Goal: Information Seeking & Learning: Learn about a topic

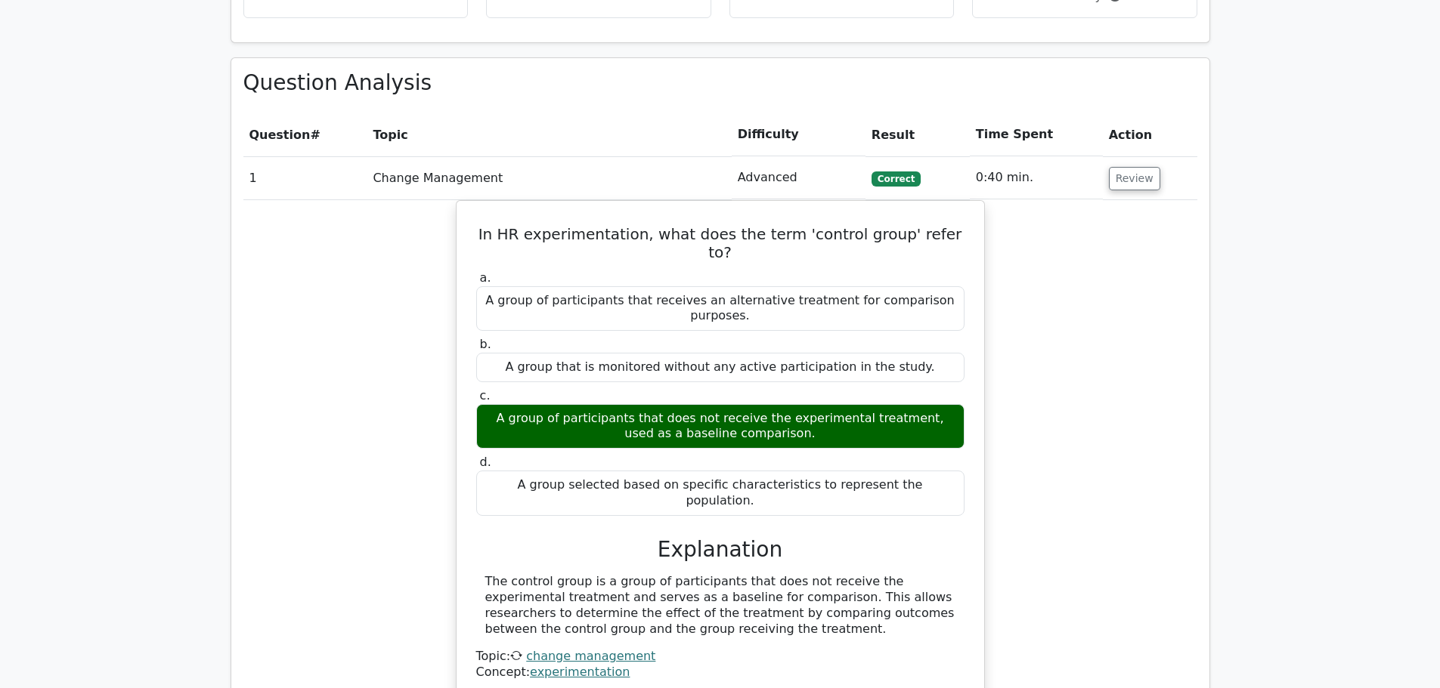
scroll to position [1662, 0]
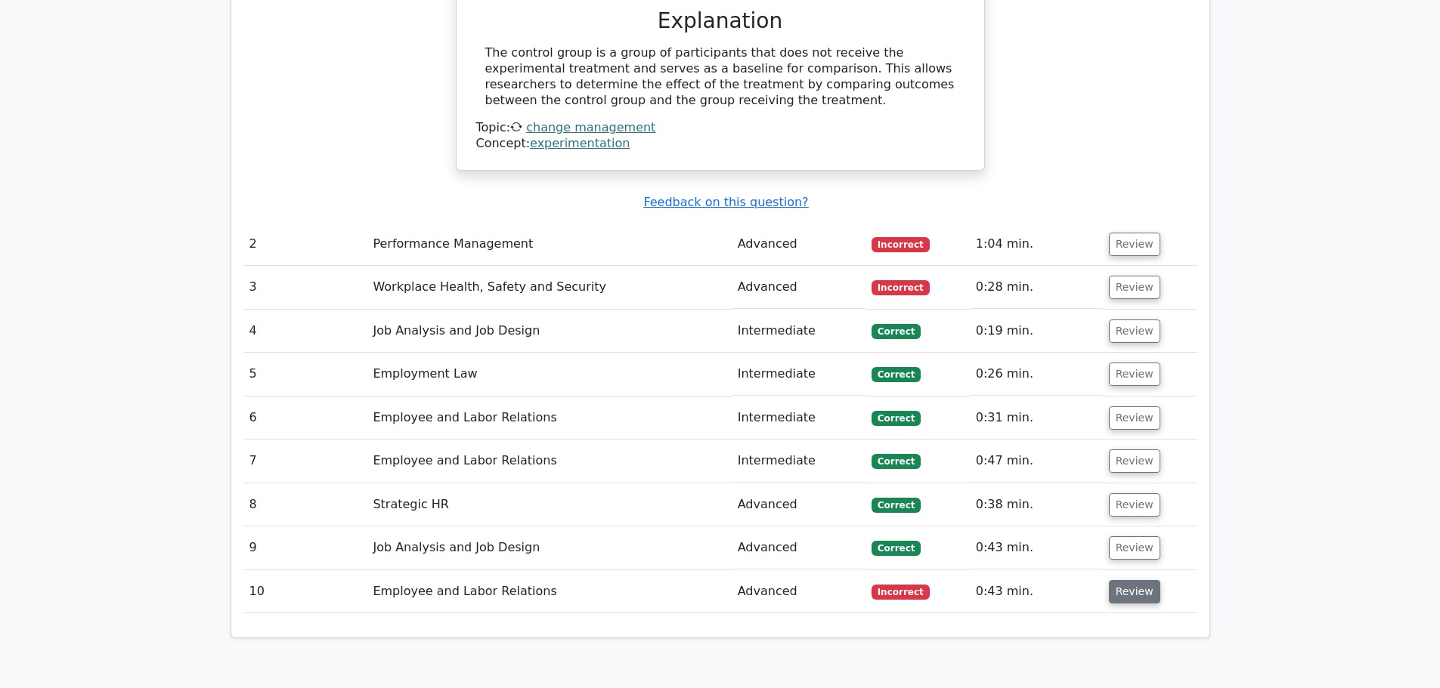
click at [1125, 580] on button "Review" at bounding box center [1134, 591] width 51 height 23
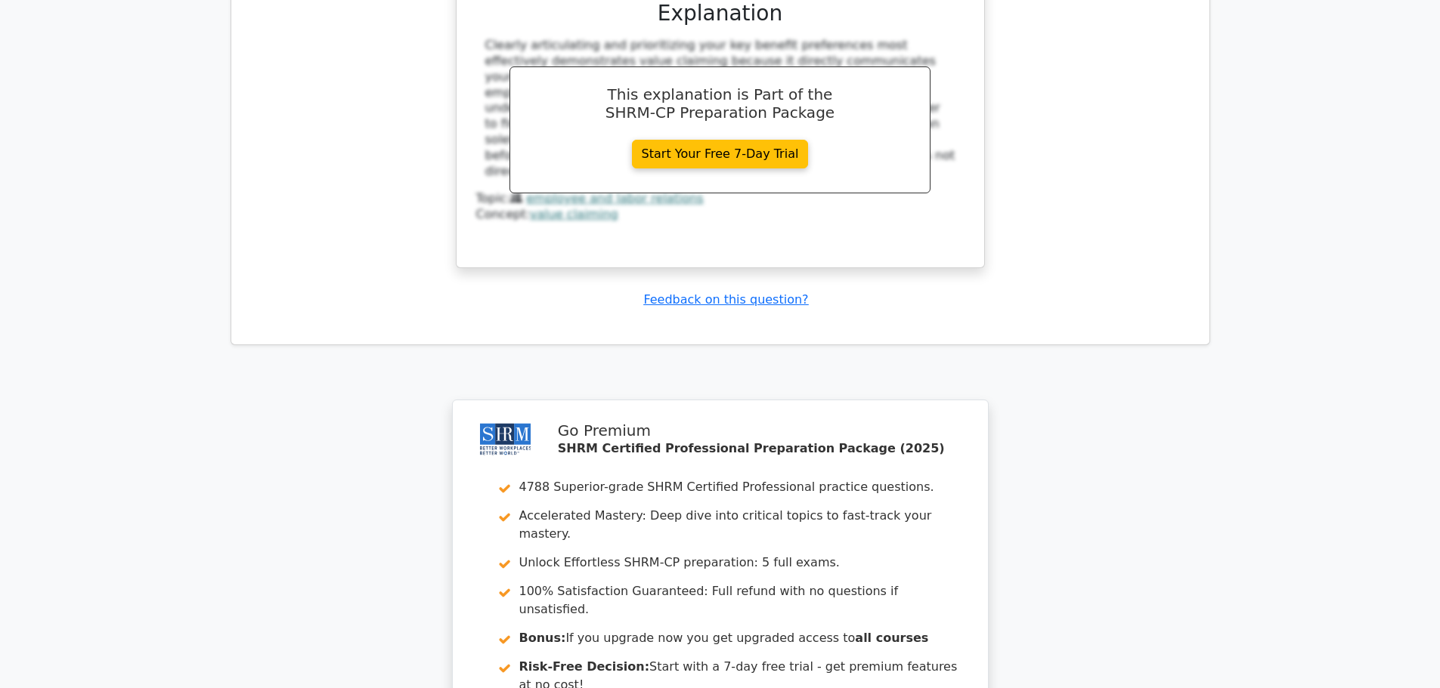
scroll to position [2815, 0]
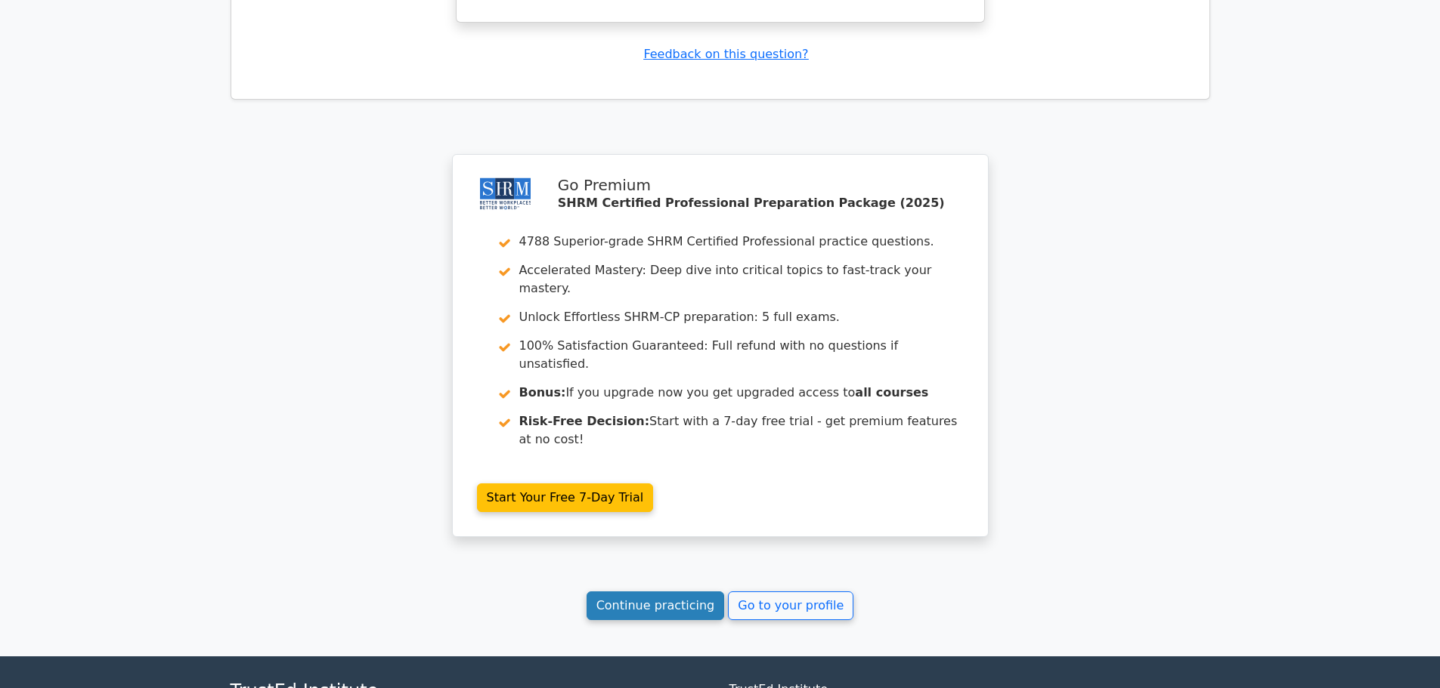
click at [660, 592] on link "Continue practicing" at bounding box center [655, 606] width 138 height 29
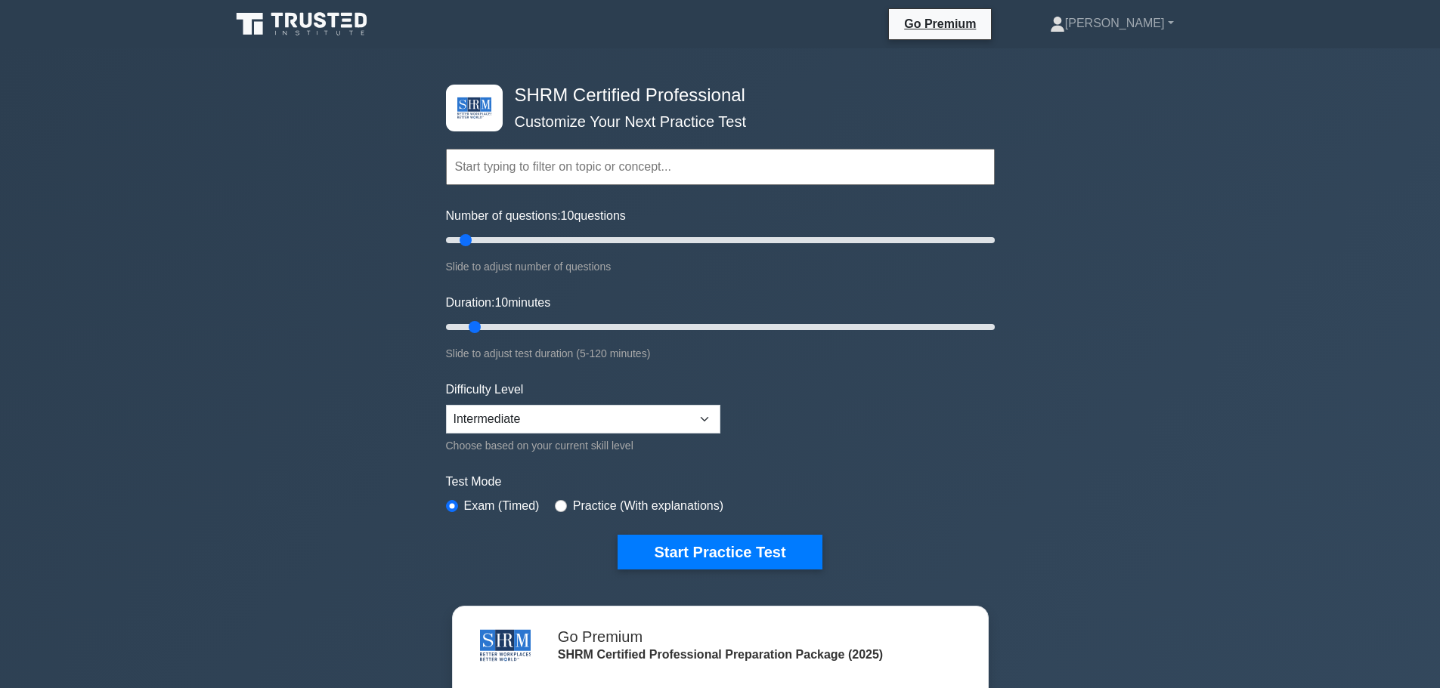
click at [654, 175] on input "text" at bounding box center [720, 167] width 549 height 36
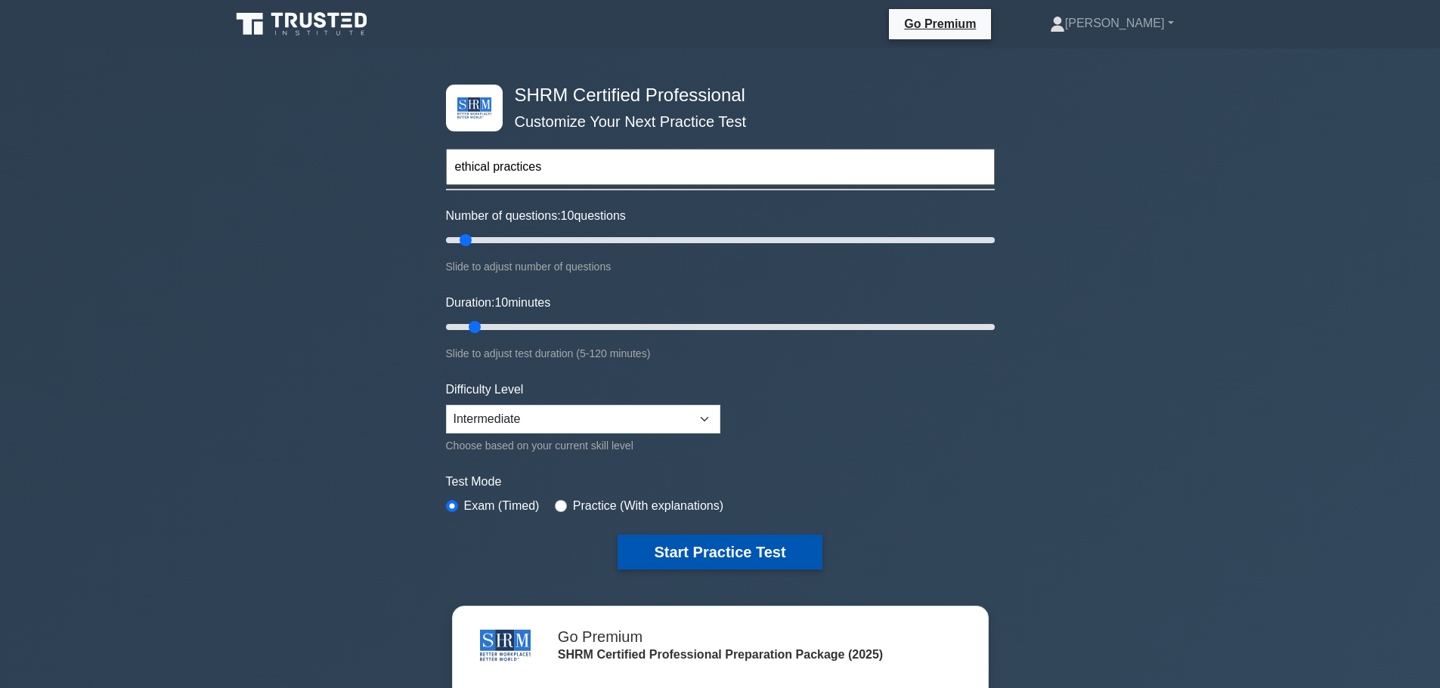
type input "ethical practices"
click at [679, 550] on button "Start Practice Test" at bounding box center [719, 552] width 204 height 35
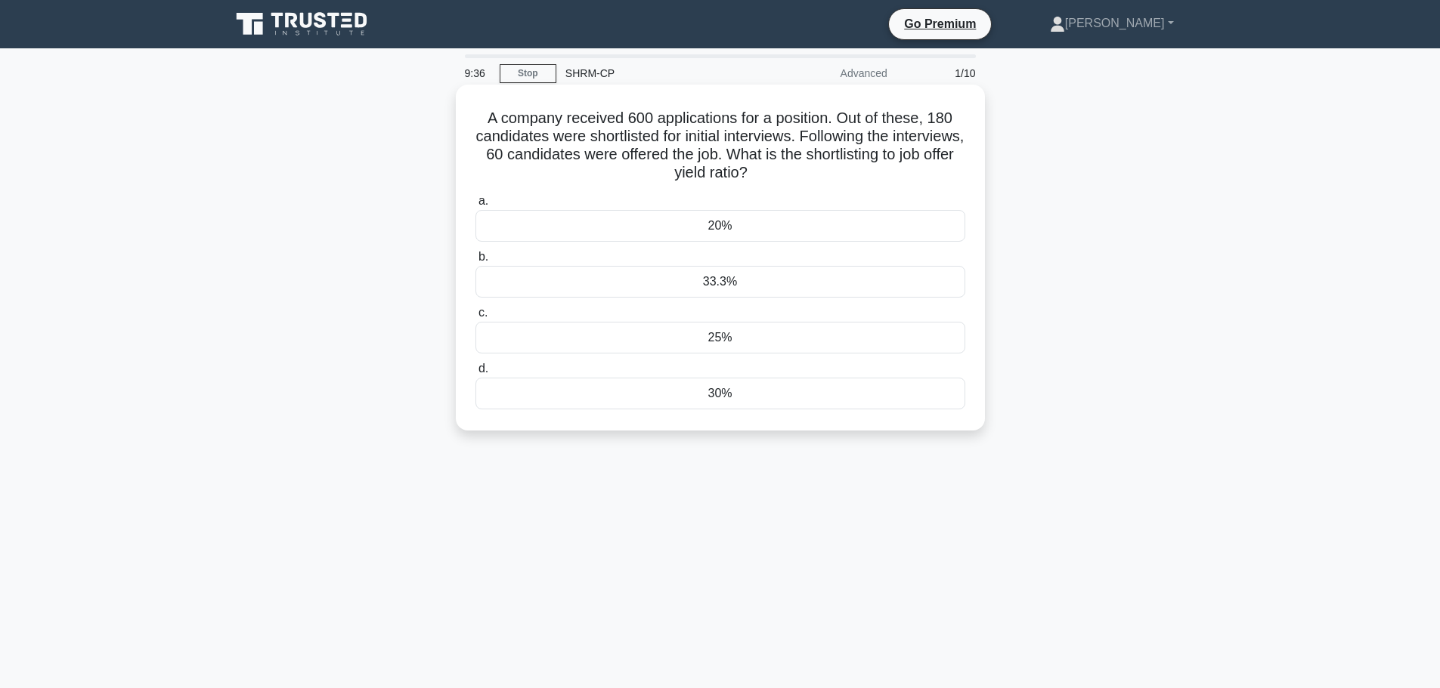
click at [770, 403] on div "30%" at bounding box center [720, 394] width 490 height 32
click at [475, 374] on input "d. 30%" at bounding box center [475, 369] width 0 height 10
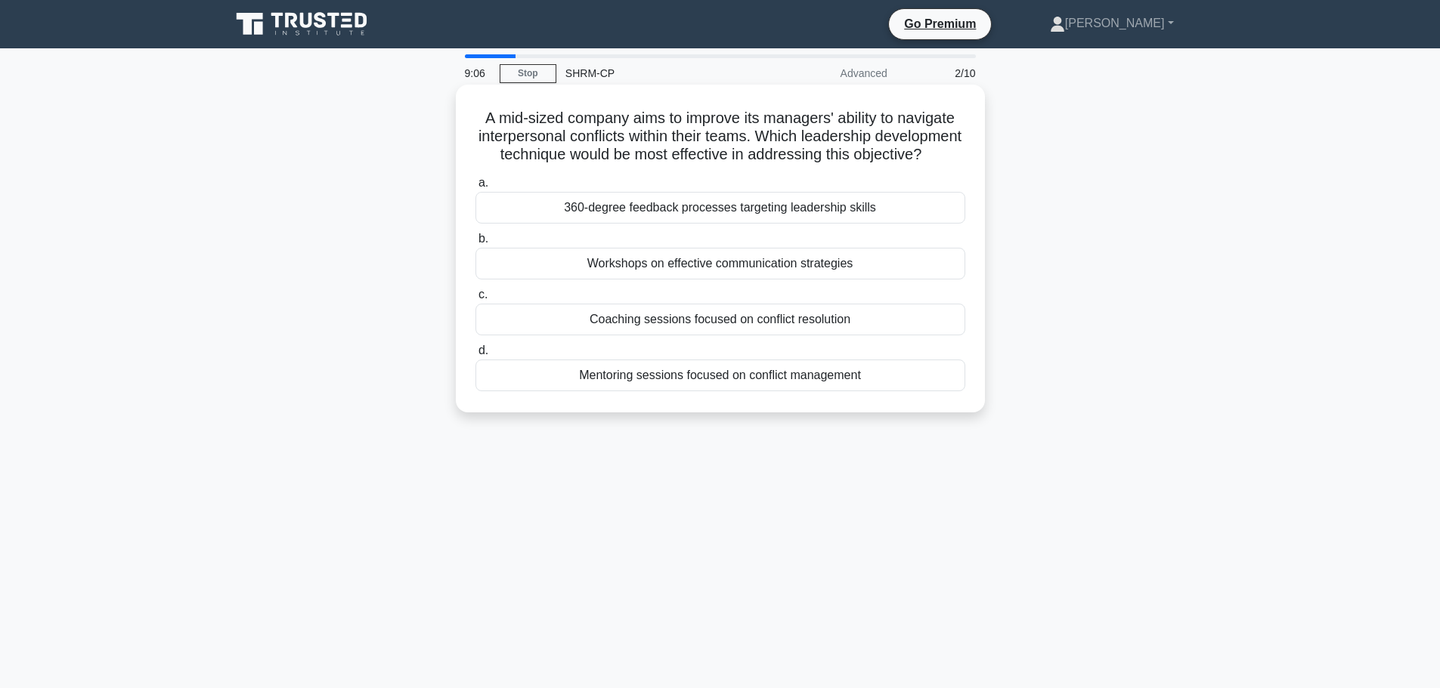
click at [705, 224] on div "360-degree feedback processes targeting leadership skills" at bounding box center [720, 208] width 490 height 32
click at [475, 188] on input "a. 360-degree feedback processes targeting leadership skills" at bounding box center [475, 183] width 0 height 10
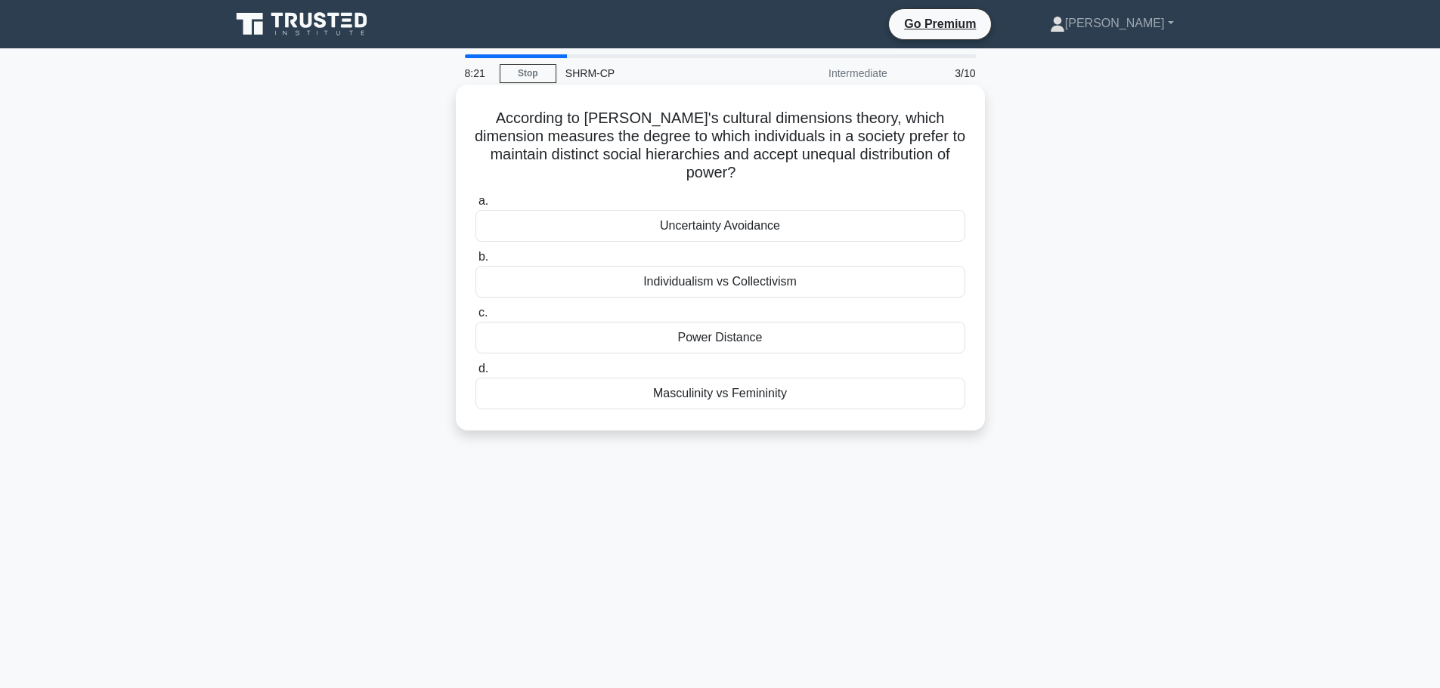
click at [757, 342] on div "Power Distance" at bounding box center [720, 338] width 490 height 32
click at [475, 318] on input "c. Power Distance" at bounding box center [475, 313] width 0 height 10
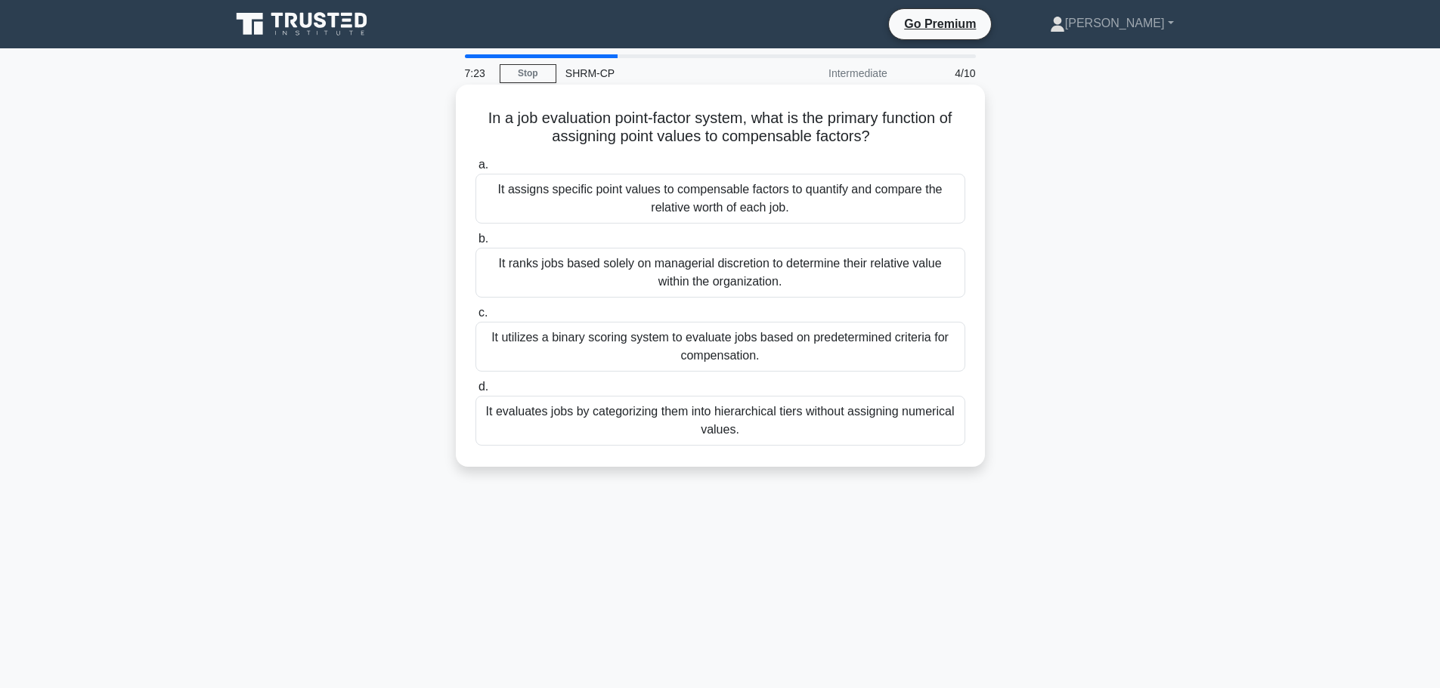
click at [574, 207] on div "It assigns specific point values to compensable factors to quantify and compare…" at bounding box center [720, 199] width 490 height 50
click at [475, 170] on input "a. It assigns specific point values to compensable factors to quantify and comp…" at bounding box center [475, 165] width 0 height 10
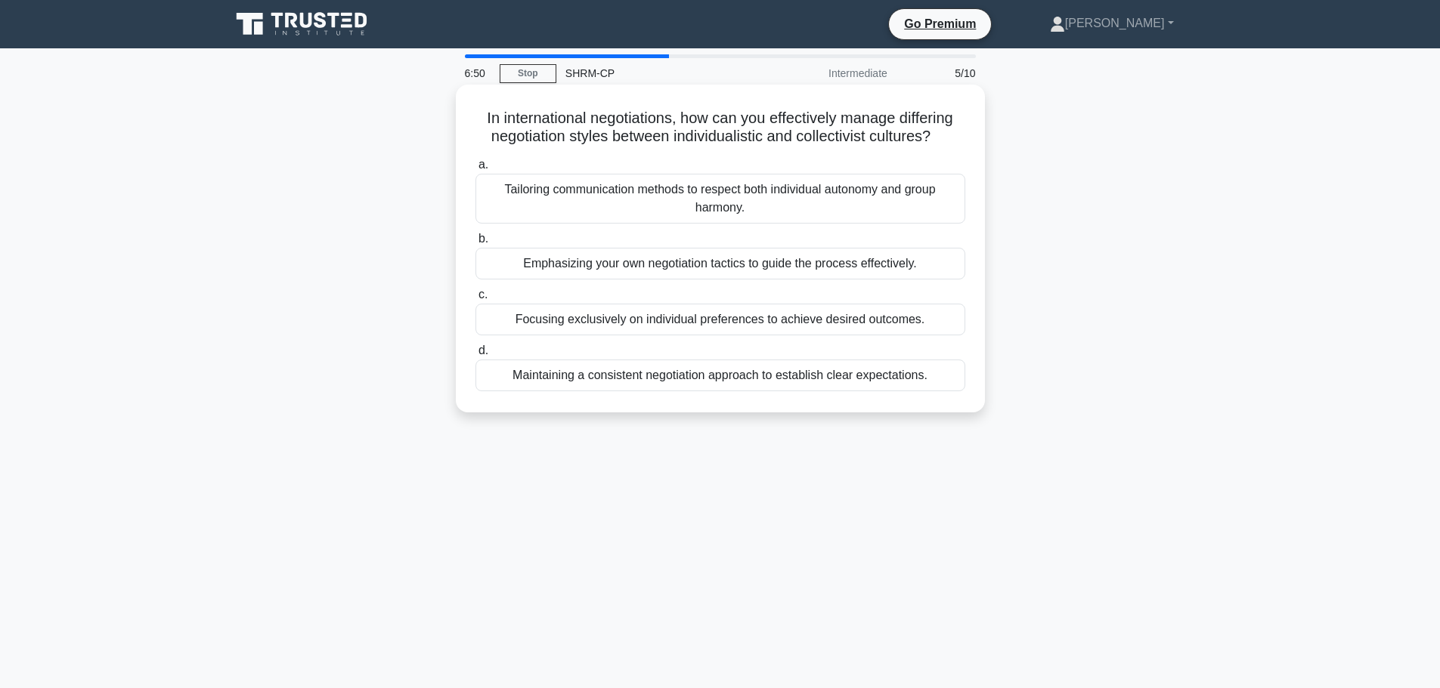
click at [614, 376] on div "Maintaining a consistent negotiation approach to establish clear expectations." at bounding box center [720, 376] width 490 height 32
click at [475, 356] on input "d. Maintaining a consistent negotiation approach to establish clear expectation…" at bounding box center [475, 351] width 0 height 10
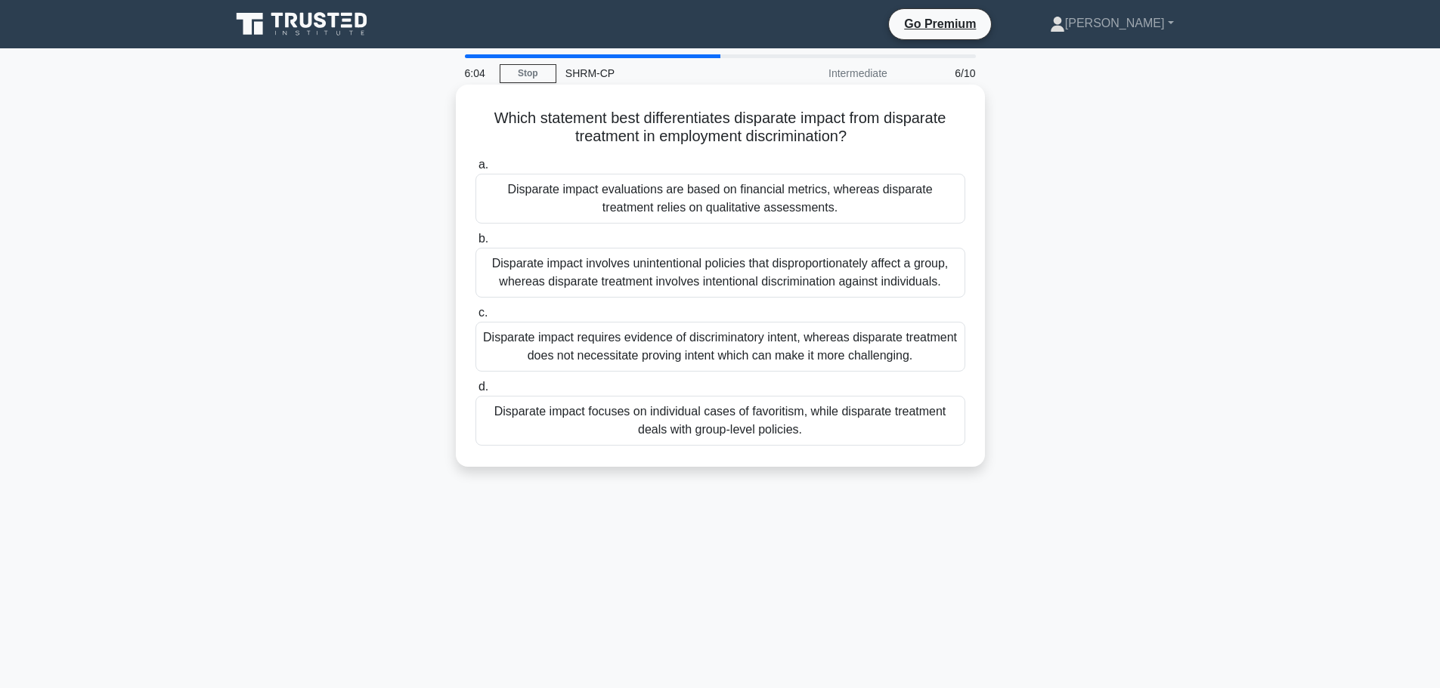
click at [772, 280] on div "Disparate impact involves unintentional policies that disproportionately affect…" at bounding box center [720, 273] width 490 height 50
click at [475, 244] on input "b. Disparate impact involves unintentional policies that disproportionately aff…" at bounding box center [475, 239] width 0 height 10
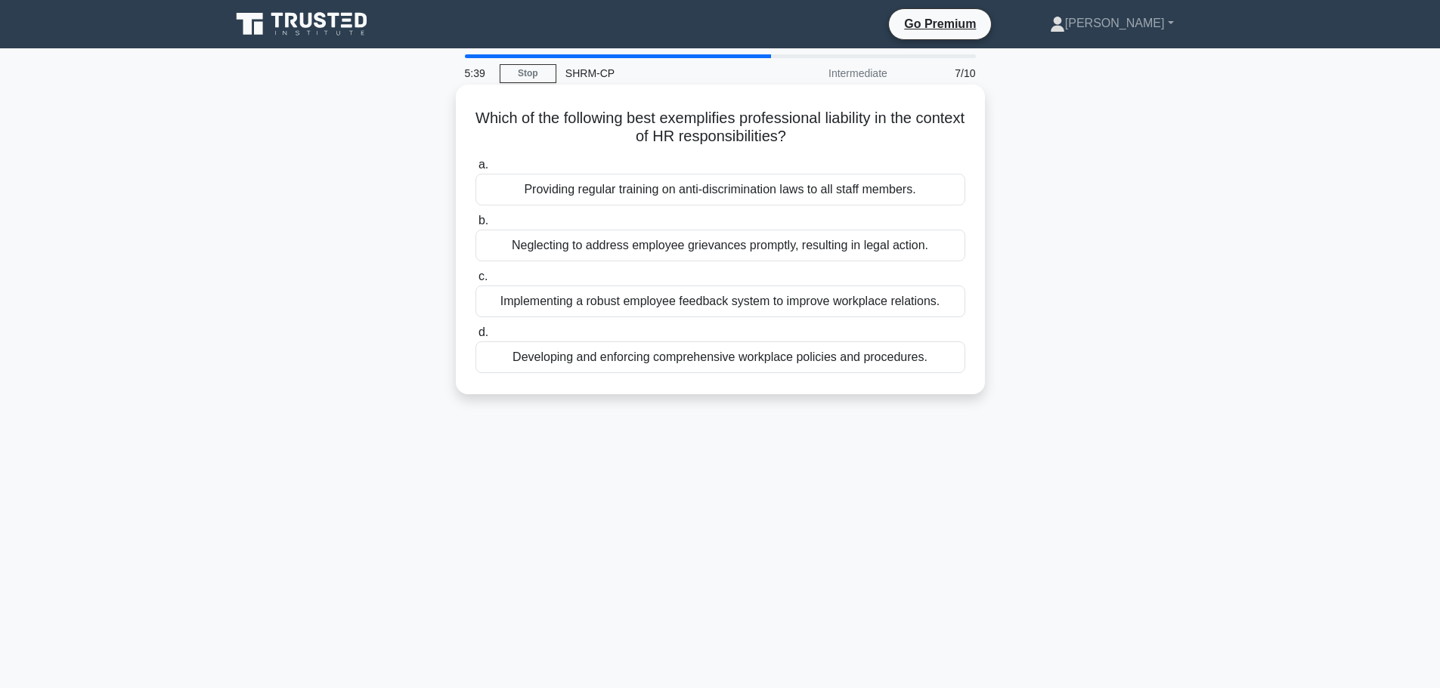
click at [489, 359] on div "Developing and enforcing comprehensive workplace policies and procedures." at bounding box center [720, 358] width 490 height 32
click at [475, 338] on input "d. Developing and enforcing comprehensive workplace policies and procedures." at bounding box center [475, 333] width 0 height 10
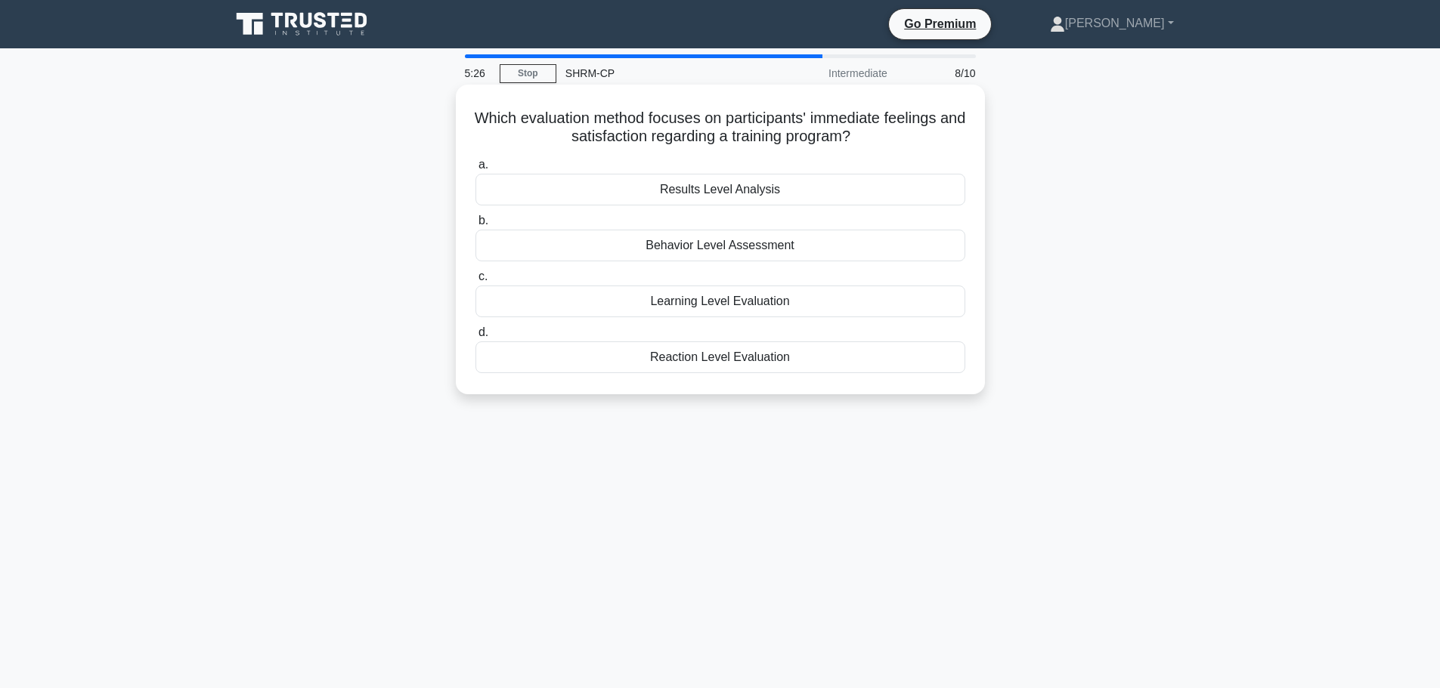
click at [739, 363] on div "Reaction Level Evaluation" at bounding box center [720, 358] width 490 height 32
click at [475, 338] on input "d. Reaction Level Evaluation" at bounding box center [475, 333] width 0 height 10
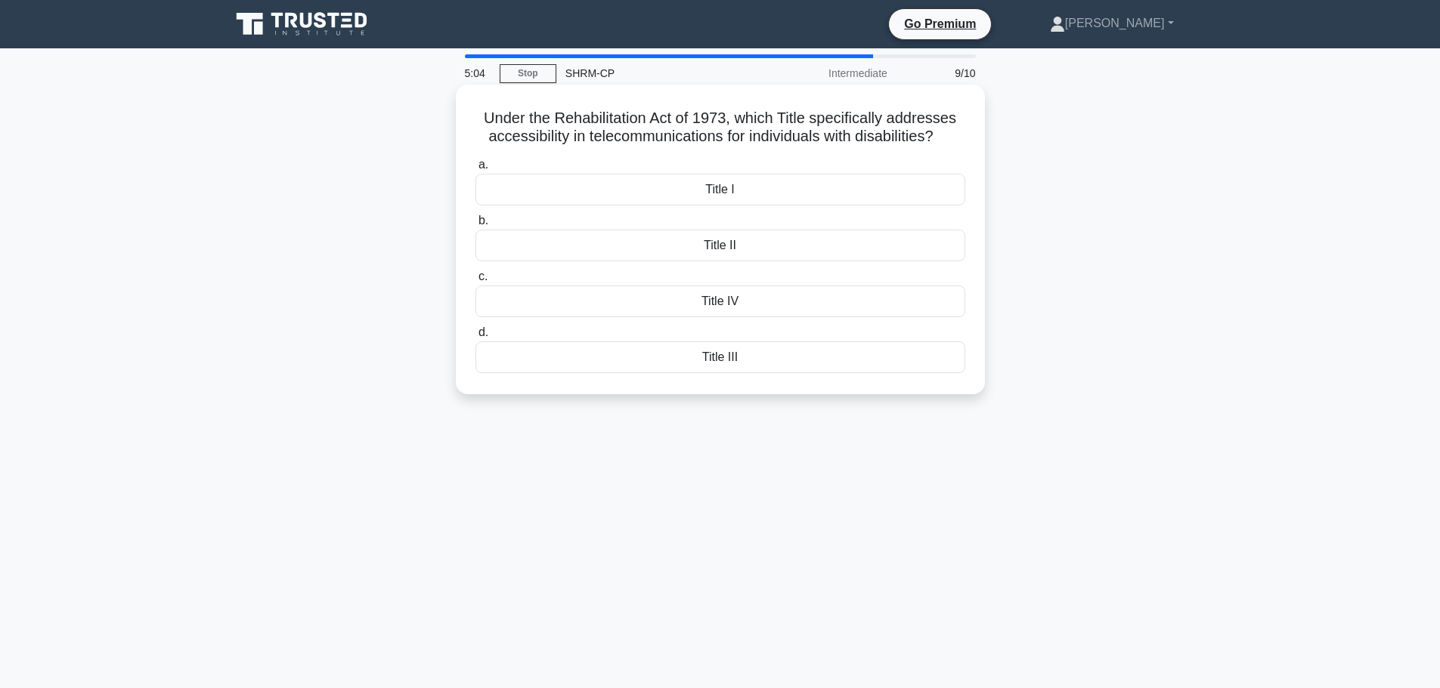
click at [772, 304] on div "Title IV" at bounding box center [720, 302] width 490 height 32
click at [475, 282] on input "c. Title IV" at bounding box center [475, 277] width 0 height 10
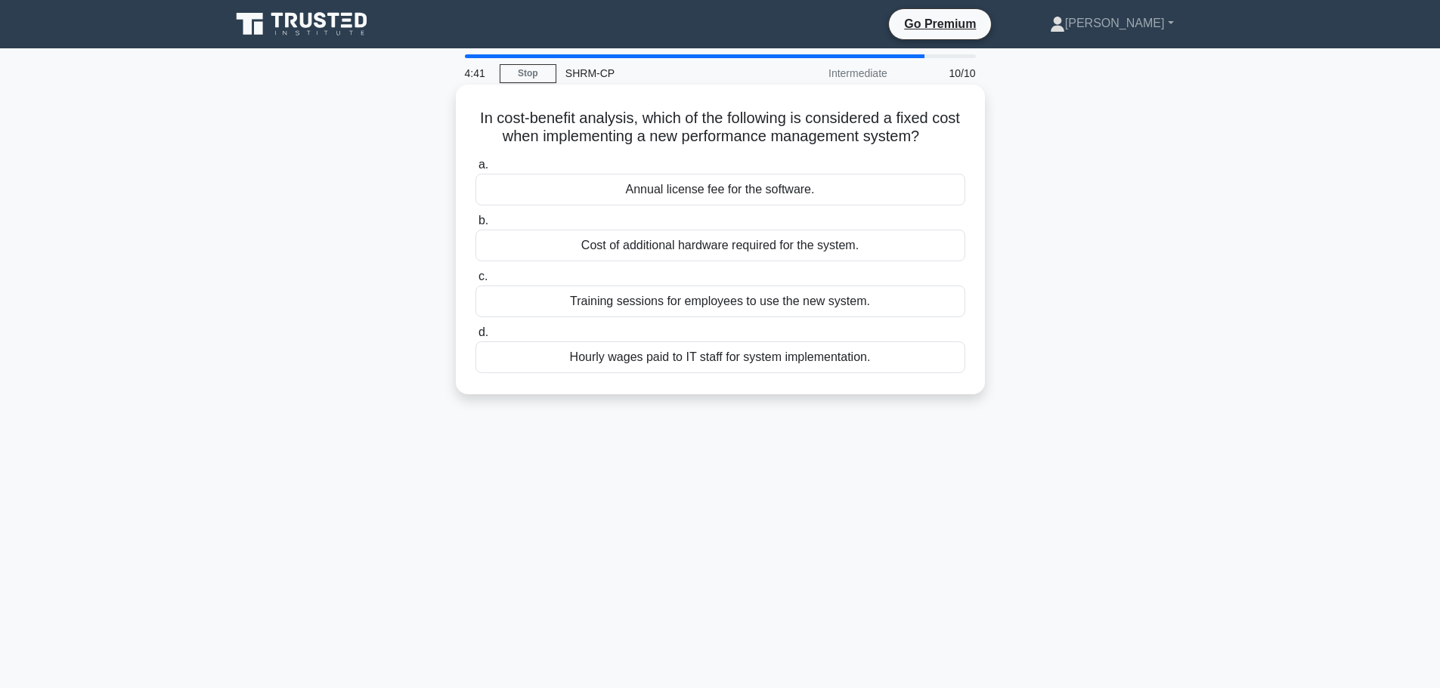
click at [846, 199] on div "Annual license fee for the software." at bounding box center [720, 190] width 490 height 32
click at [475, 170] on input "a. Annual license fee for the software." at bounding box center [475, 165] width 0 height 10
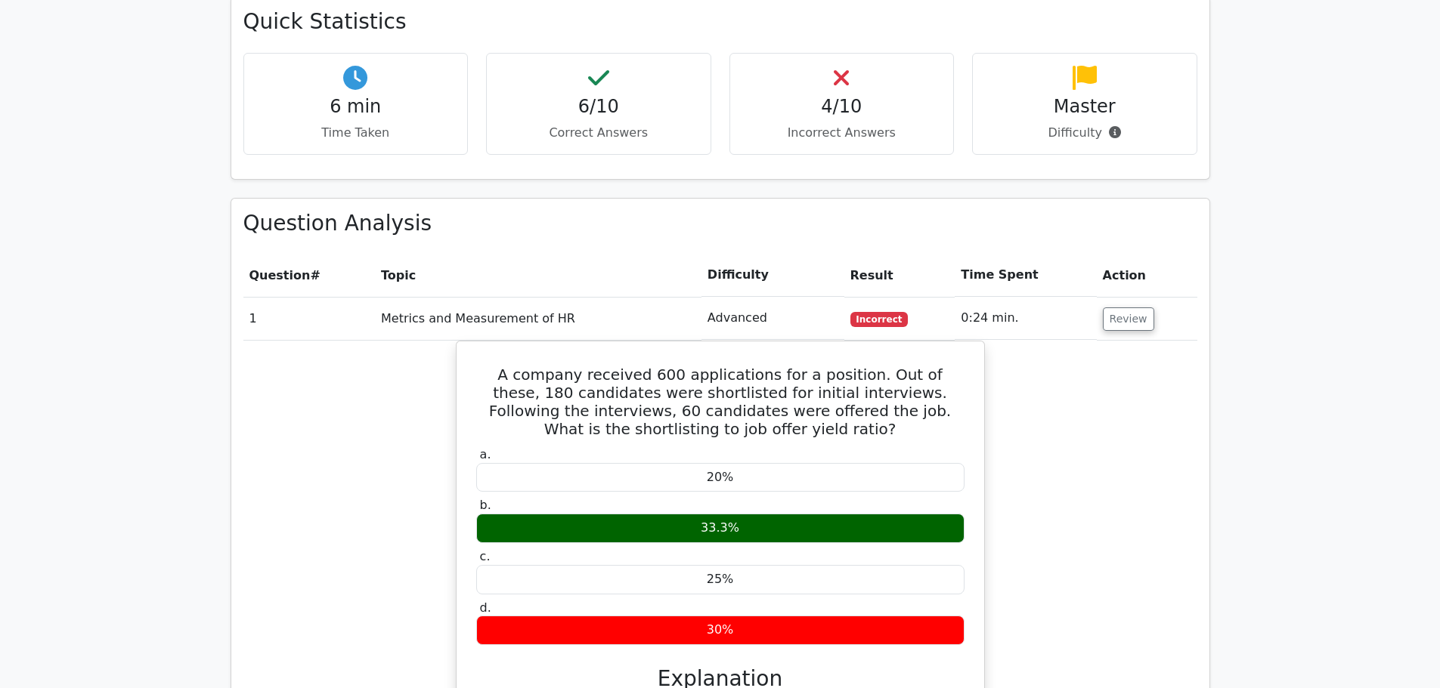
scroll to position [1134, 0]
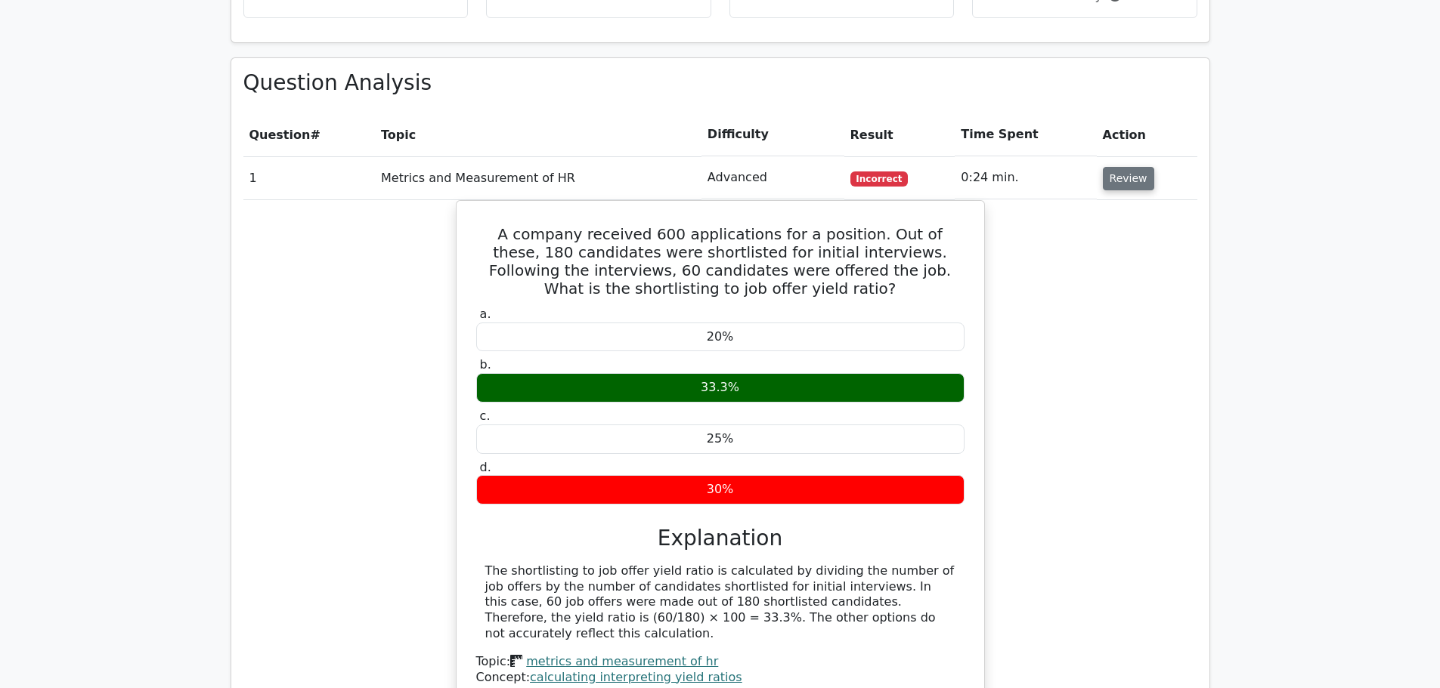
click at [1124, 167] on button "Review" at bounding box center [1128, 178] width 51 height 23
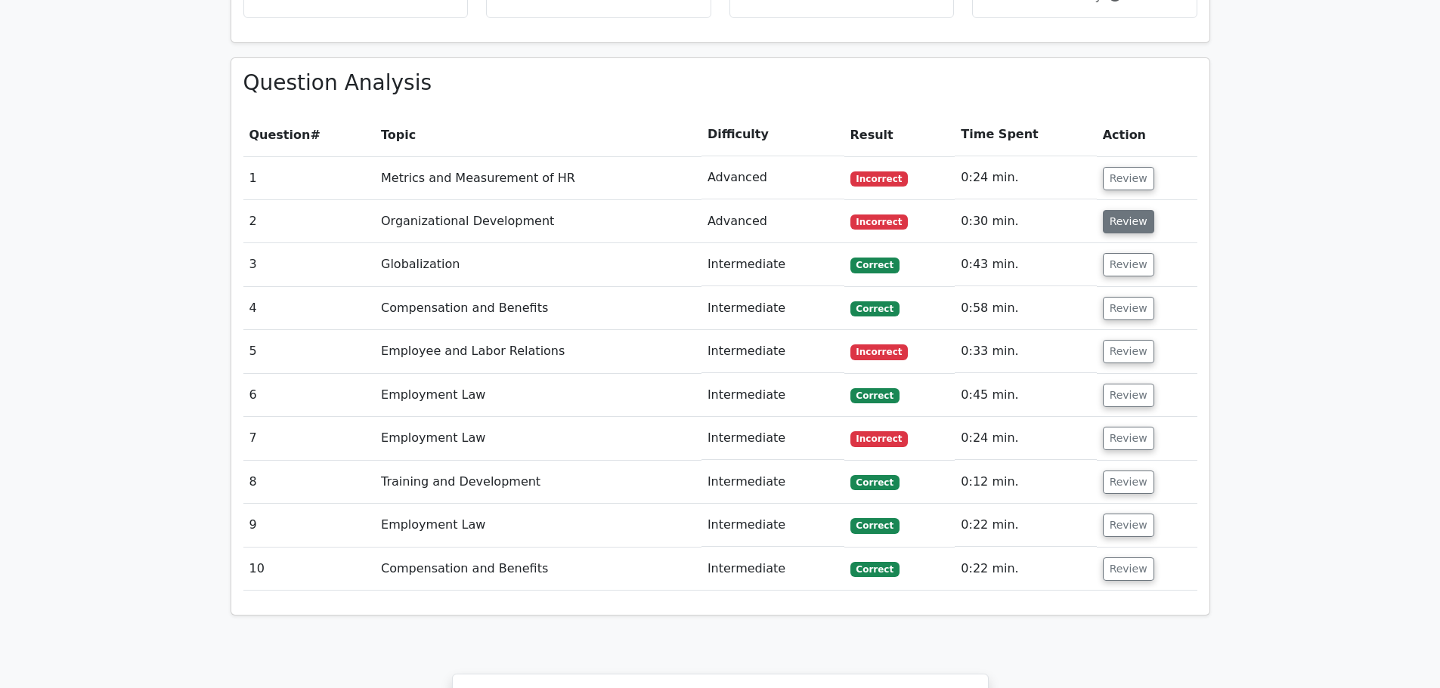
click at [1118, 210] on button "Review" at bounding box center [1128, 221] width 51 height 23
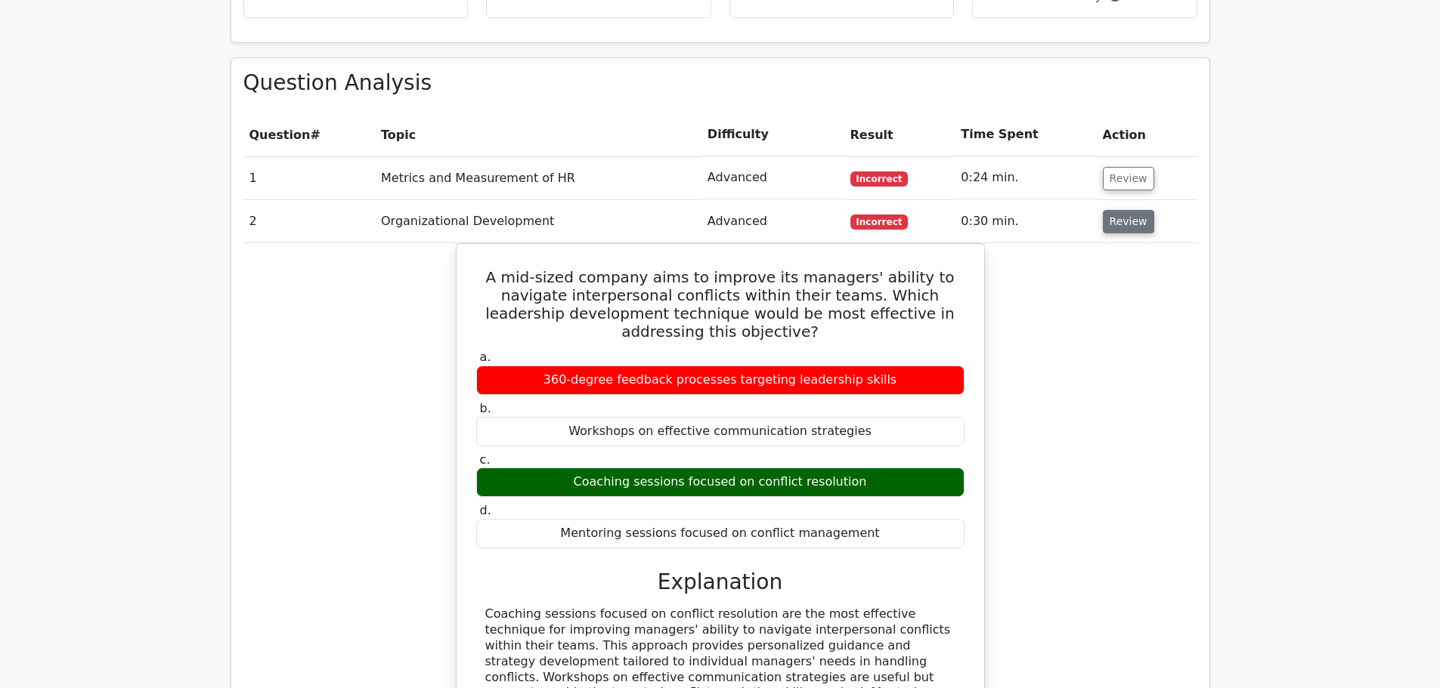
click at [1117, 210] on button "Review" at bounding box center [1128, 221] width 51 height 23
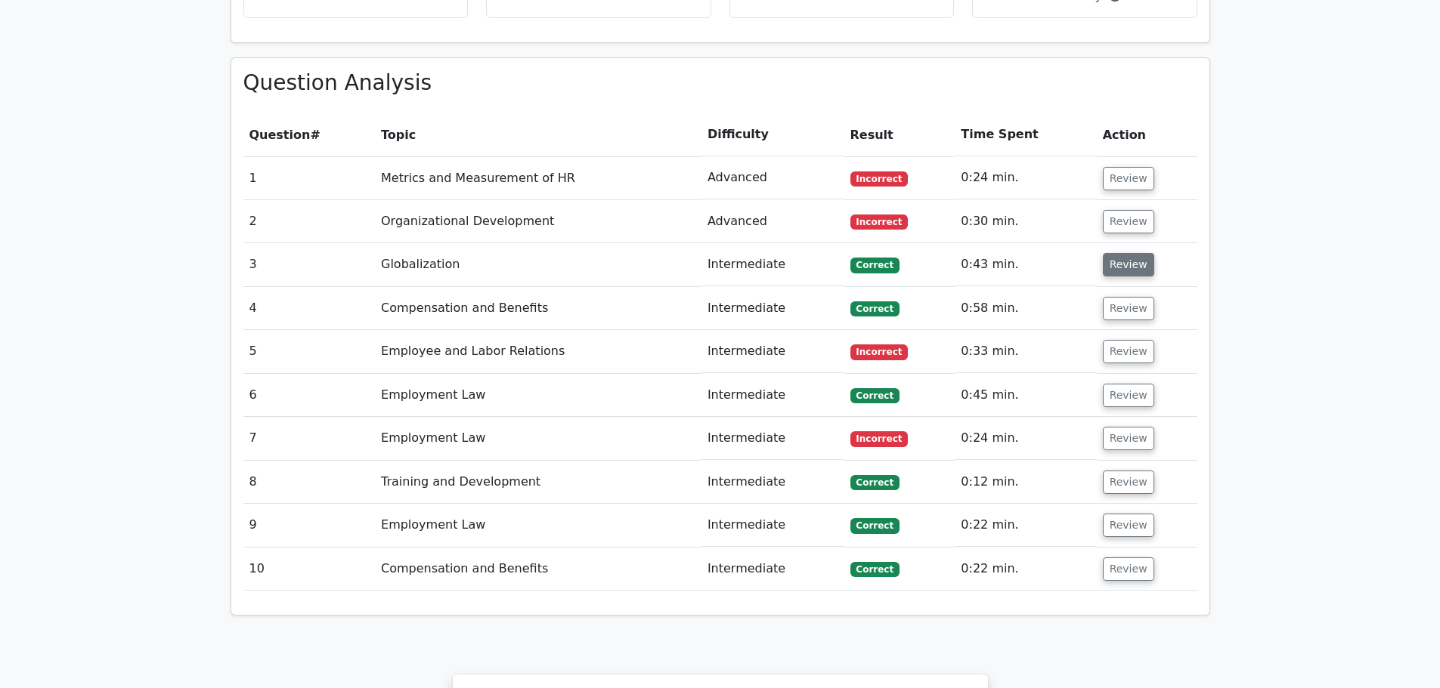
click at [1103, 253] on button "Review" at bounding box center [1128, 264] width 51 height 23
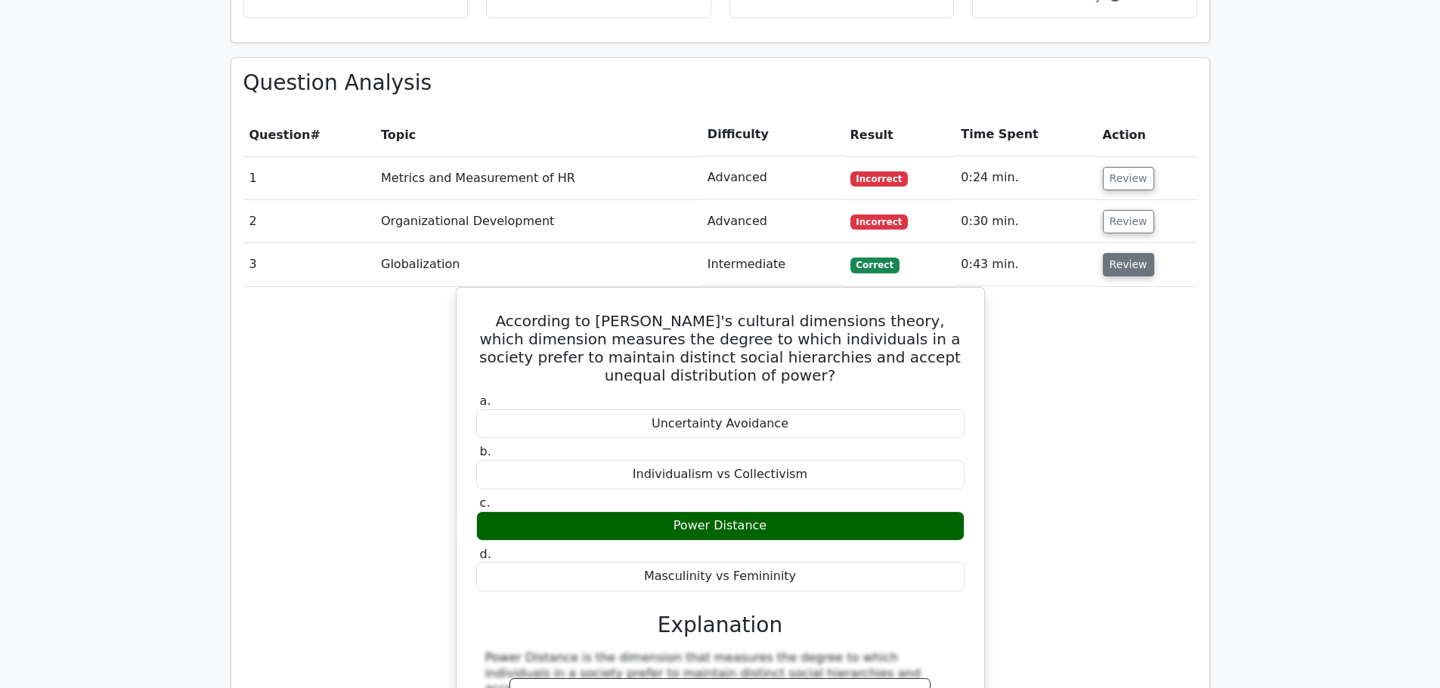
click at [1121, 253] on button "Review" at bounding box center [1128, 264] width 51 height 23
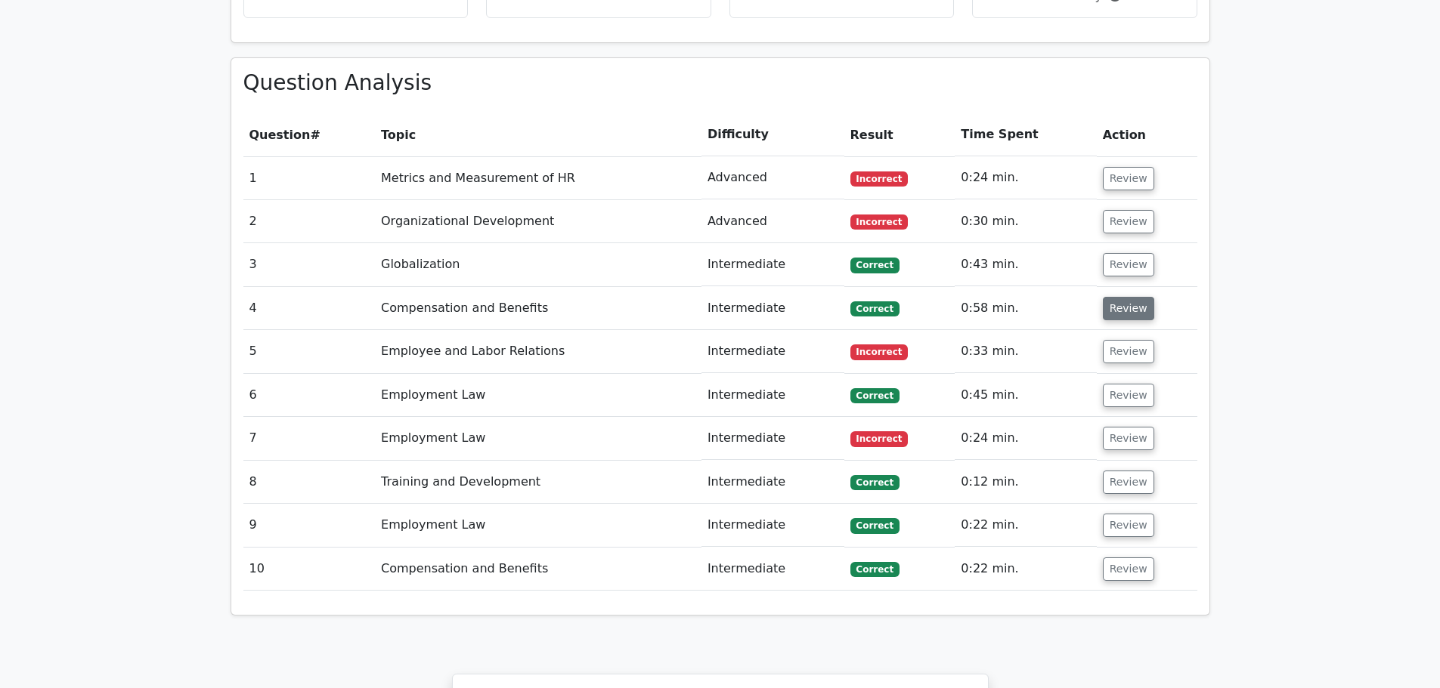
click at [1120, 297] on button "Review" at bounding box center [1128, 308] width 51 height 23
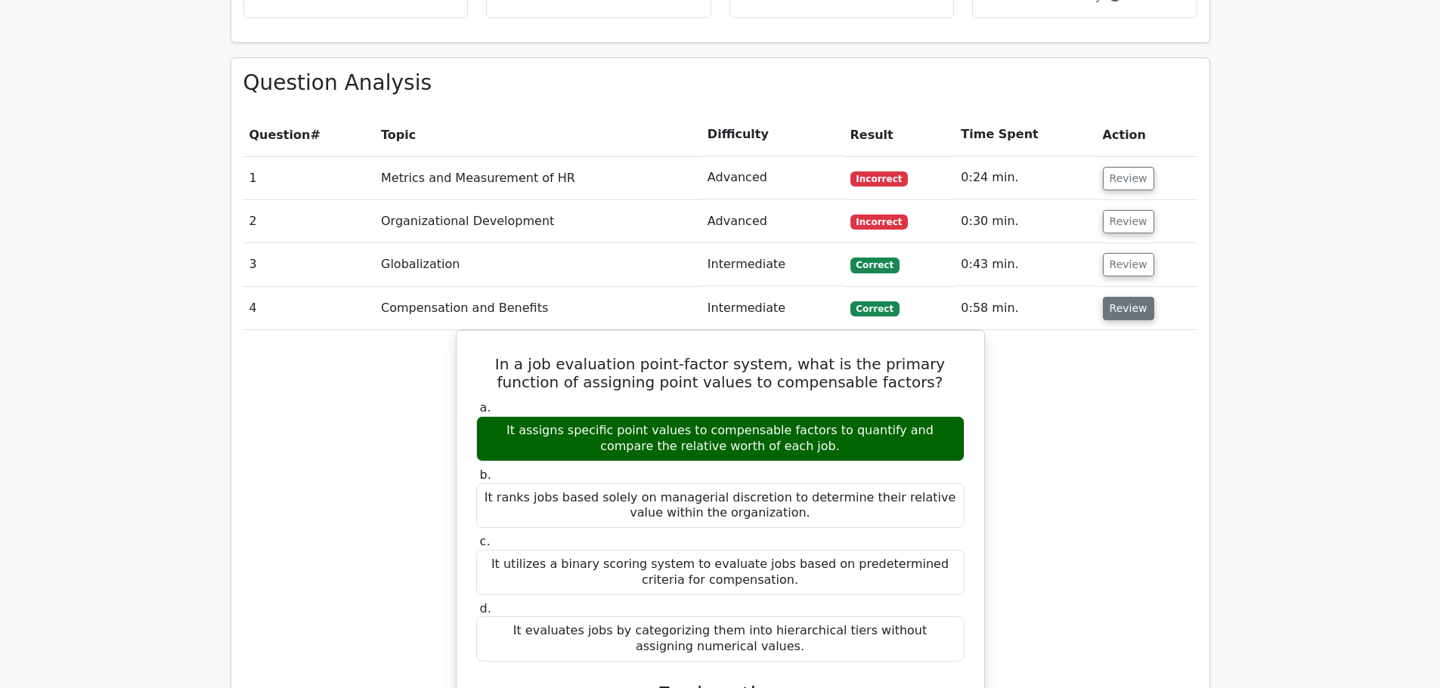
click at [1120, 297] on button "Review" at bounding box center [1128, 308] width 51 height 23
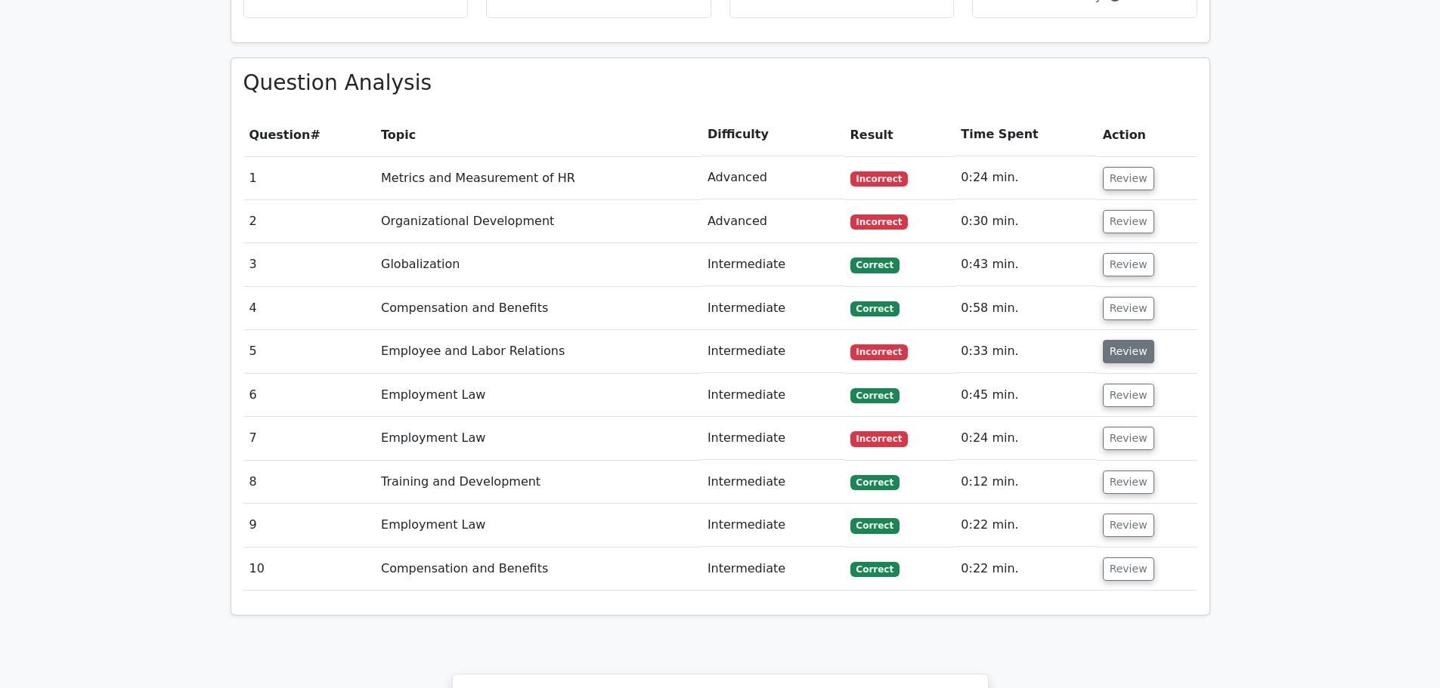
click at [1130, 340] on button "Review" at bounding box center [1128, 351] width 51 height 23
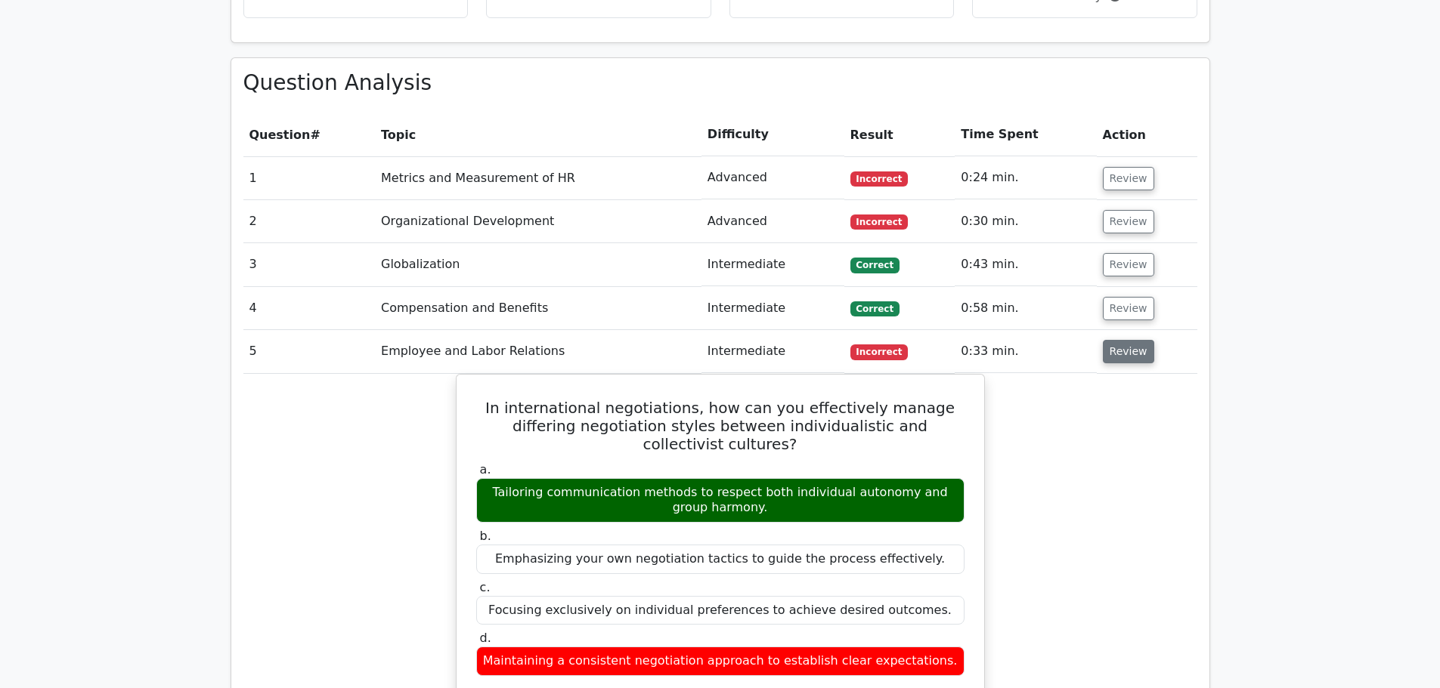
click at [1130, 340] on button "Review" at bounding box center [1128, 351] width 51 height 23
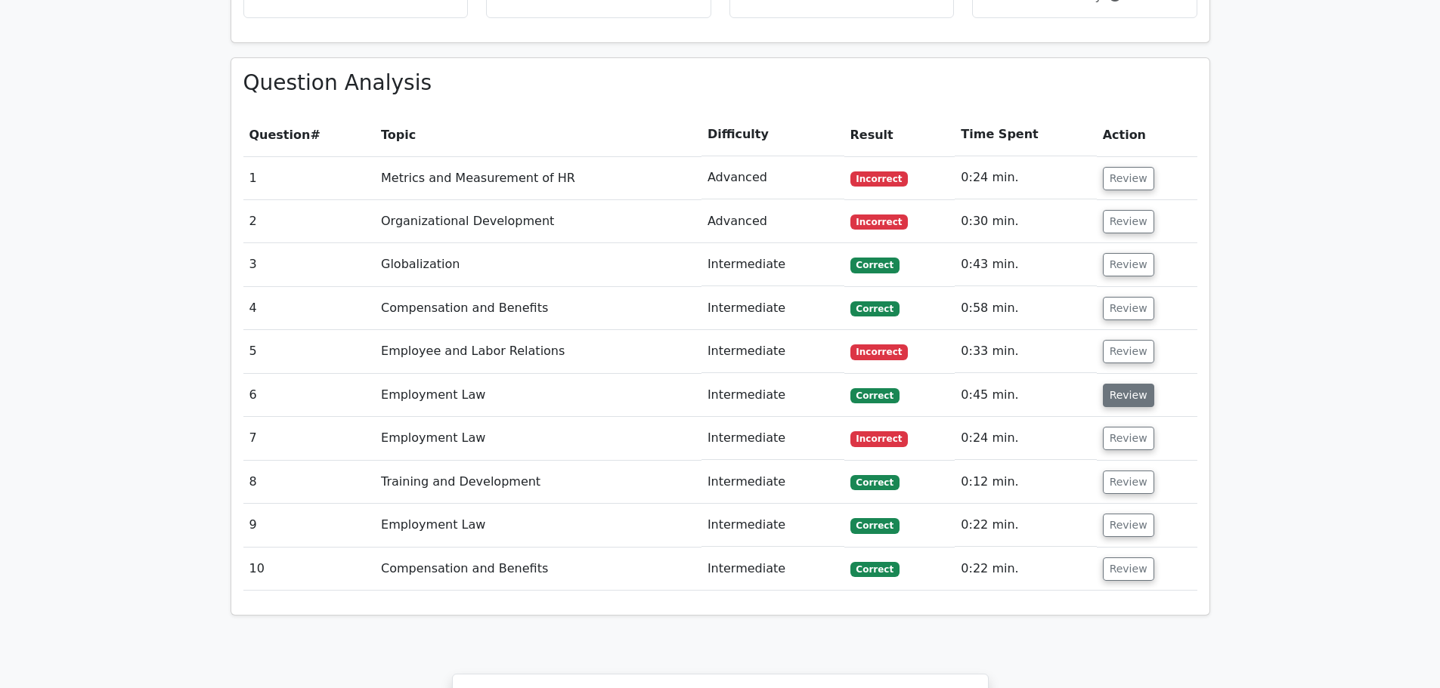
click at [1118, 384] on button "Review" at bounding box center [1128, 395] width 51 height 23
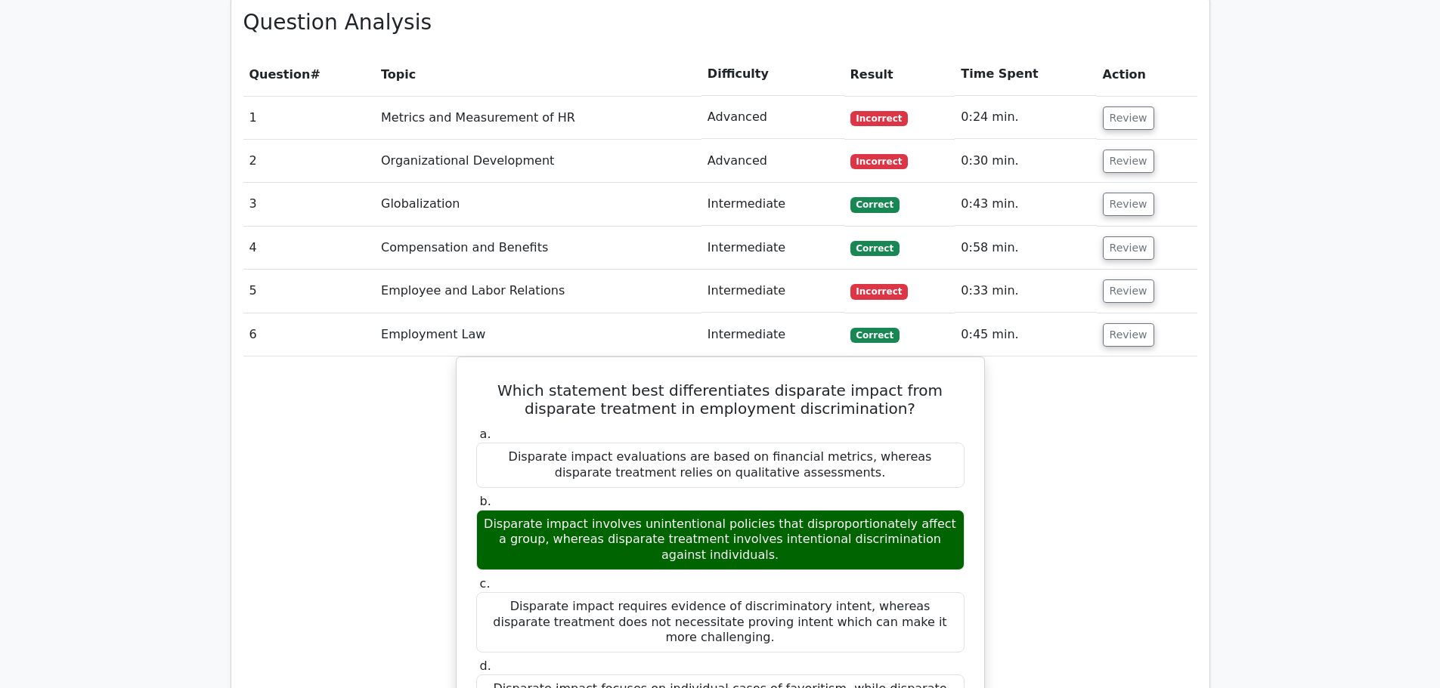
scroll to position [1285, 0]
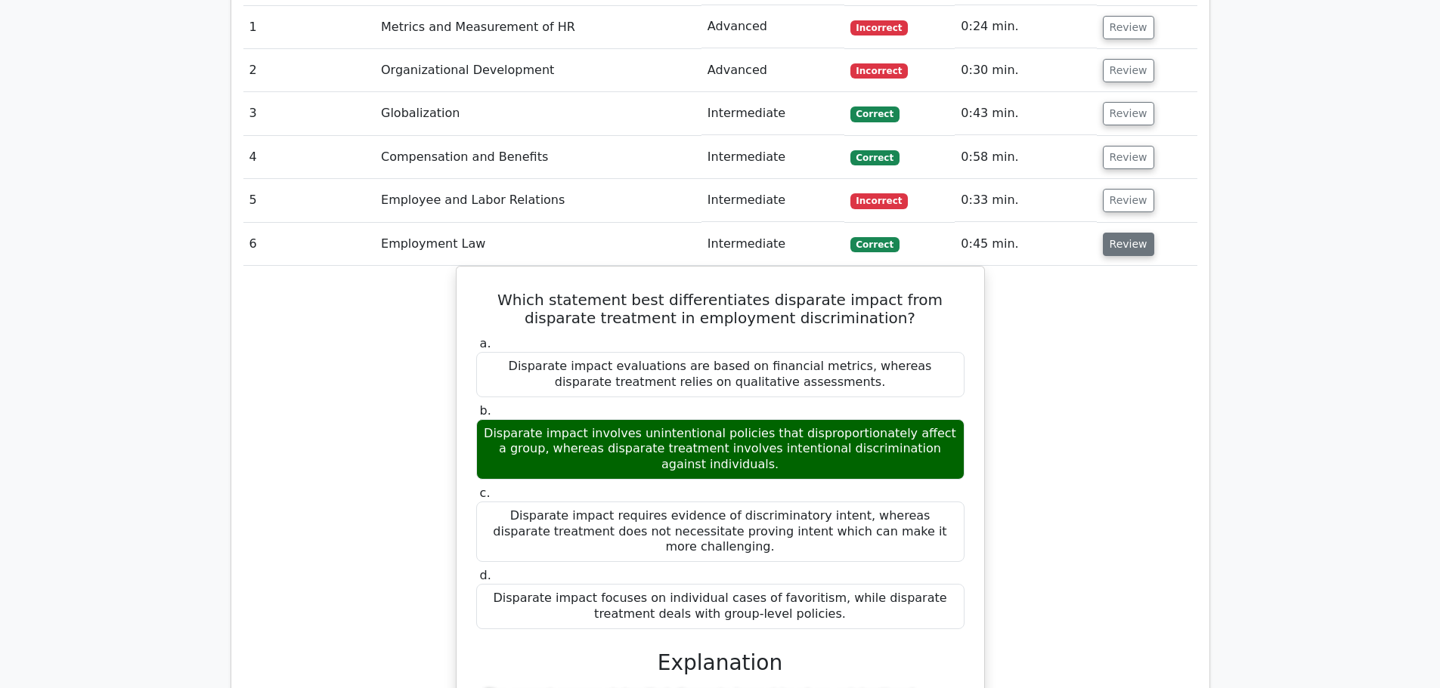
click at [1129, 233] on button "Review" at bounding box center [1128, 244] width 51 height 23
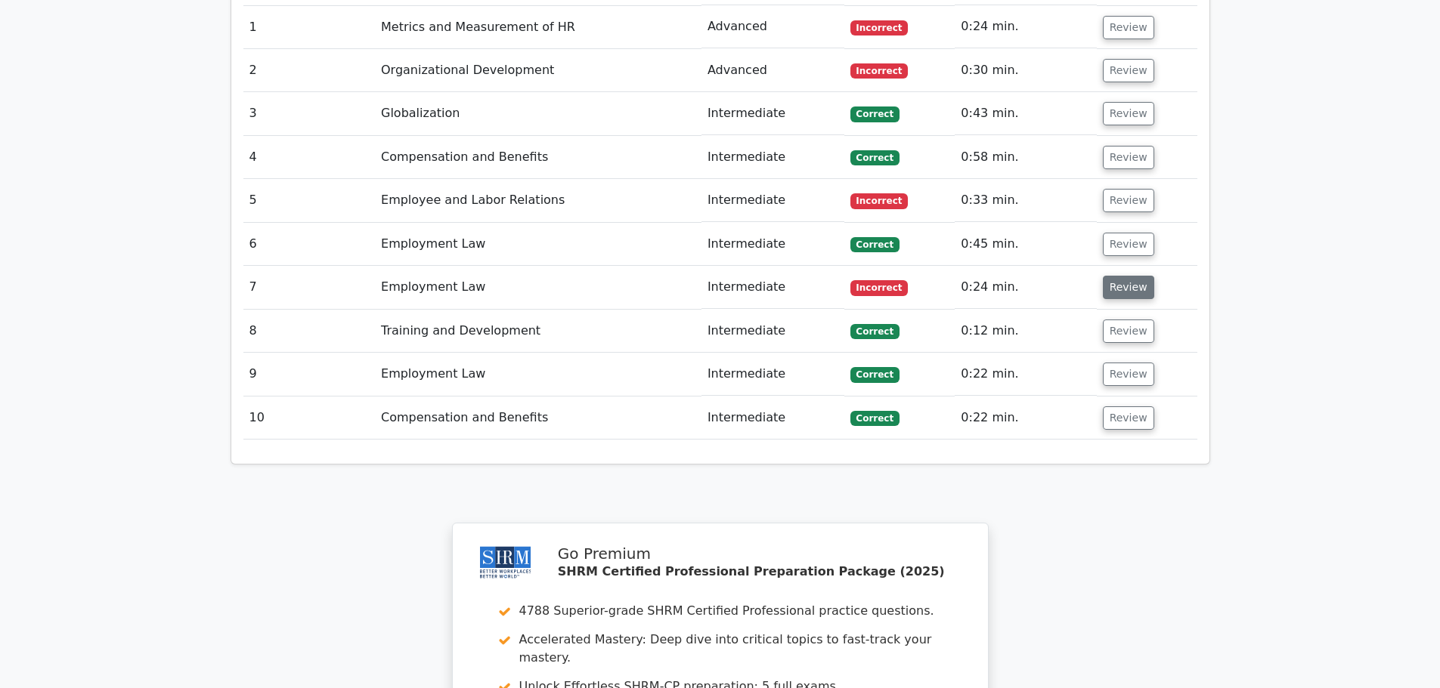
click at [1110, 276] on button "Review" at bounding box center [1128, 287] width 51 height 23
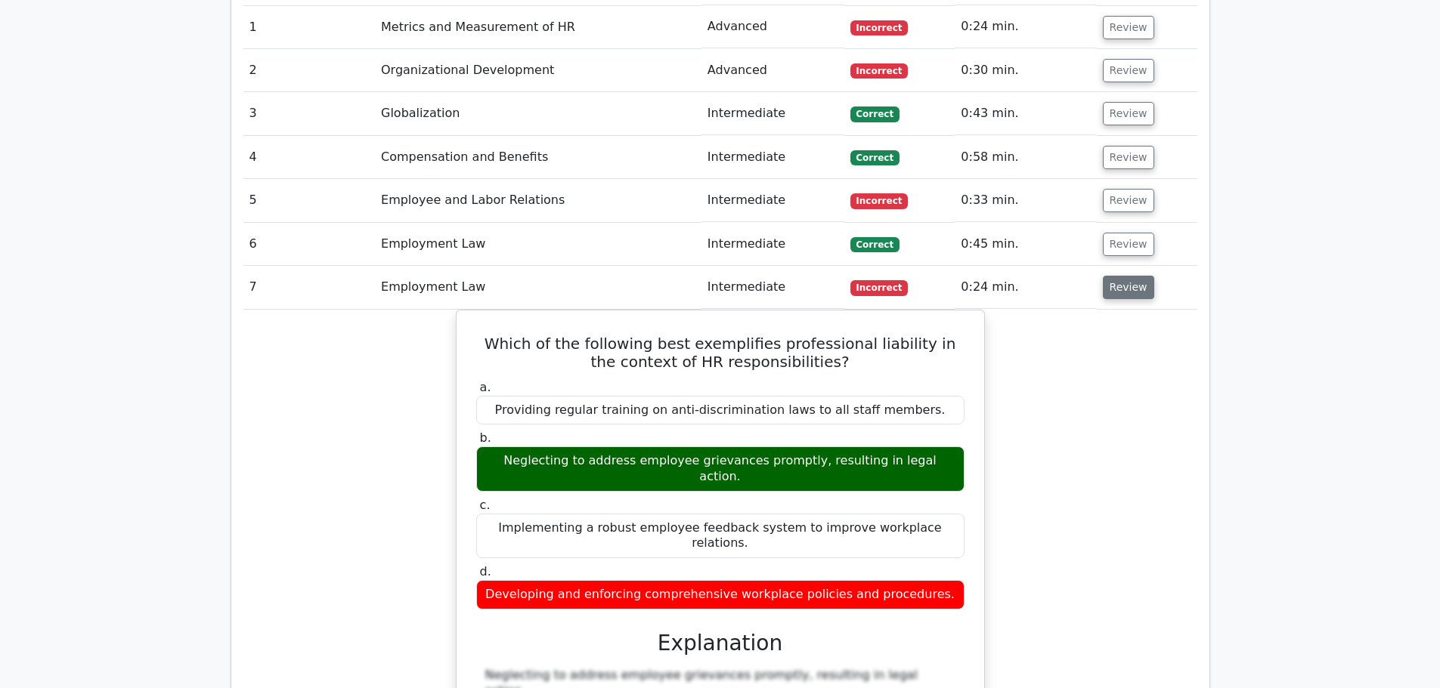
click at [1142, 276] on button "Review" at bounding box center [1128, 287] width 51 height 23
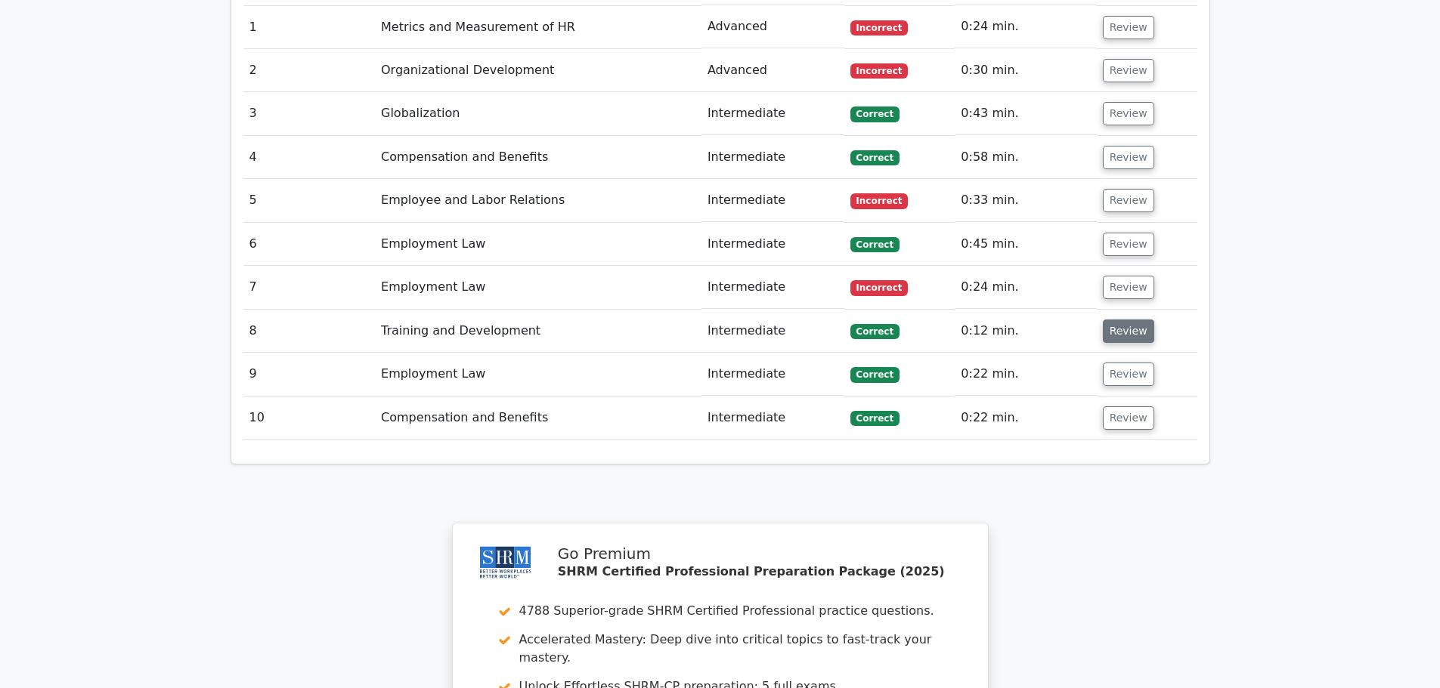
click at [1115, 320] on button "Review" at bounding box center [1128, 331] width 51 height 23
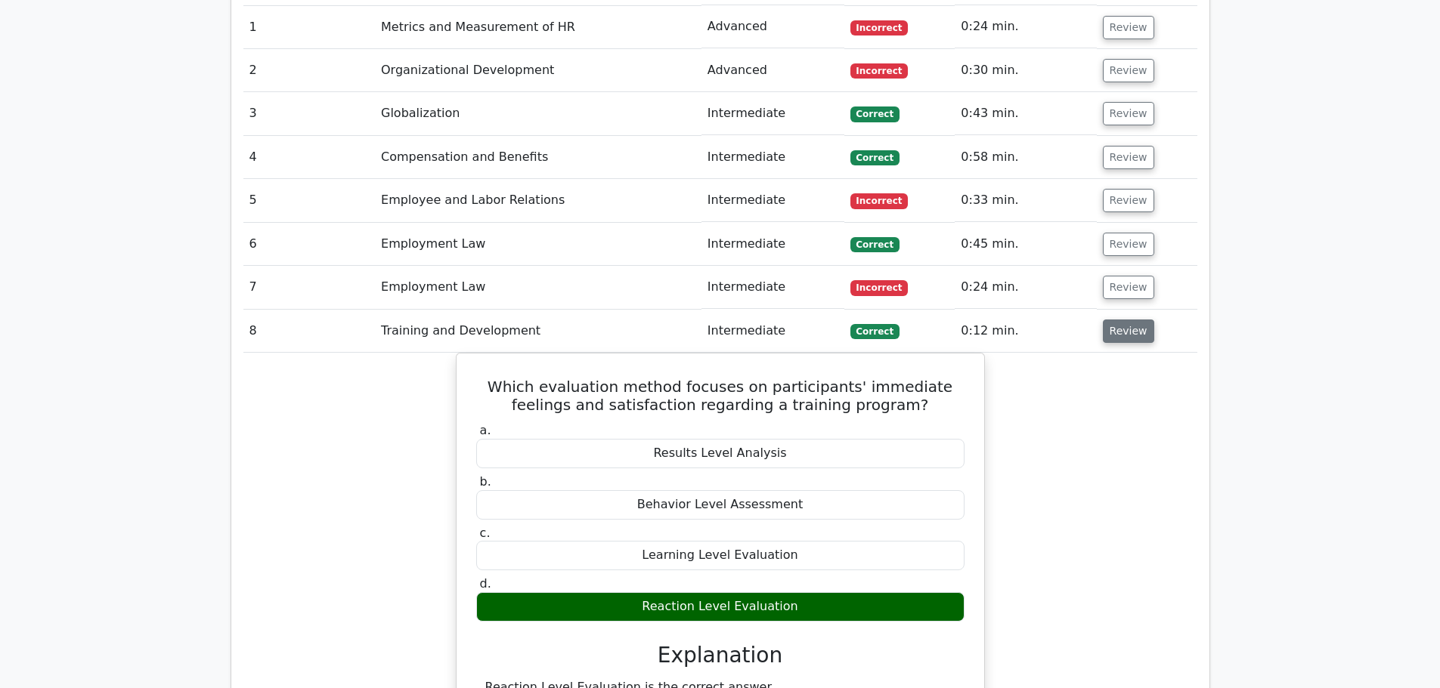
click at [1115, 320] on button "Review" at bounding box center [1128, 331] width 51 height 23
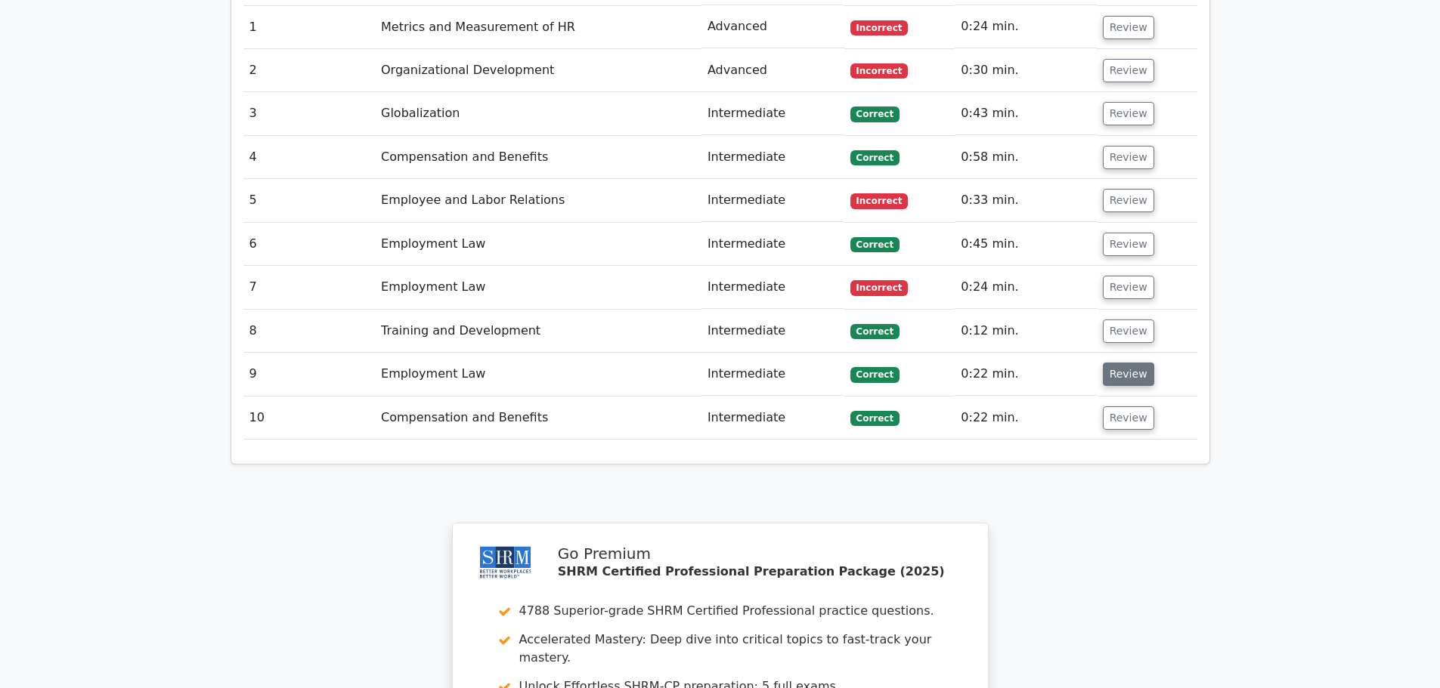
click at [1121, 363] on button "Review" at bounding box center [1128, 374] width 51 height 23
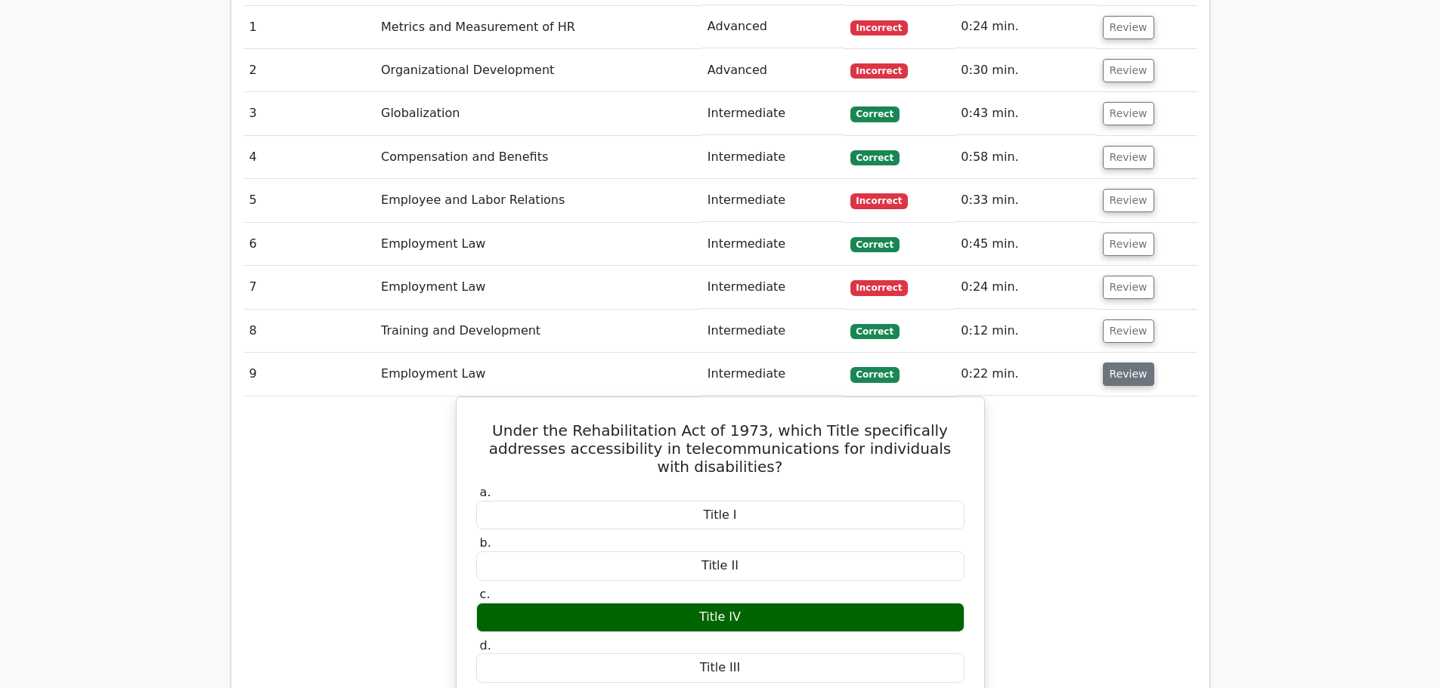
click at [1119, 363] on button "Review" at bounding box center [1128, 374] width 51 height 23
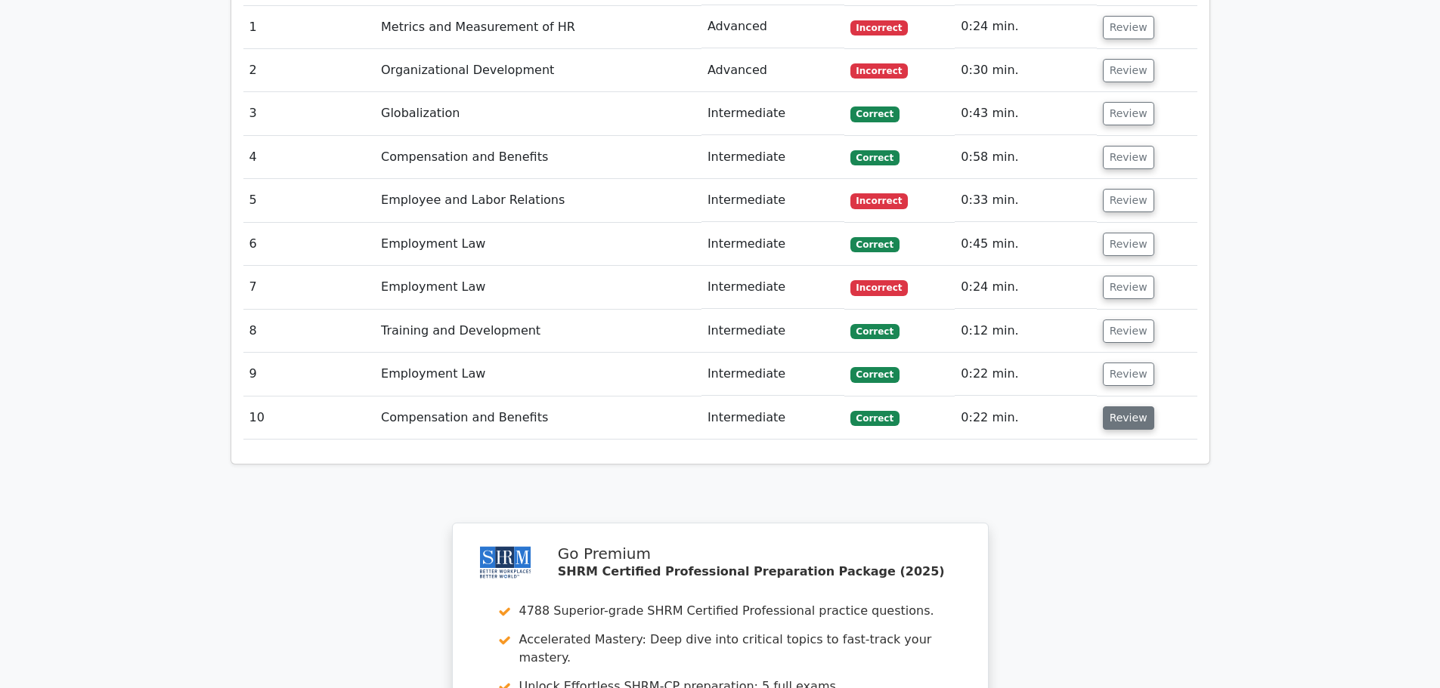
click at [1123, 407] on button "Review" at bounding box center [1128, 418] width 51 height 23
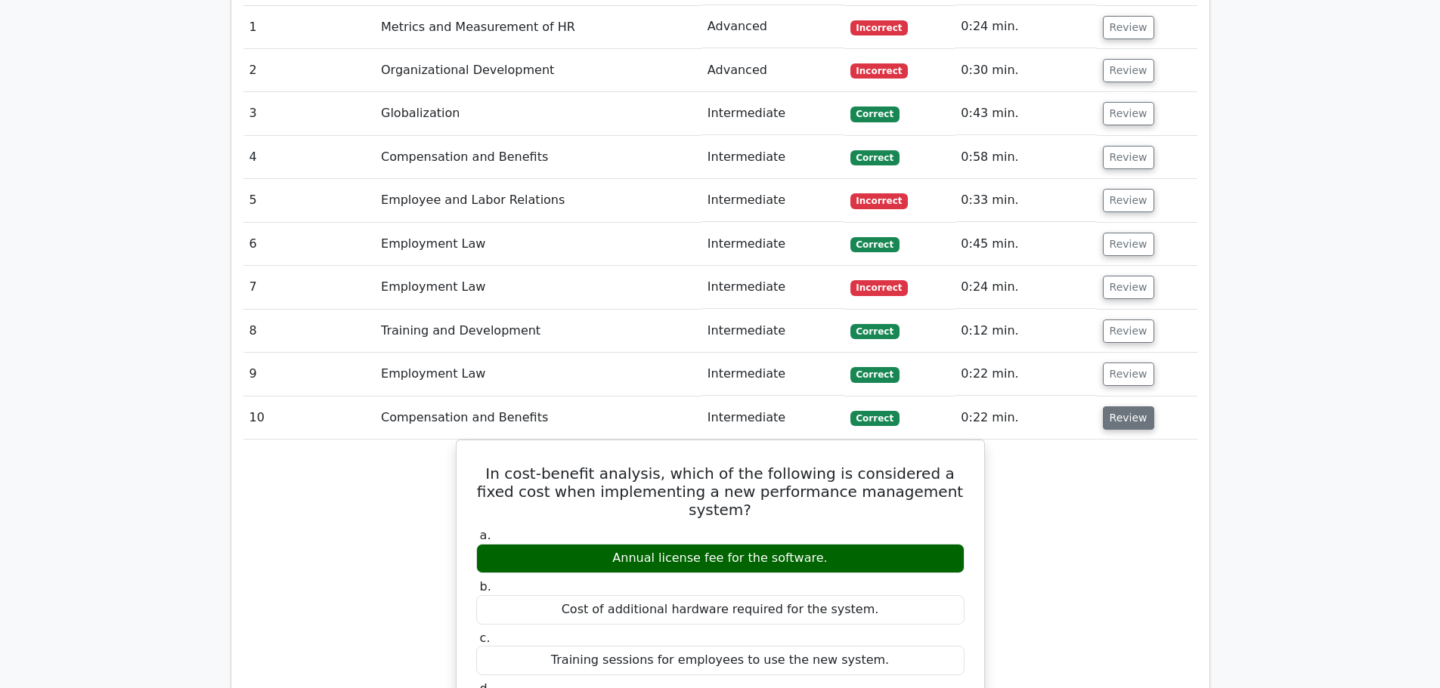
click at [1123, 407] on button "Review" at bounding box center [1128, 418] width 51 height 23
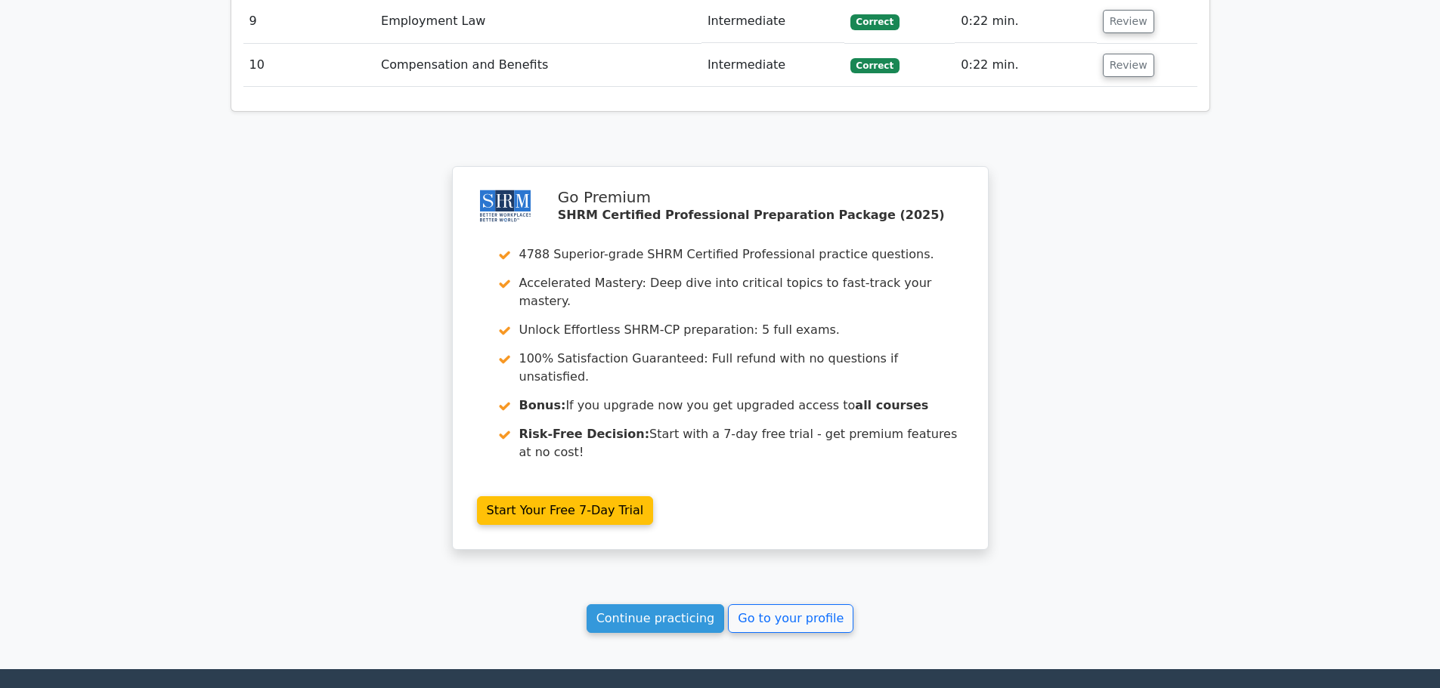
scroll to position [1692, 0]
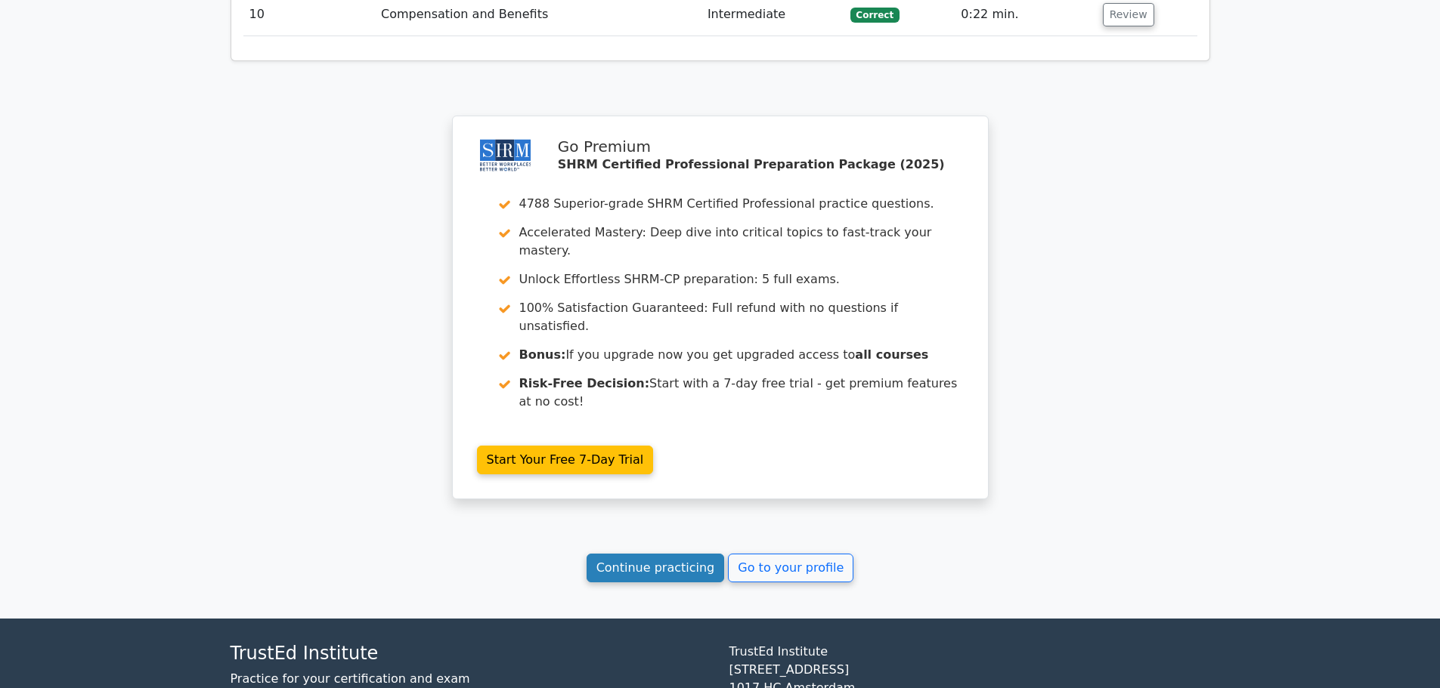
click at [653, 554] on link "Continue practicing" at bounding box center [655, 568] width 138 height 29
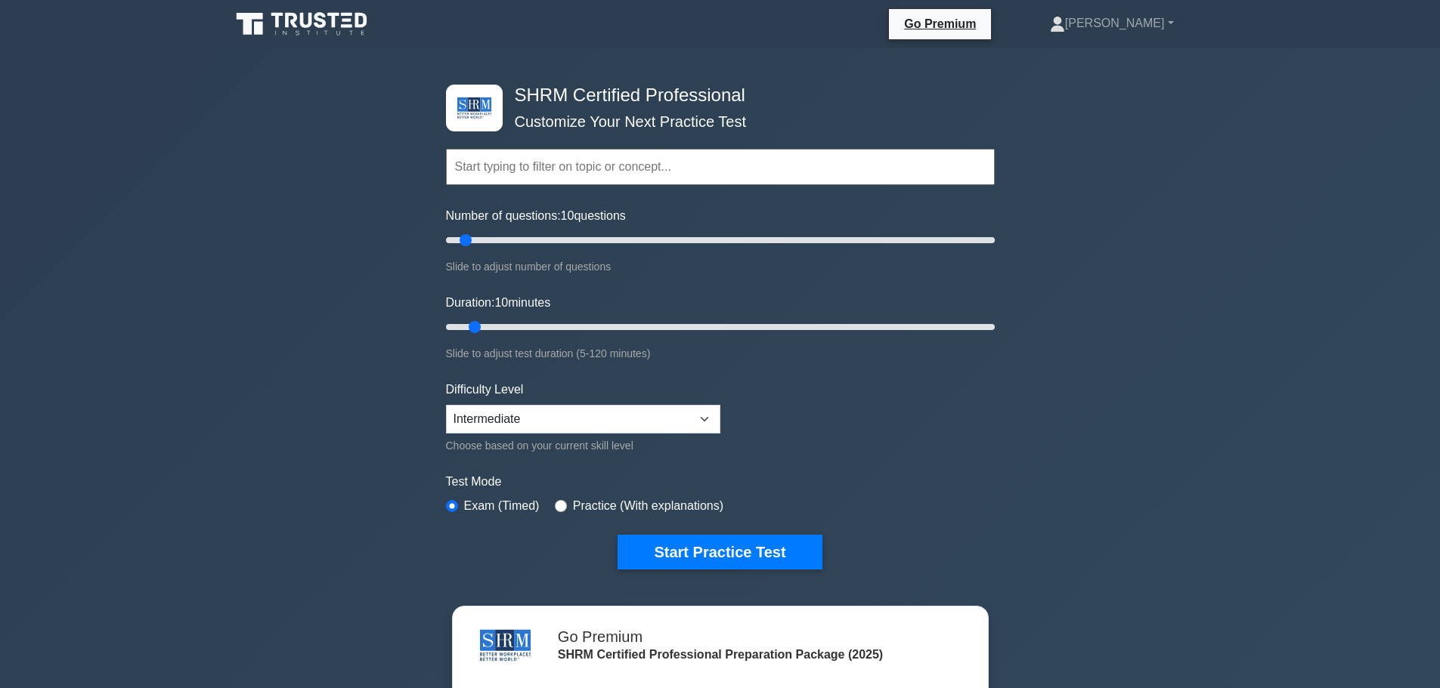
click at [636, 169] on input "text" at bounding box center [720, 167] width 549 height 36
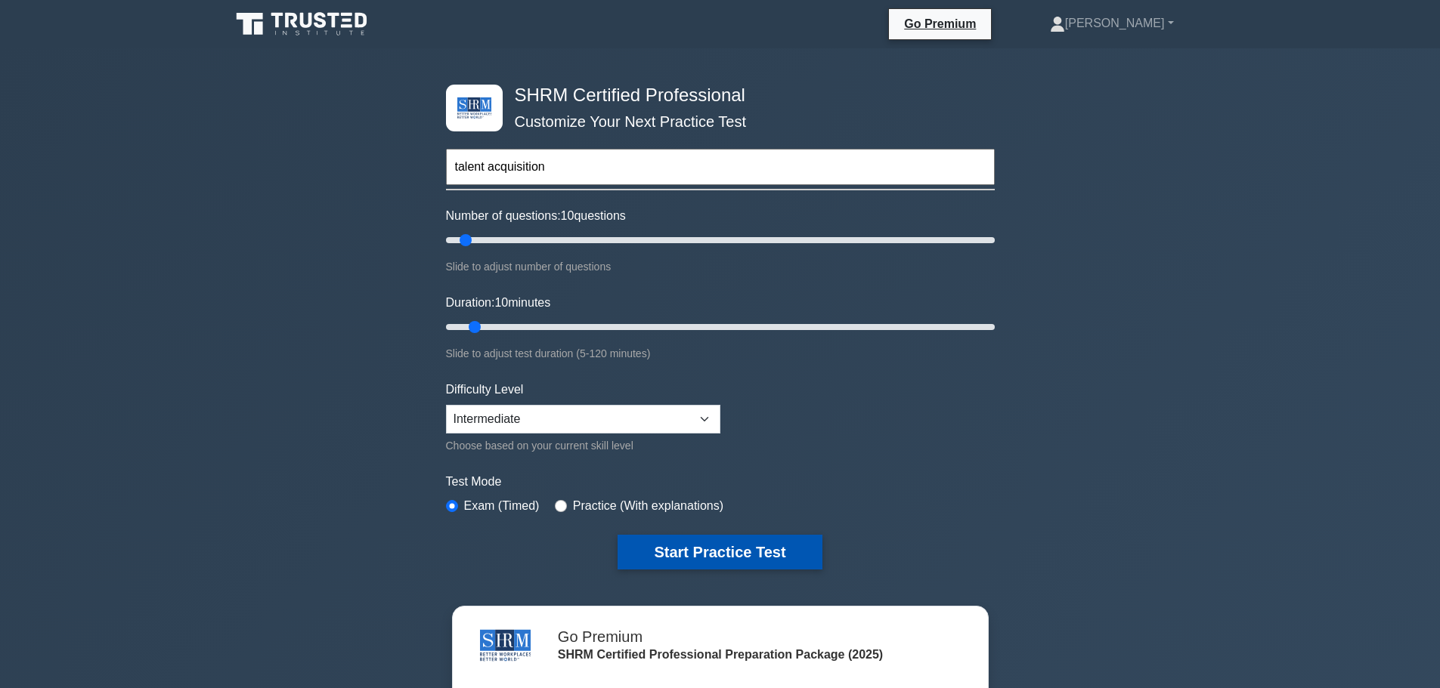
type input "talent acquisition"
click at [707, 552] on button "Start Practice Test" at bounding box center [719, 552] width 204 height 35
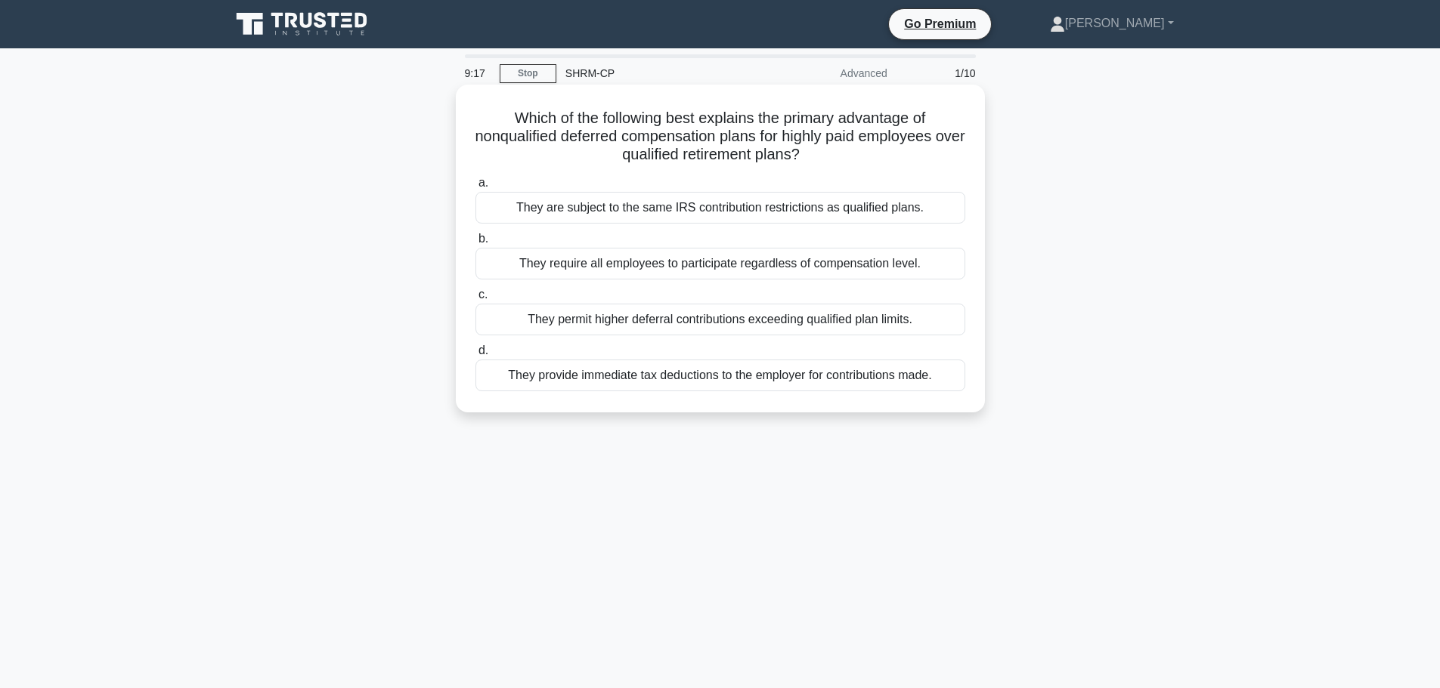
click at [735, 319] on div "They permit higher deferral contributions exceeding qualified plan limits." at bounding box center [720, 320] width 490 height 32
click at [475, 300] on input "c. They permit higher deferral contributions exceeding qualified plan limits." at bounding box center [475, 295] width 0 height 10
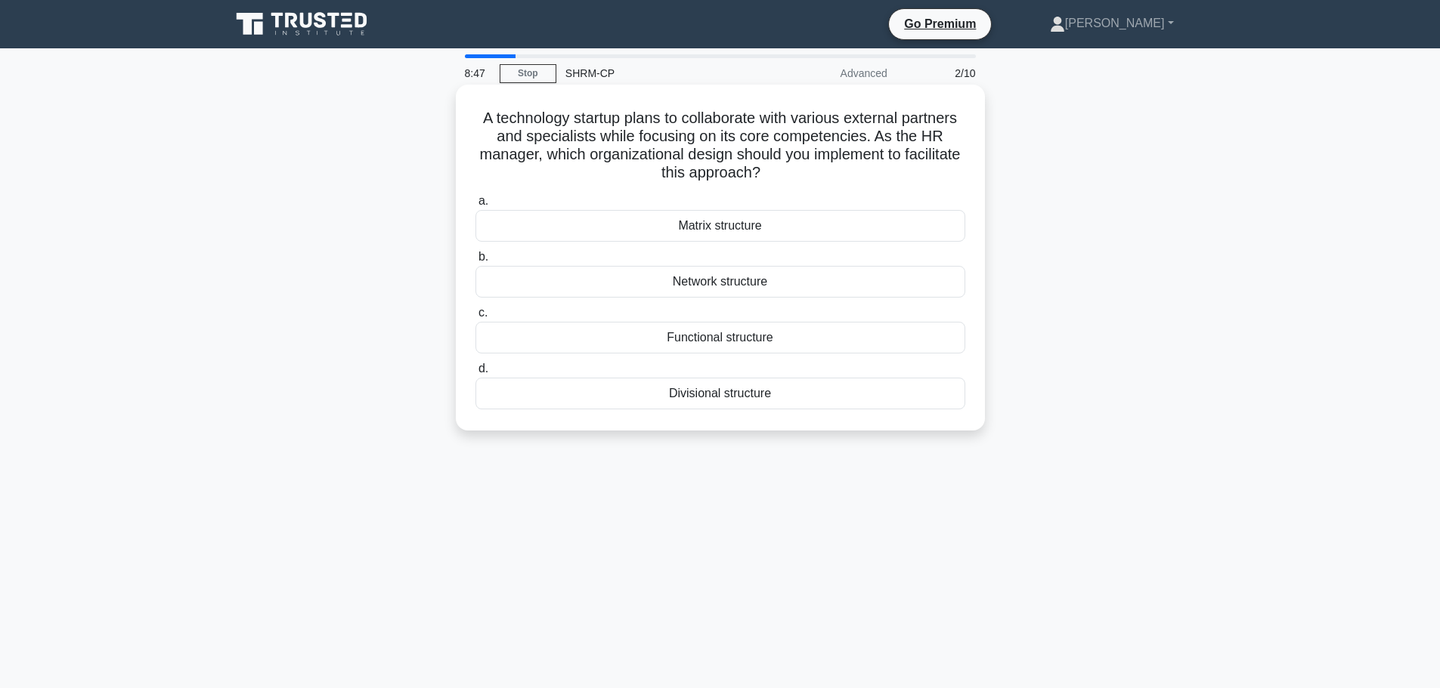
click at [784, 287] on div "Network structure" at bounding box center [720, 282] width 490 height 32
click at [475, 262] on input "b. Network structure" at bounding box center [475, 257] width 0 height 10
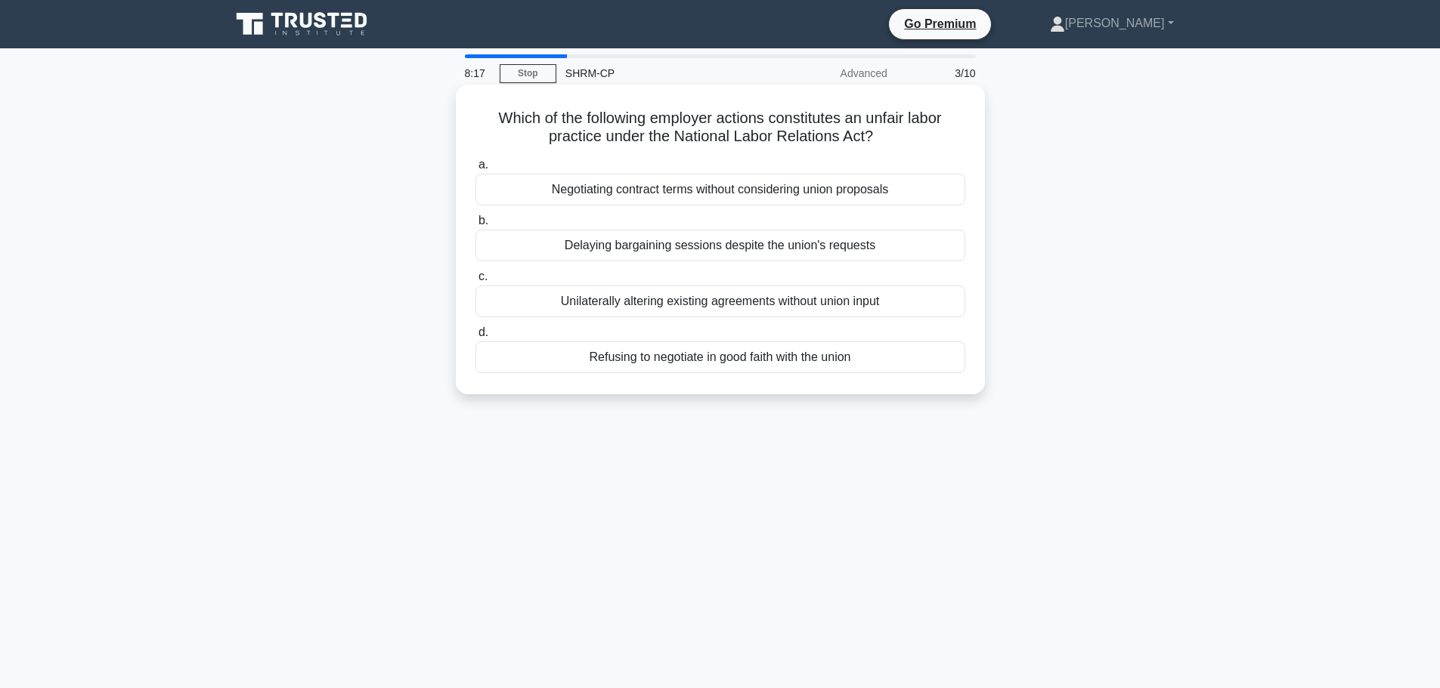
click at [778, 363] on div "Refusing to negotiate in good faith with the union" at bounding box center [720, 358] width 490 height 32
click at [475, 338] on input "d. Refusing to negotiate in good faith with the union" at bounding box center [475, 333] width 0 height 10
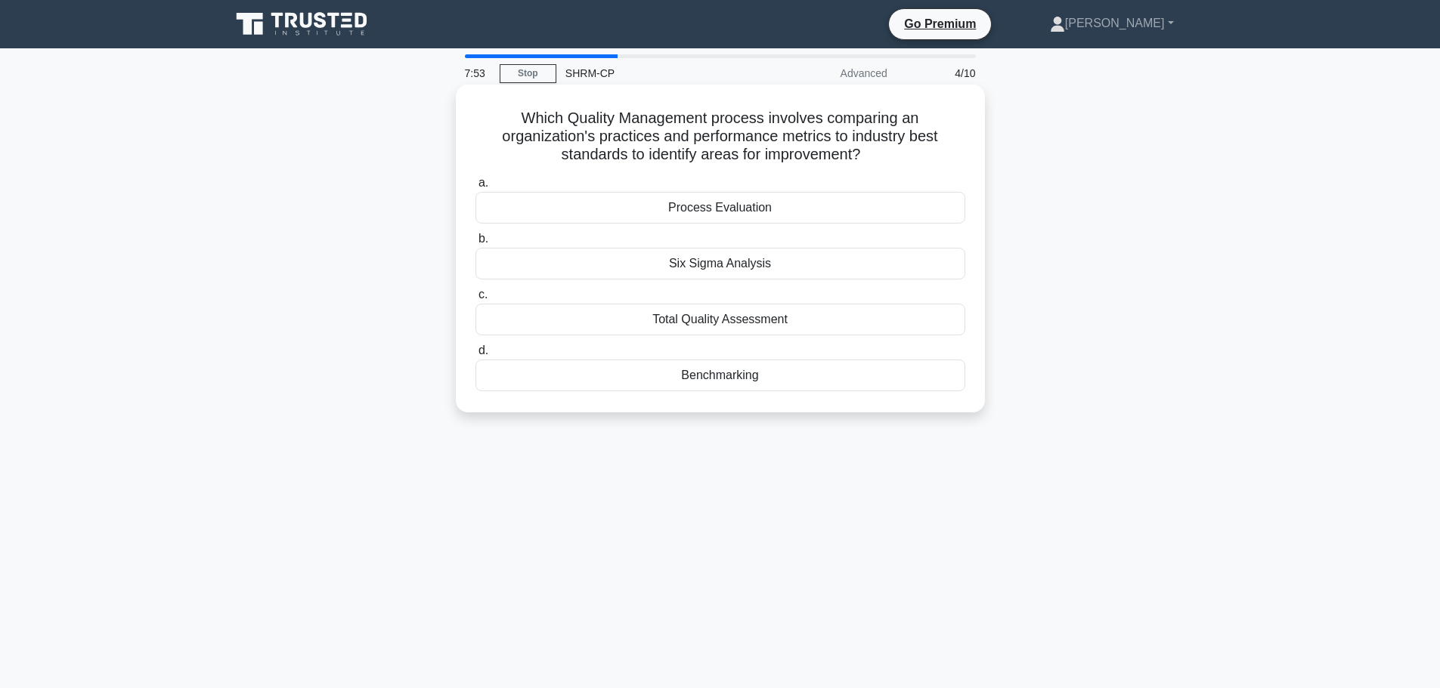
click at [729, 375] on div "Benchmarking" at bounding box center [720, 376] width 490 height 32
click at [475, 356] on input "d. Benchmarking" at bounding box center [475, 351] width 0 height 10
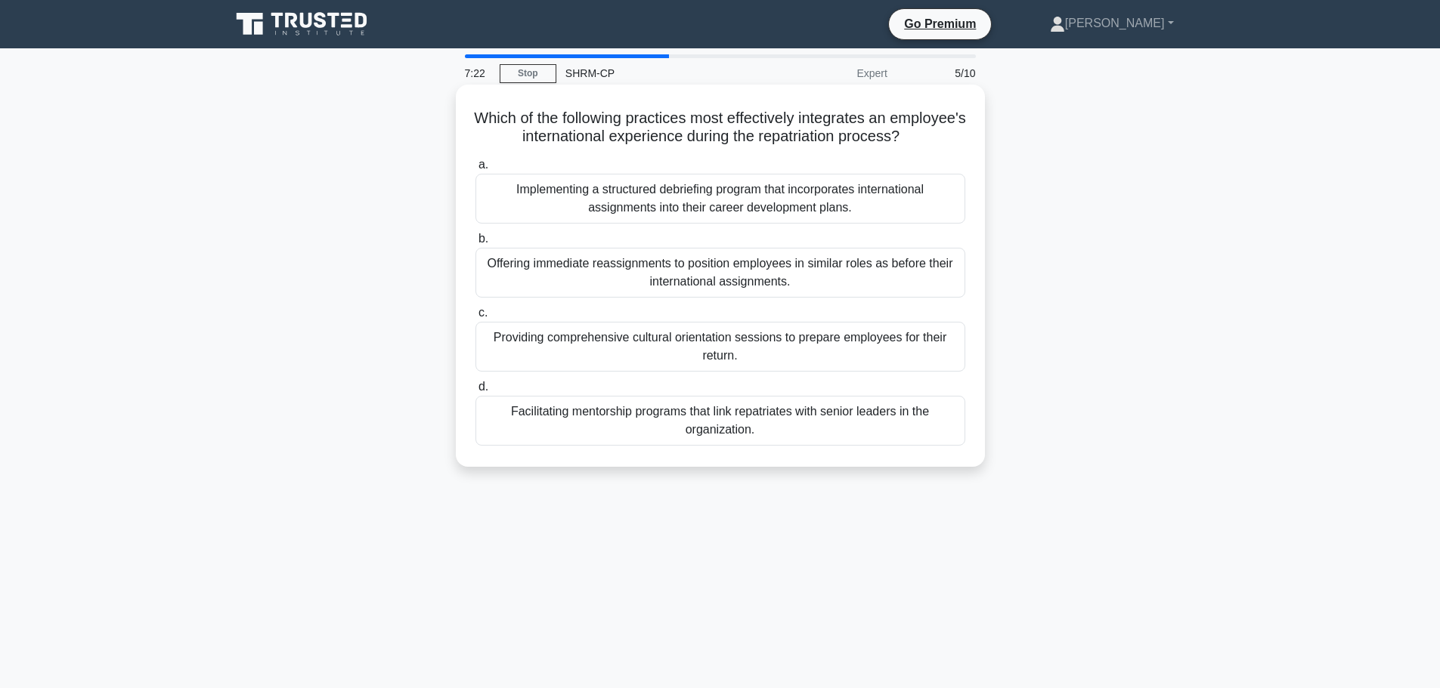
click at [872, 200] on div "Implementing a structured debriefing program that incorporates international as…" at bounding box center [720, 199] width 490 height 50
click at [475, 170] on input "a. Implementing a structured debriefing program that incorporates international…" at bounding box center [475, 165] width 0 height 10
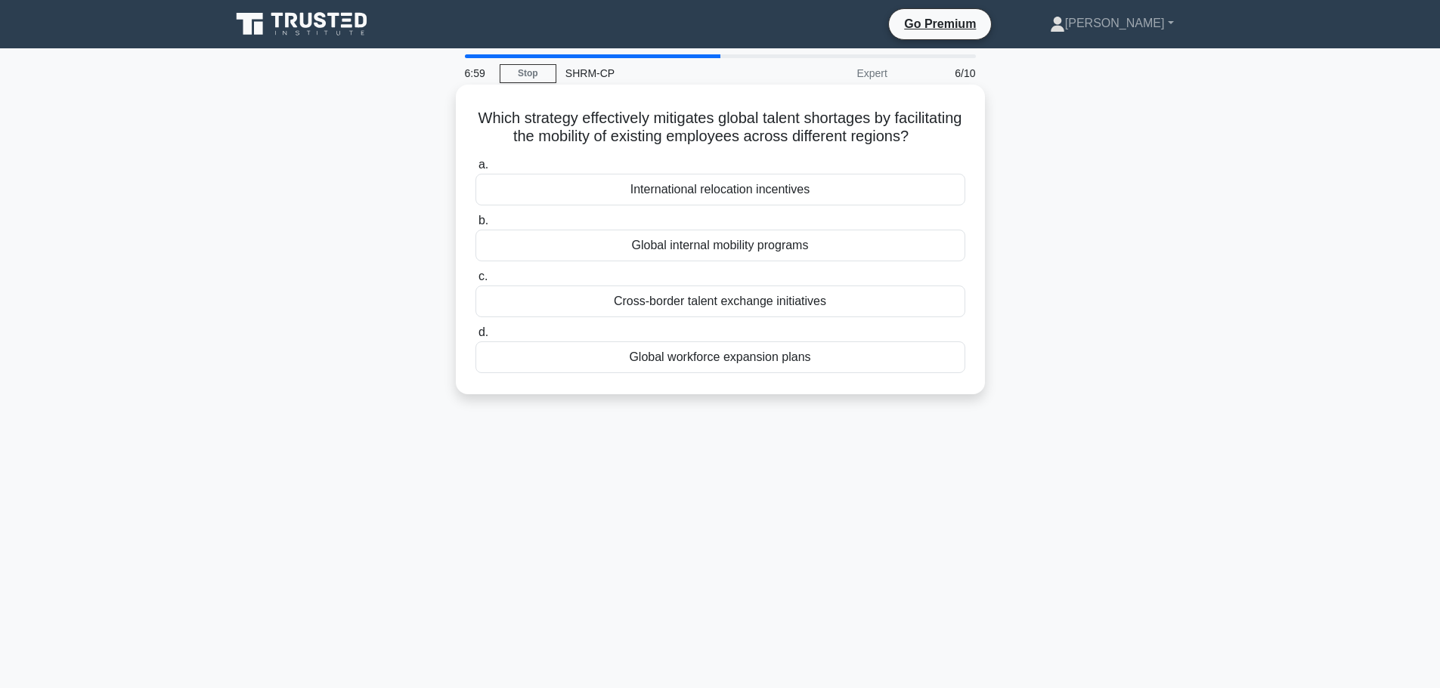
click at [707, 261] on div "Global internal mobility programs" at bounding box center [720, 246] width 490 height 32
click at [475, 226] on input "b. Global internal mobility programs" at bounding box center [475, 221] width 0 height 10
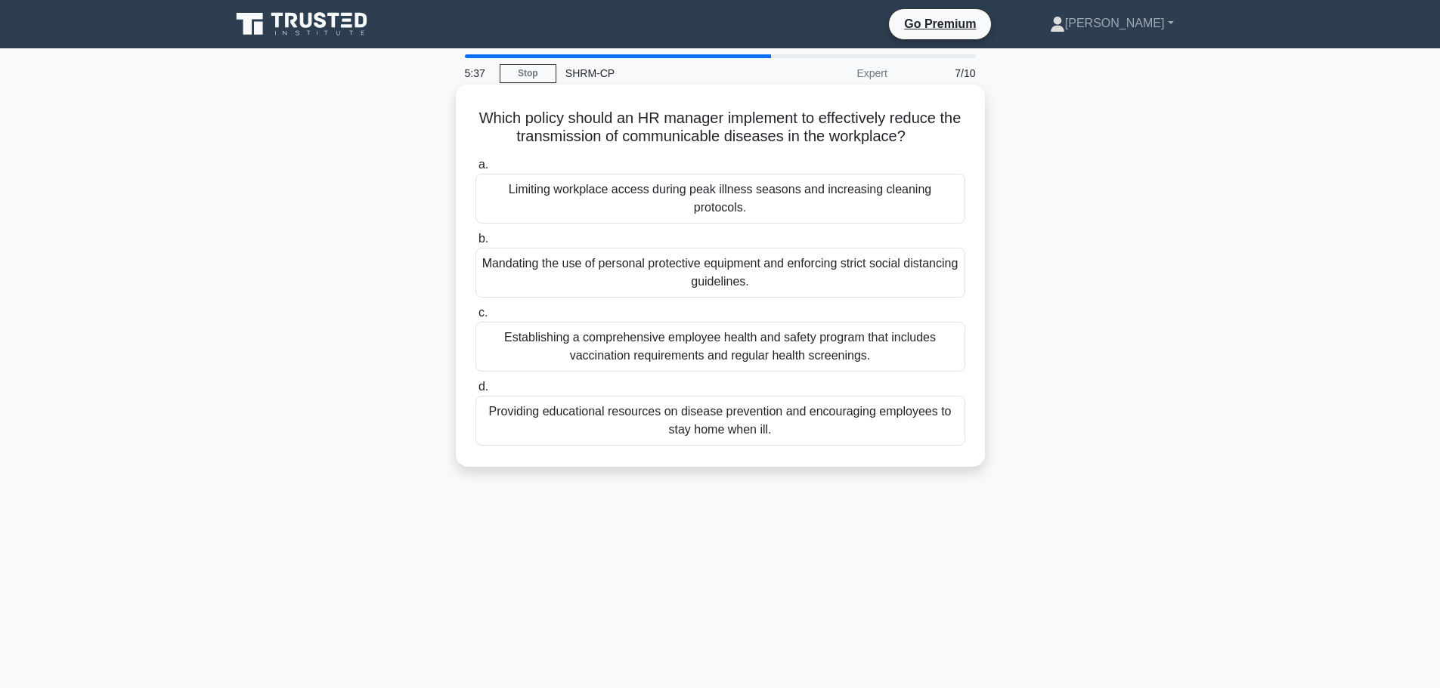
click at [582, 249] on div "Mandating the use of personal protective equipment and enforcing strict social …" at bounding box center [720, 273] width 490 height 50
click at [475, 244] on input "b. Mandating the use of personal protective equipment and enforcing strict soci…" at bounding box center [475, 239] width 0 height 10
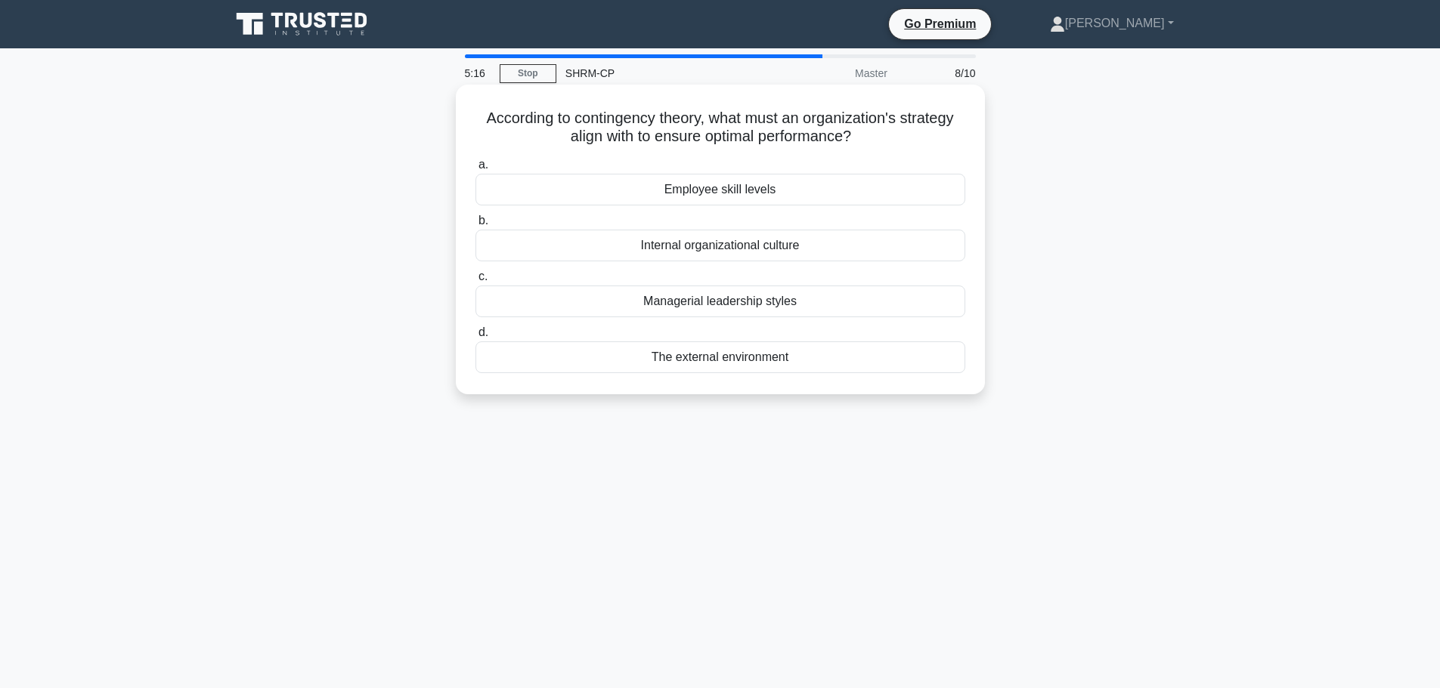
click at [813, 194] on div "Employee skill levels" at bounding box center [720, 190] width 490 height 32
click at [475, 170] on input "a. Employee skill levels" at bounding box center [475, 165] width 0 height 10
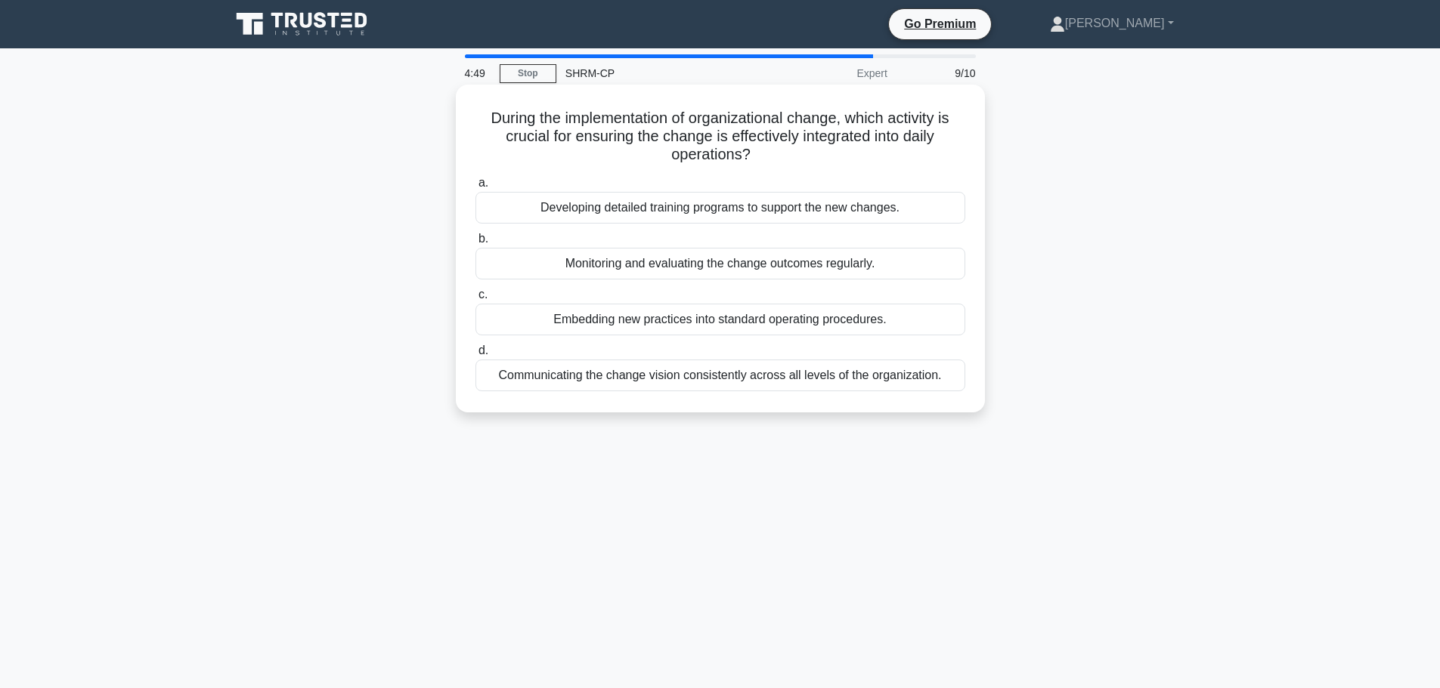
click at [850, 380] on div "Communicating the change vision consistently across all levels of the organizat…" at bounding box center [720, 376] width 490 height 32
click at [475, 356] on input "d. Communicating the change vision consistently across all levels of the organi…" at bounding box center [475, 351] width 0 height 10
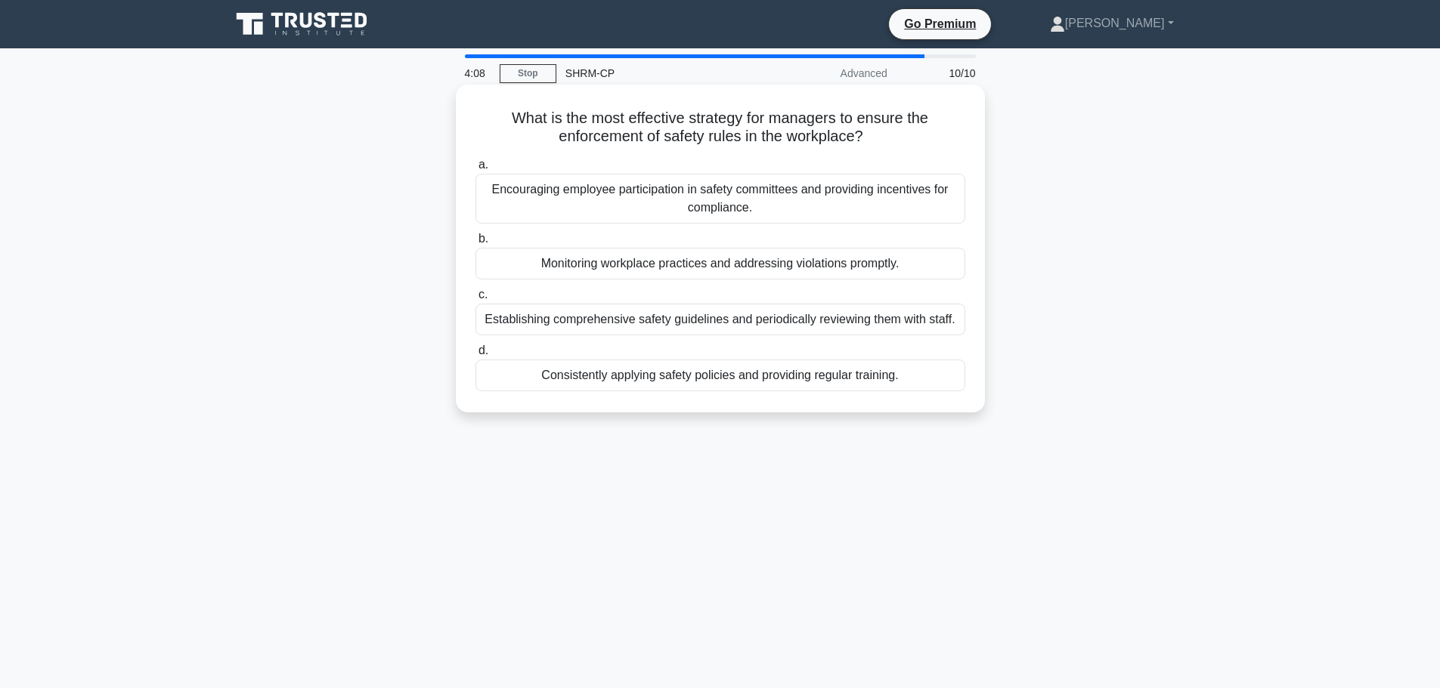
click at [710, 380] on div "Consistently applying safety policies and providing regular training." at bounding box center [720, 376] width 490 height 32
click at [475, 356] on input "d. Consistently applying safety policies and providing regular training." at bounding box center [475, 351] width 0 height 10
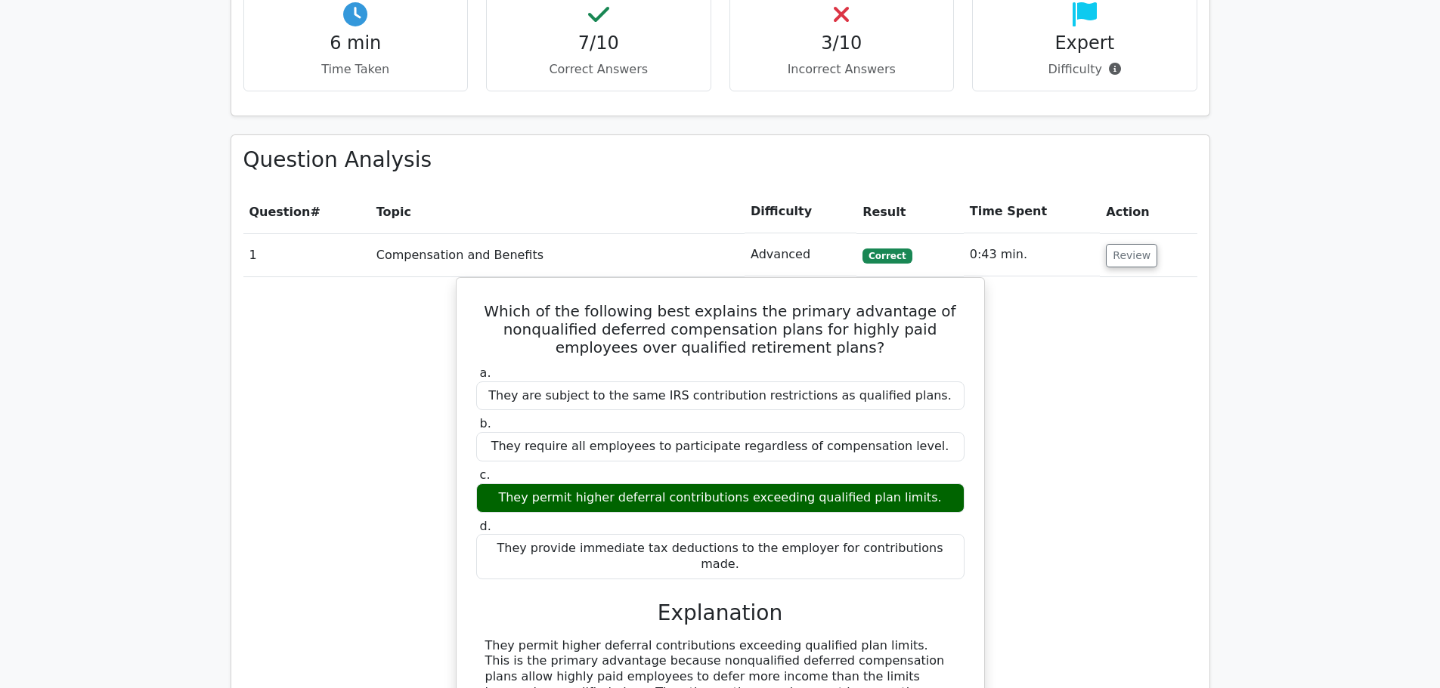
scroll to position [1058, 0]
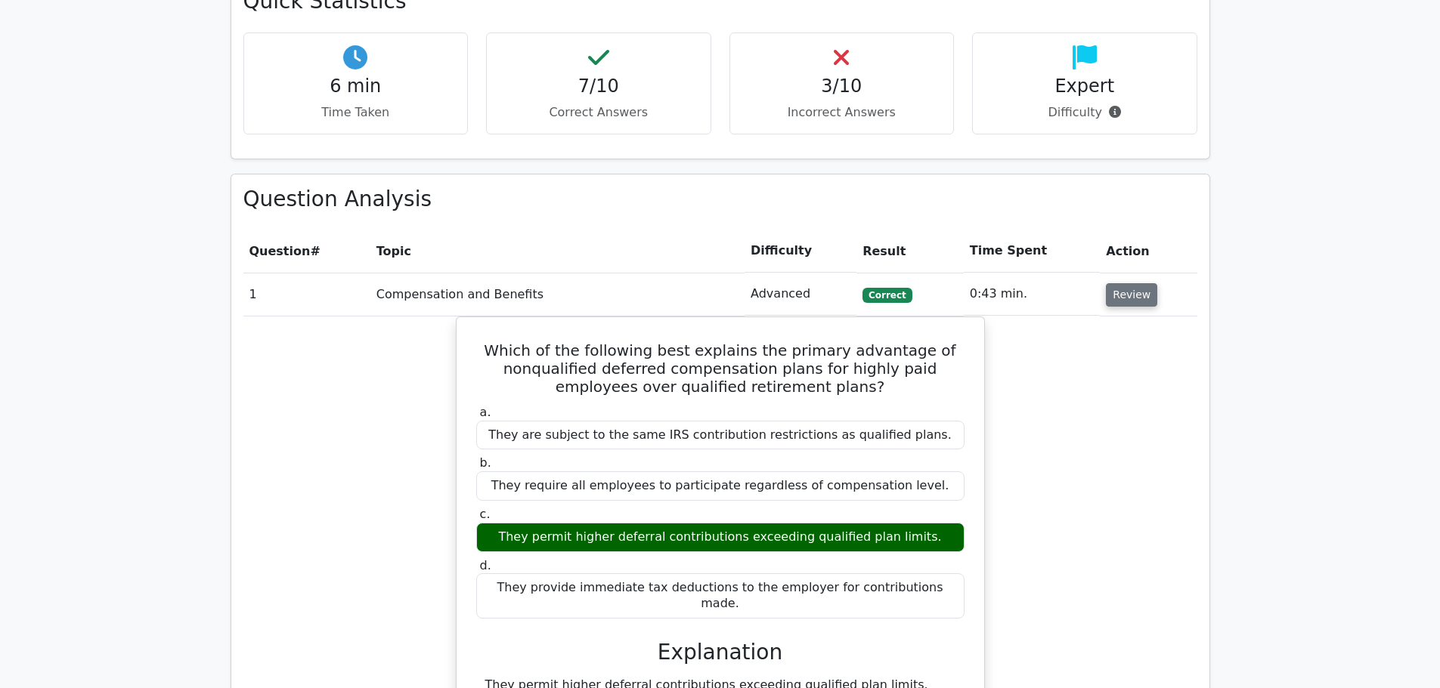
click at [1124, 283] on button "Review" at bounding box center [1131, 294] width 51 height 23
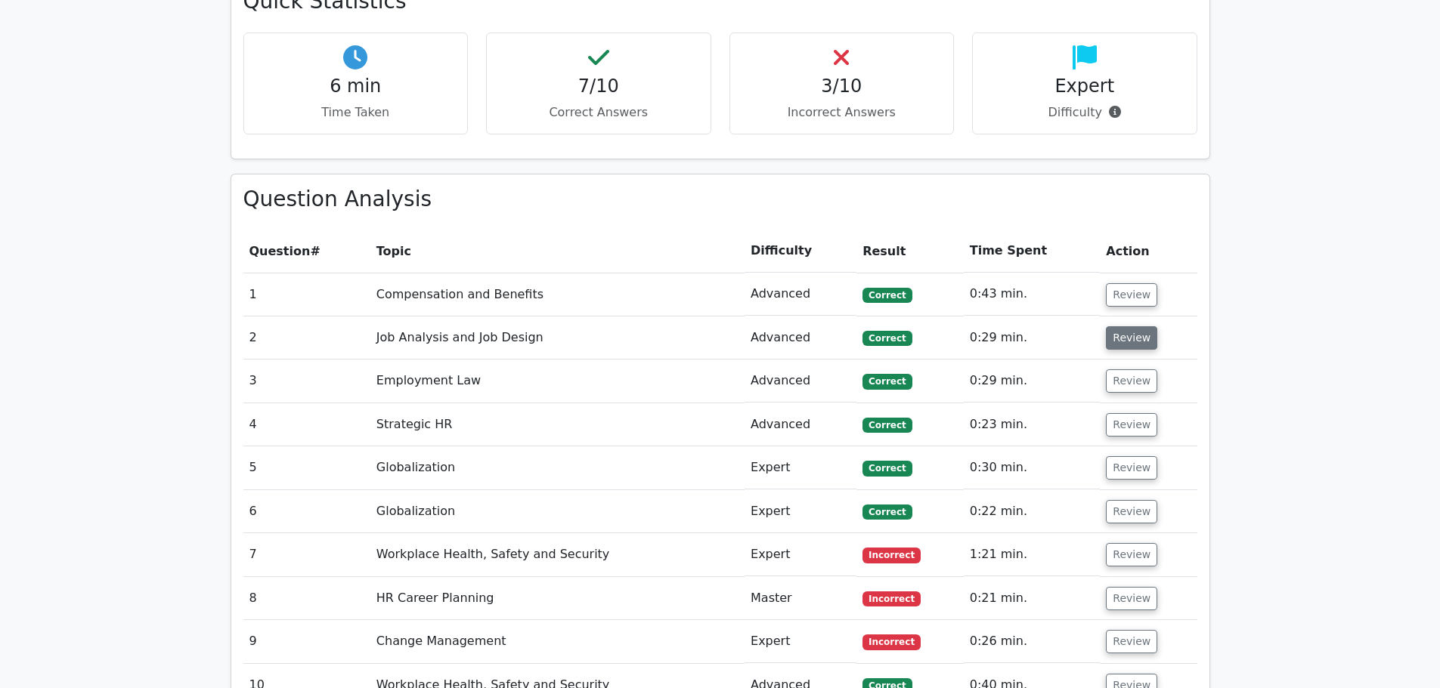
click at [1121, 326] on button "Review" at bounding box center [1131, 337] width 51 height 23
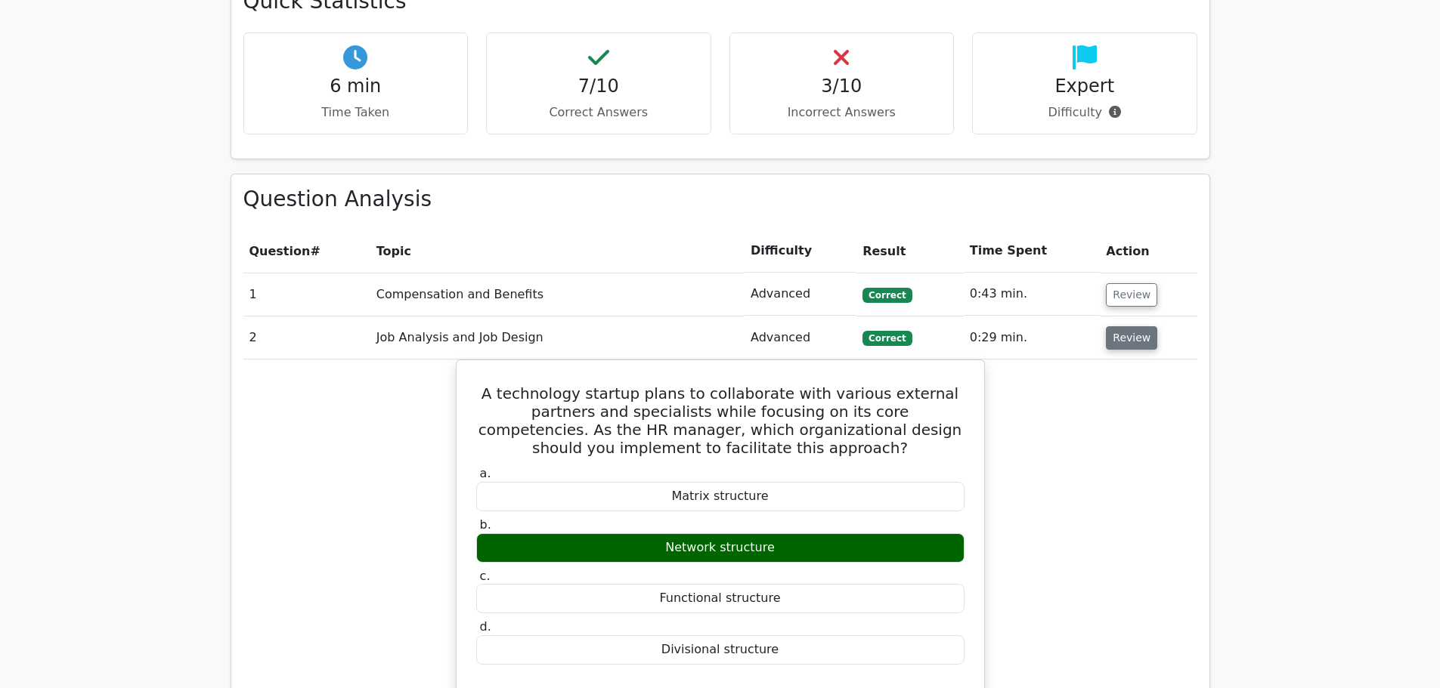
click at [1121, 326] on button "Review" at bounding box center [1131, 337] width 51 height 23
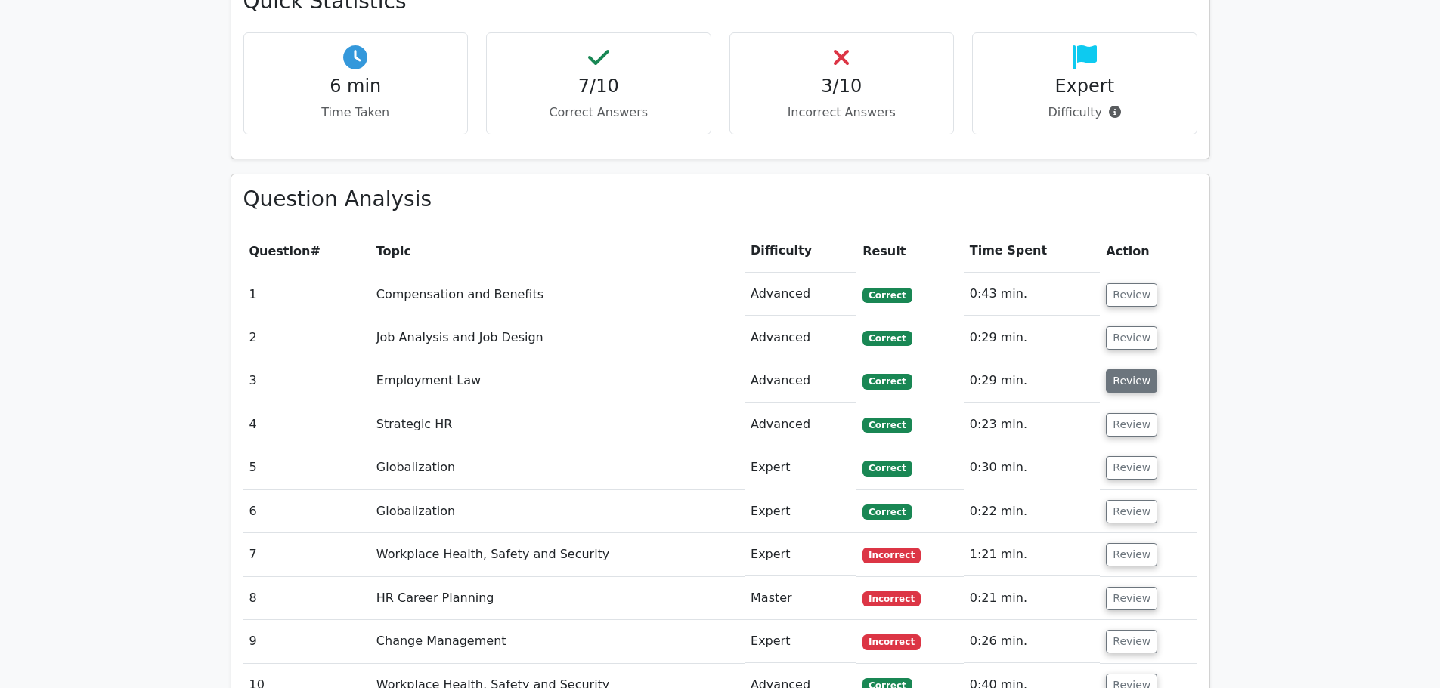
click at [1124, 370] on button "Review" at bounding box center [1131, 381] width 51 height 23
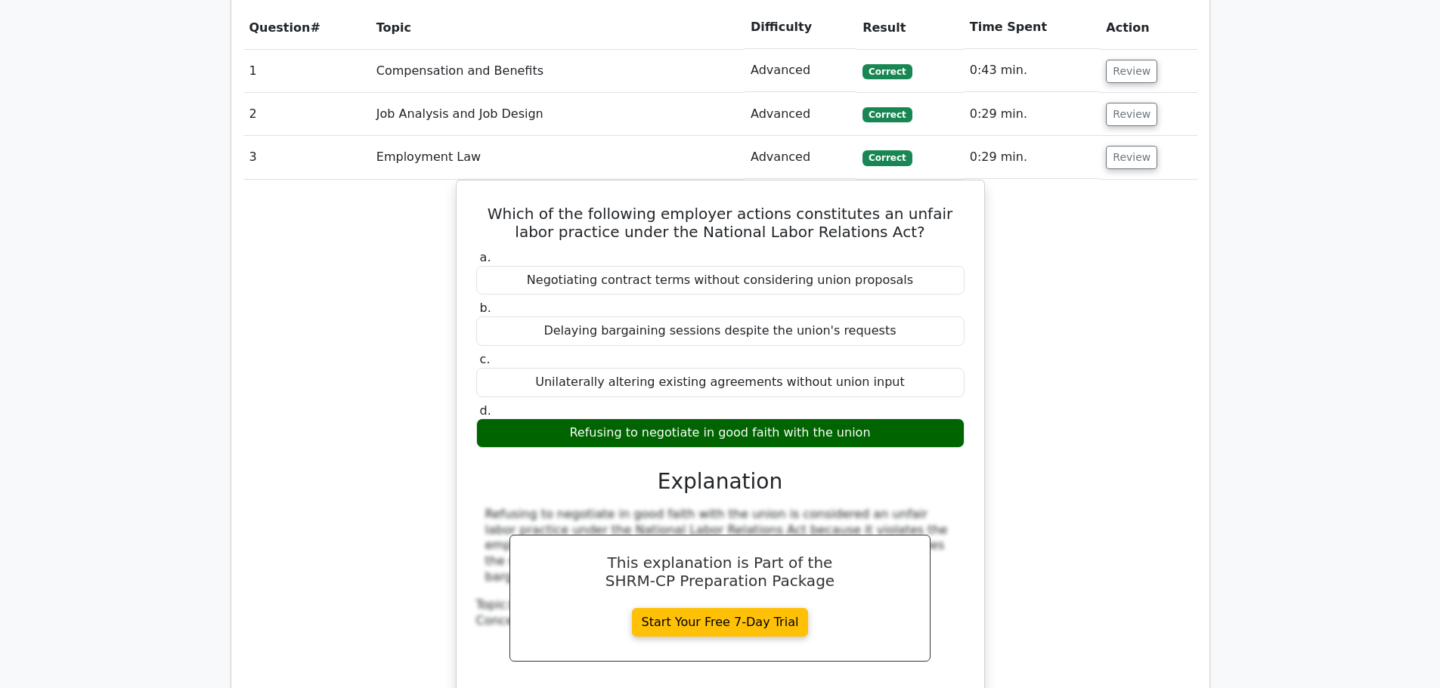
scroll to position [1285, 0]
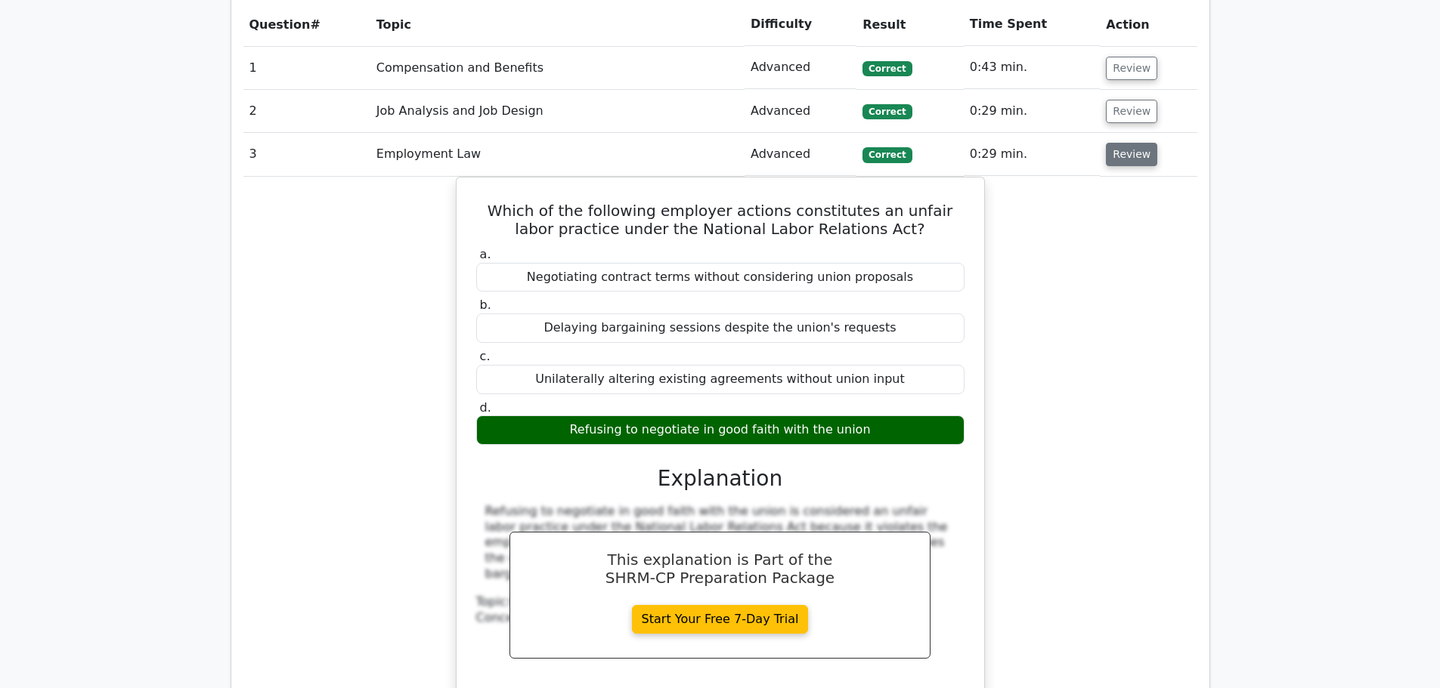
click at [1115, 143] on button "Review" at bounding box center [1131, 154] width 51 height 23
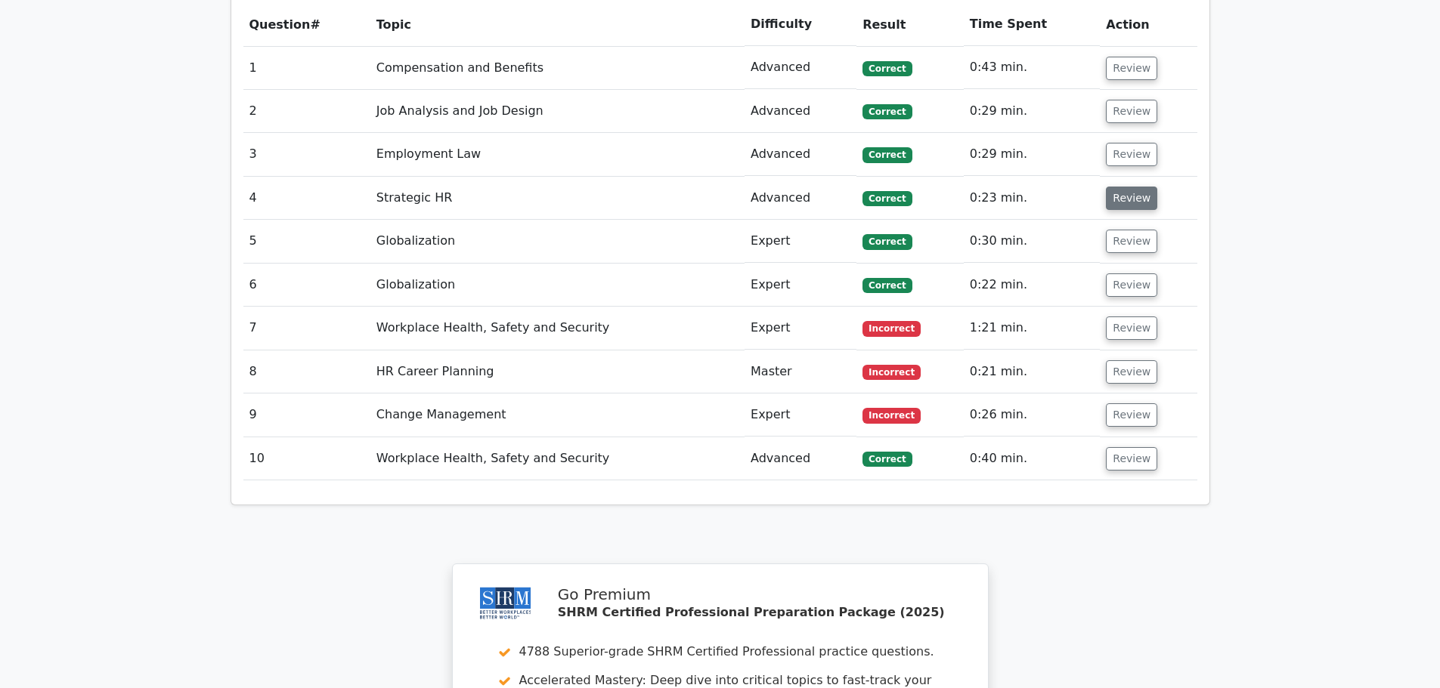
click at [1115, 187] on button "Review" at bounding box center [1131, 198] width 51 height 23
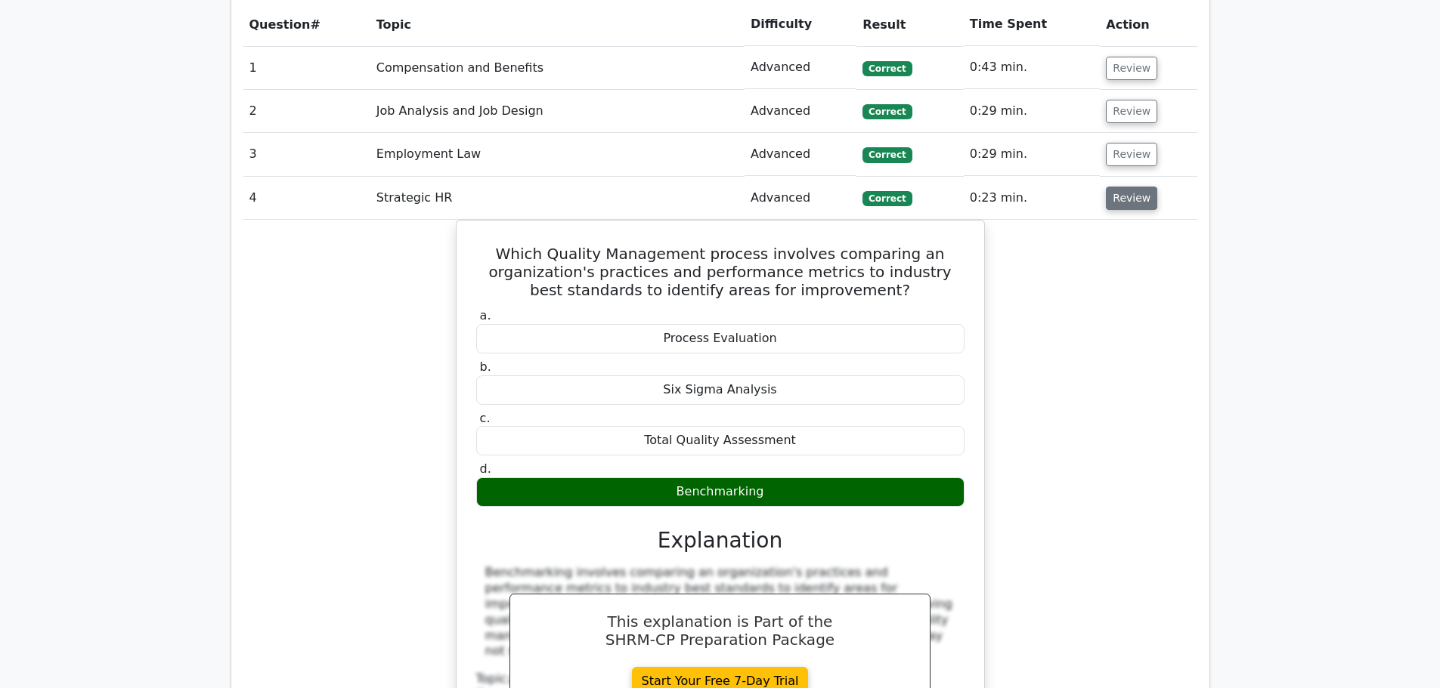
click at [1115, 187] on button "Review" at bounding box center [1131, 198] width 51 height 23
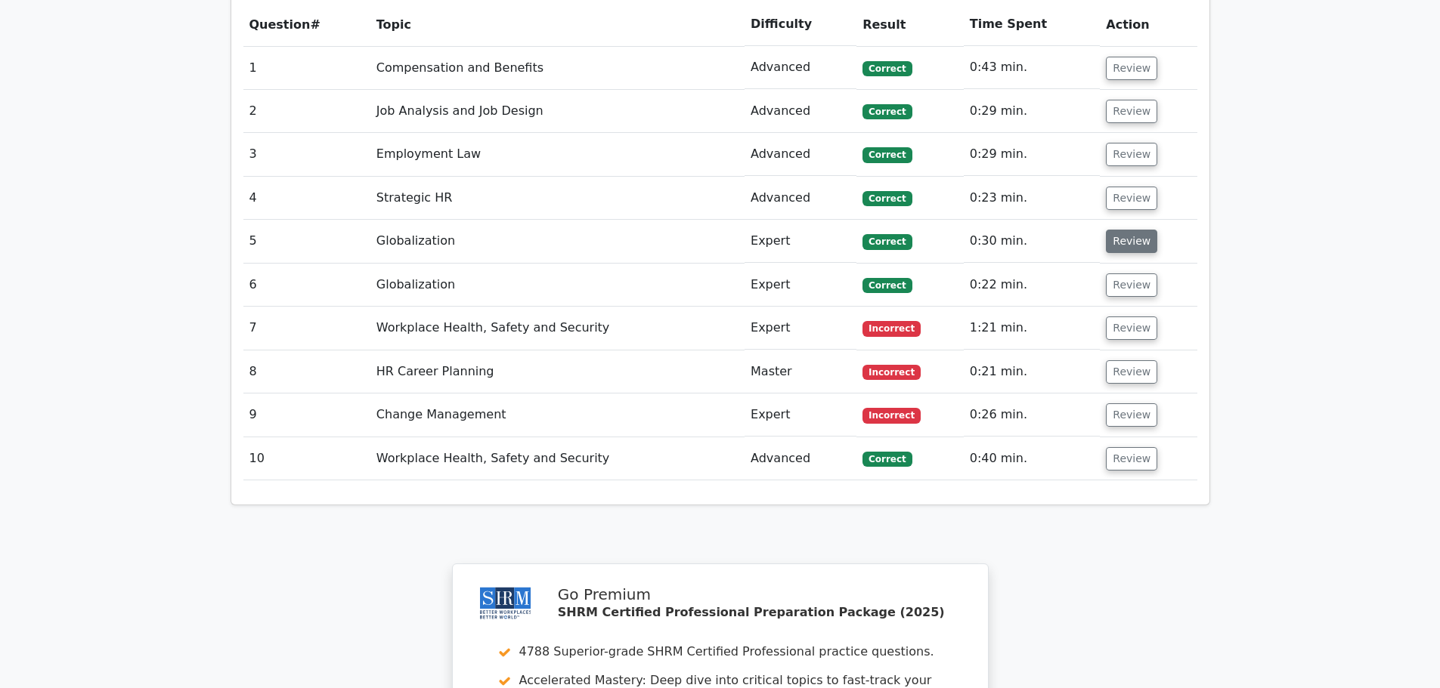
click at [1123, 230] on button "Review" at bounding box center [1131, 241] width 51 height 23
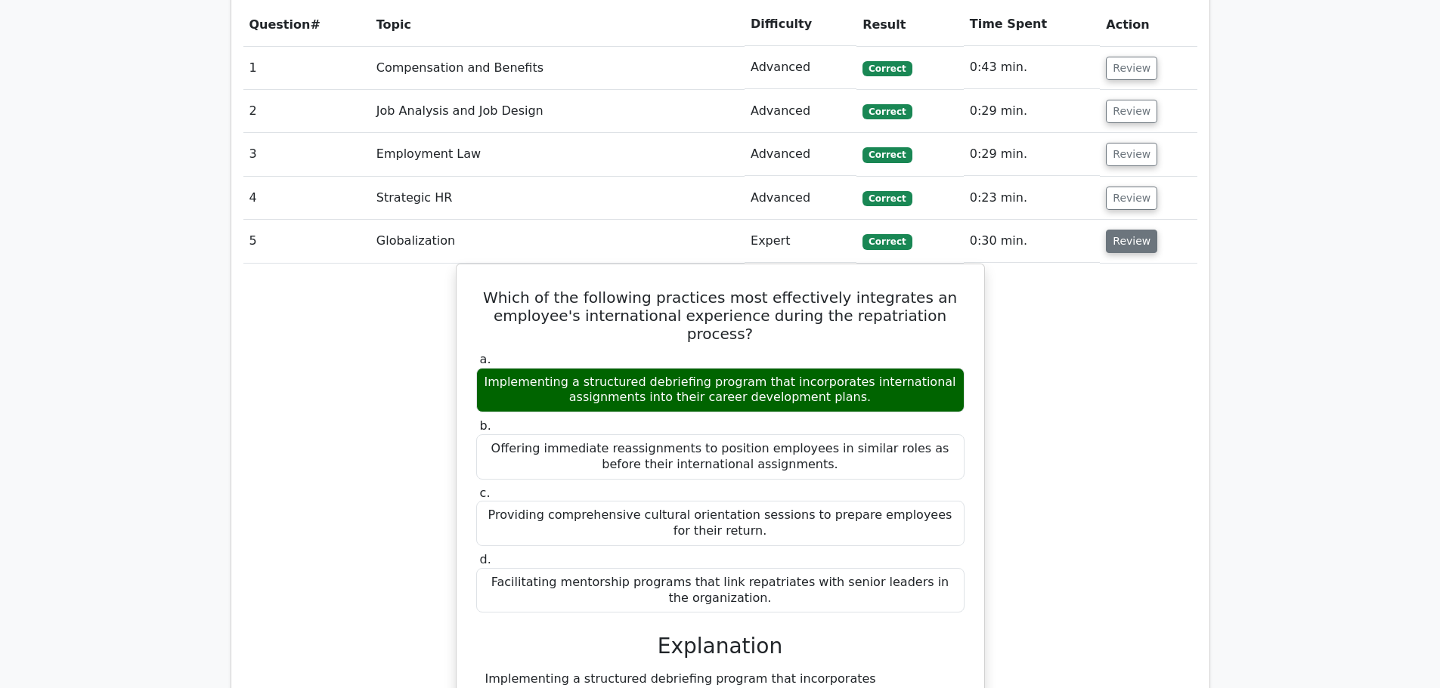
click at [1121, 230] on button "Review" at bounding box center [1131, 241] width 51 height 23
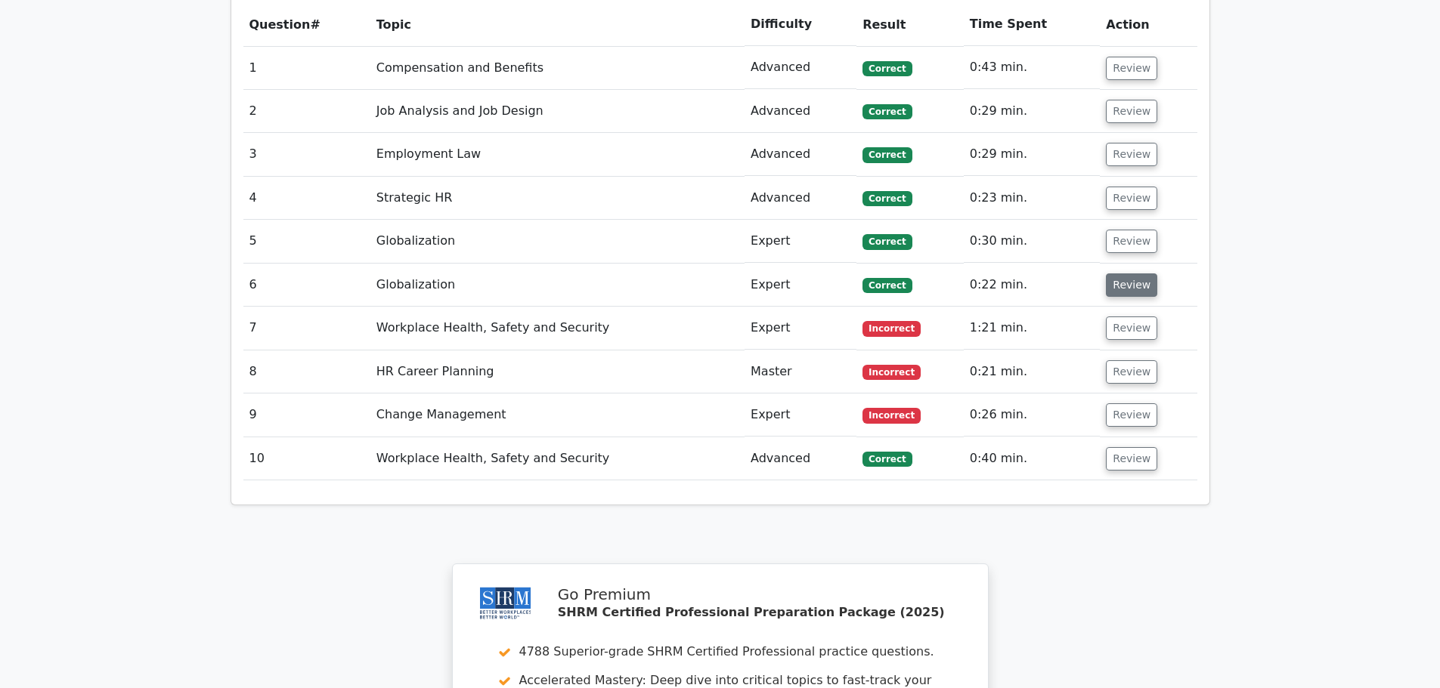
click at [1126, 274] on button "Review" at bounding box center [1131, 285] width 51 height 23
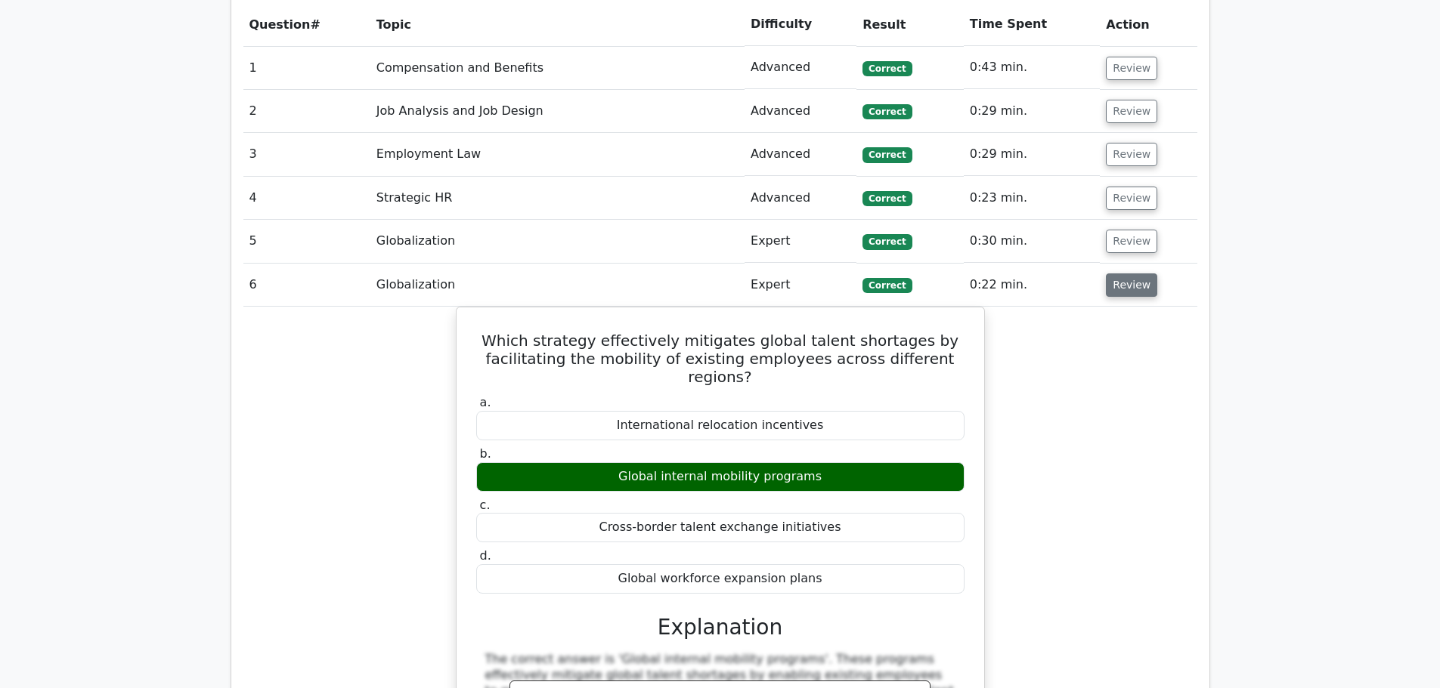
click at [1126, 274] on button "Review" at bounding box center [1131, 285] width 51 height 23
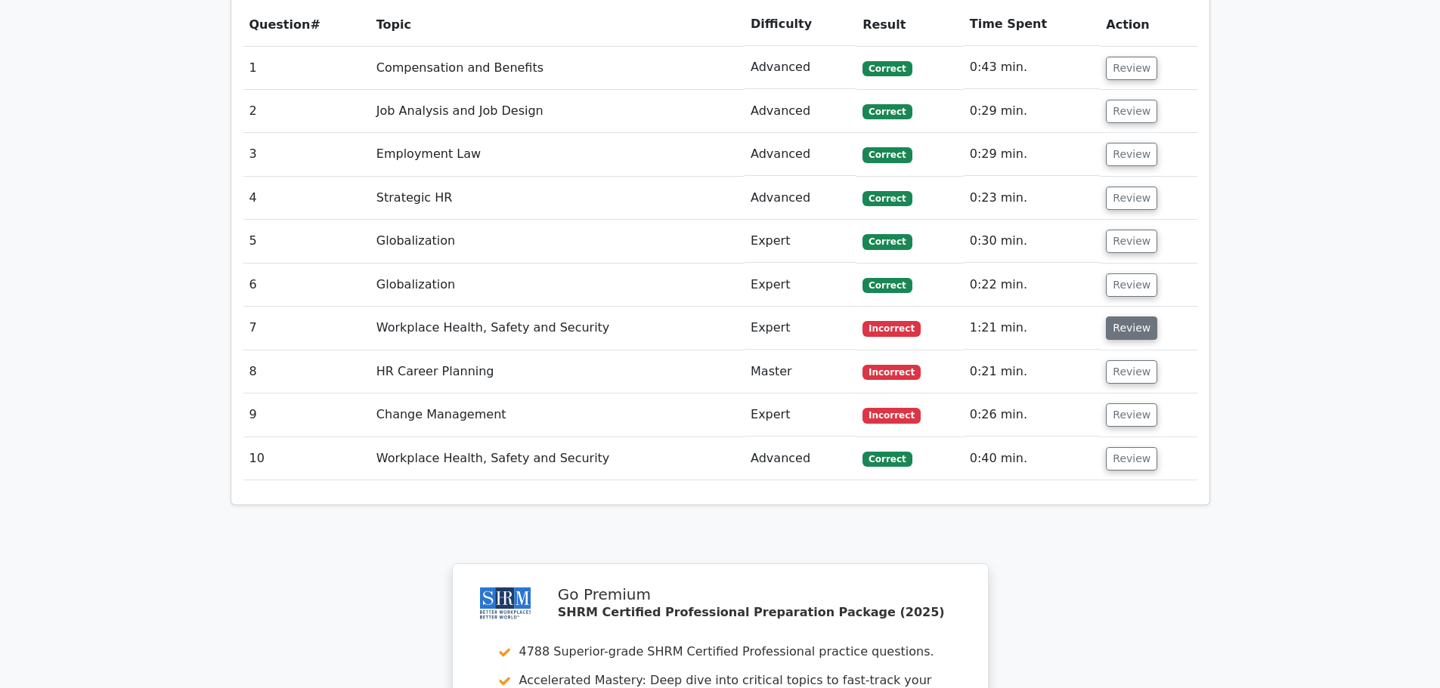
click at [1134, 317] on button "Review" at bounding box center [1131, 328] width 51 height 23
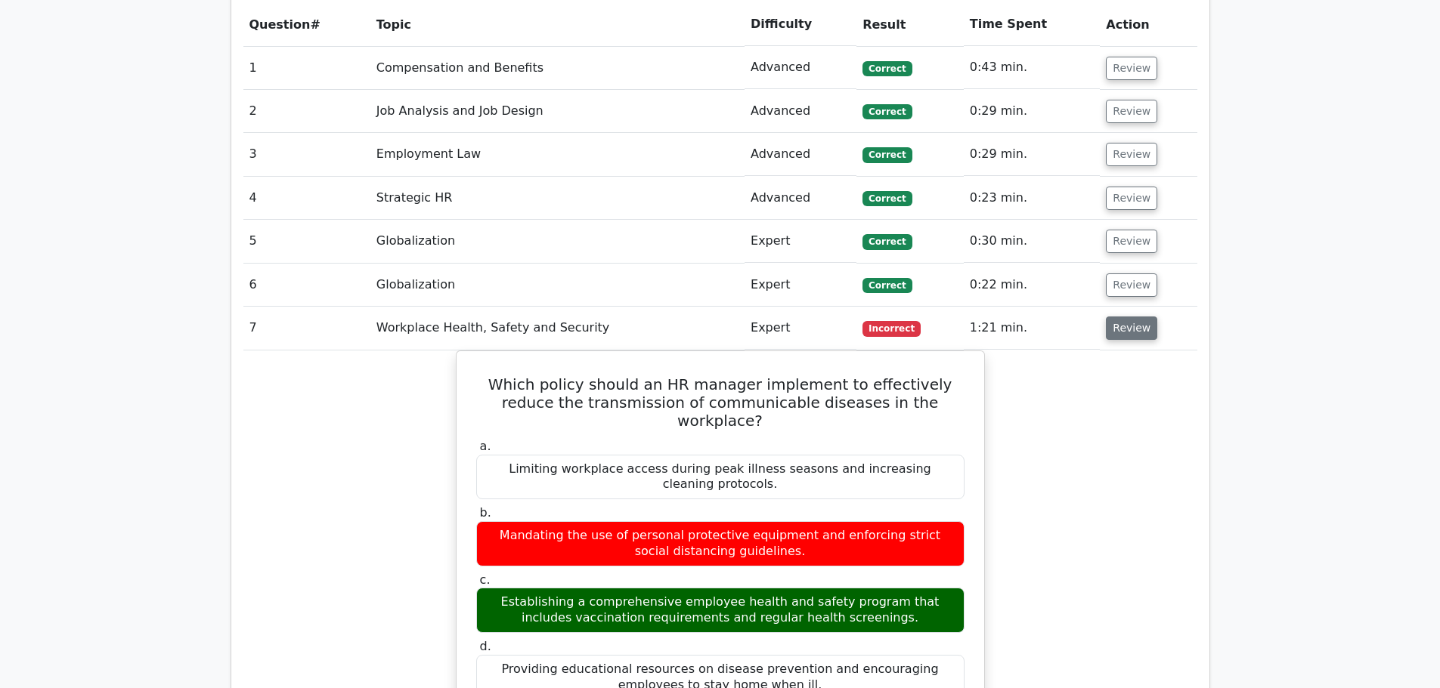
click at [1124, 317] on button "Review" at bounding box center [1131, 328] width 51 height 23
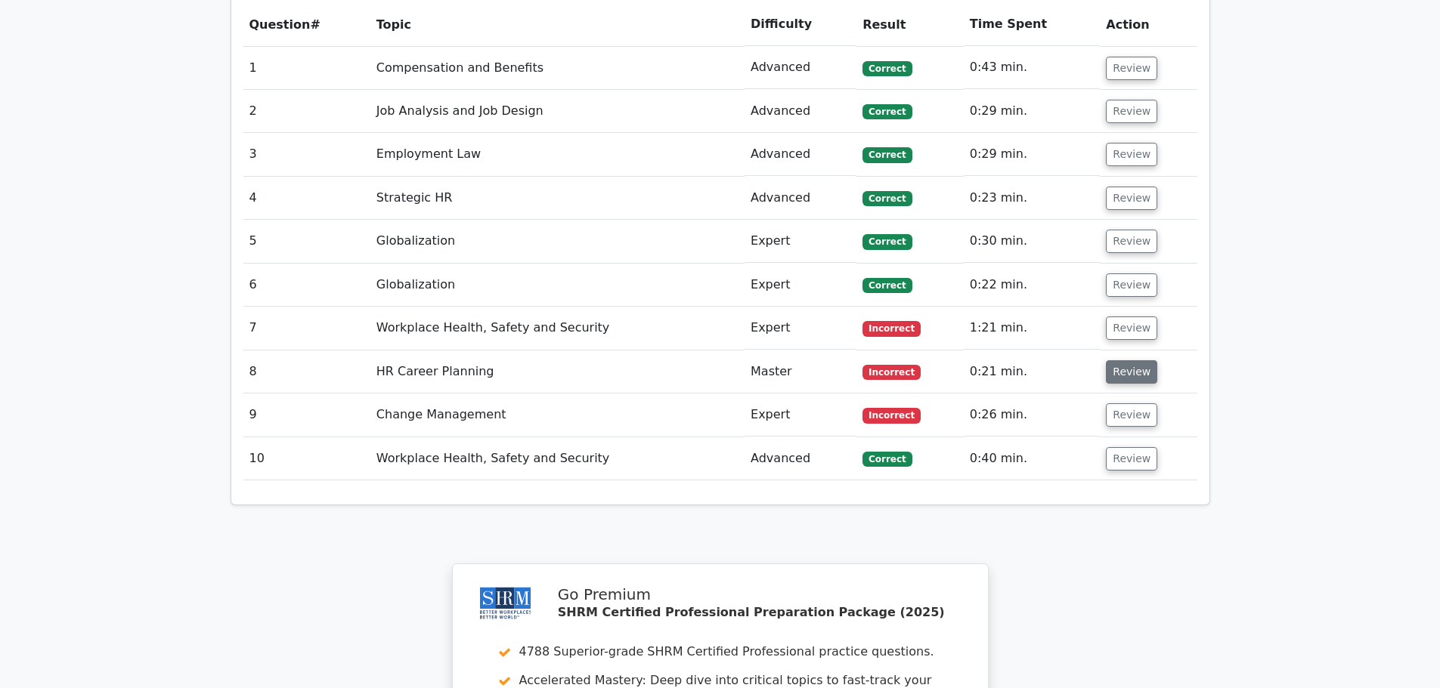
click at [1113, 360] on button "Review" at bounding box center [1131, 371] width 51 height 23
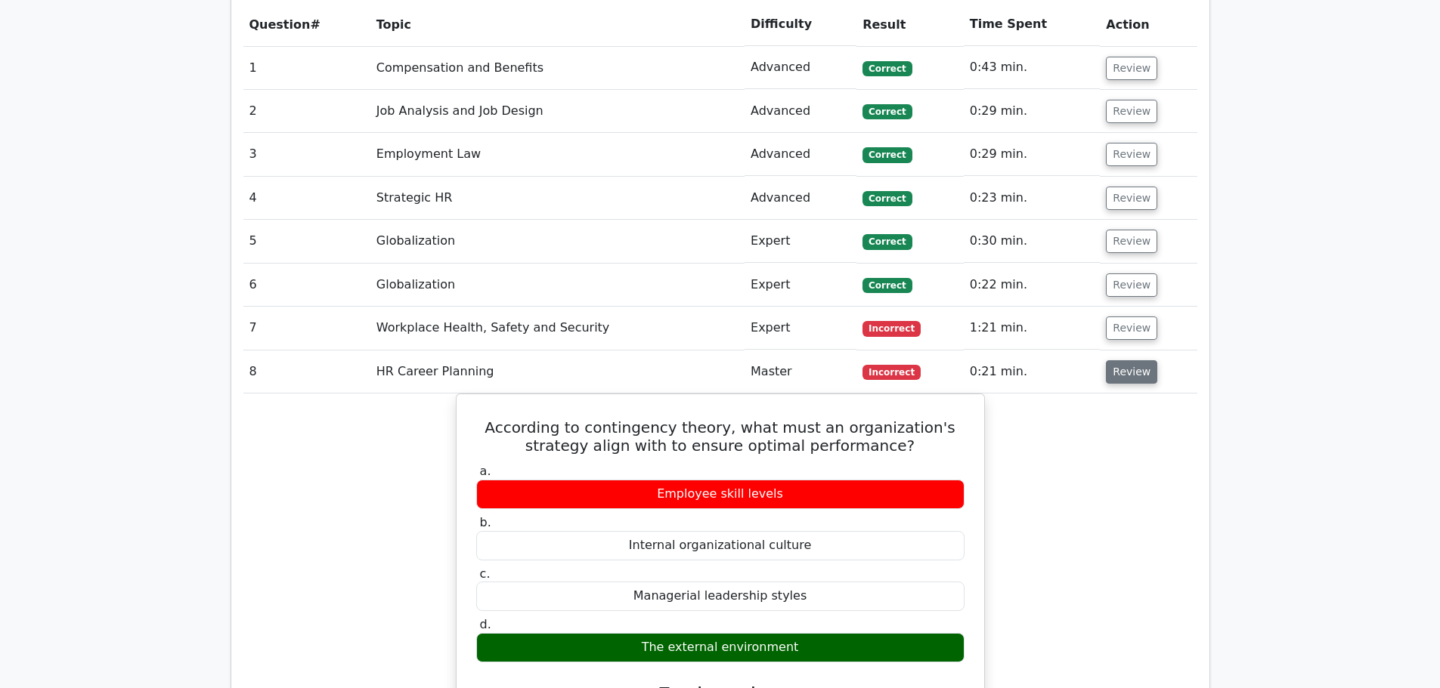
click at [1130, 360] on button "Review" at bounding box center [1131, 371] width 51 height 23
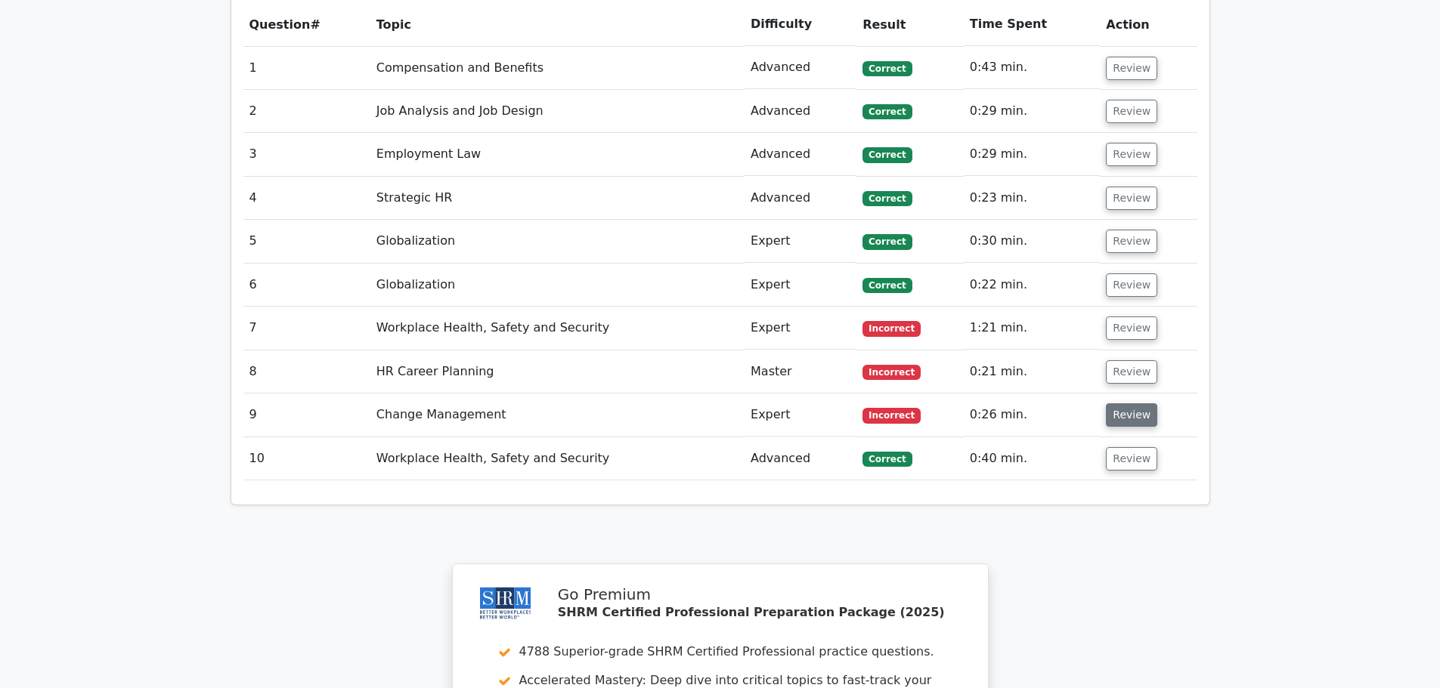
click at [1106, 404] on button "Review" at bounding box center [1131, 415] width 51 height 23
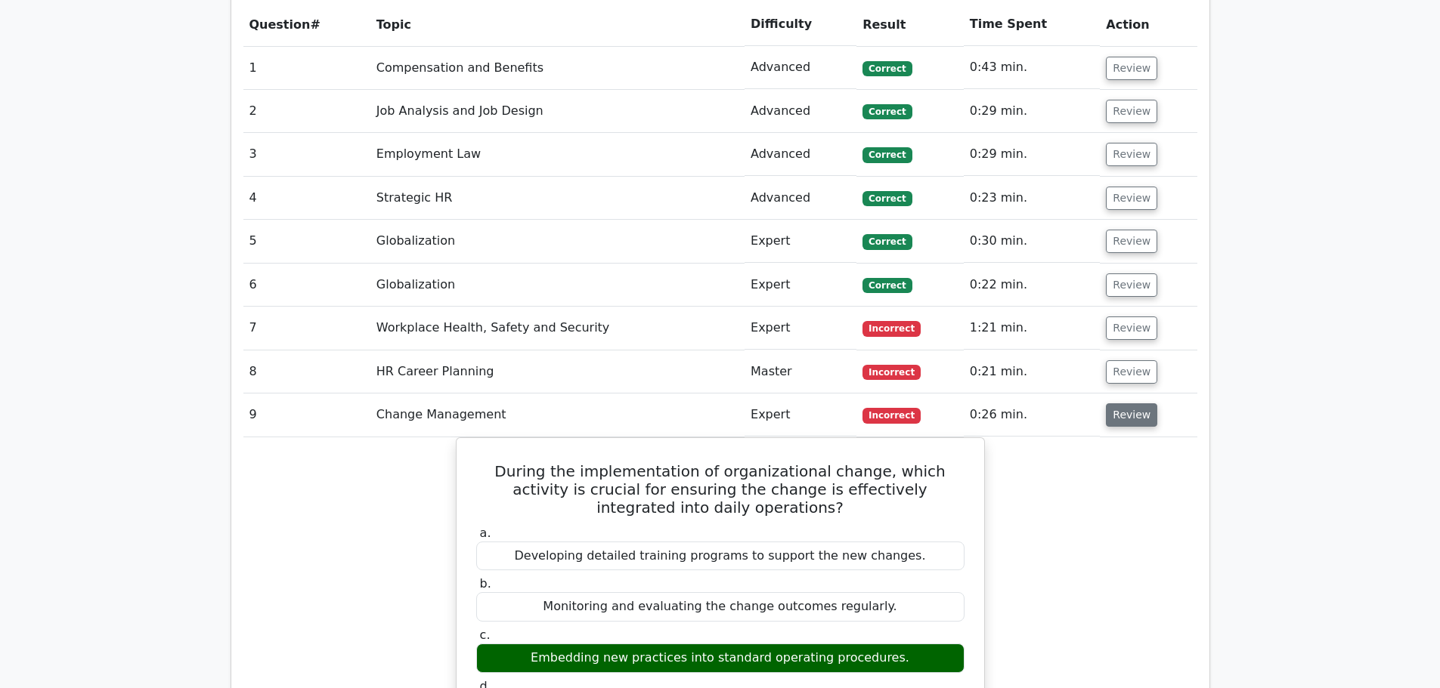
click at [1117, 404] on button "Review" at bounding box center [1131, 415] width 51 height 23
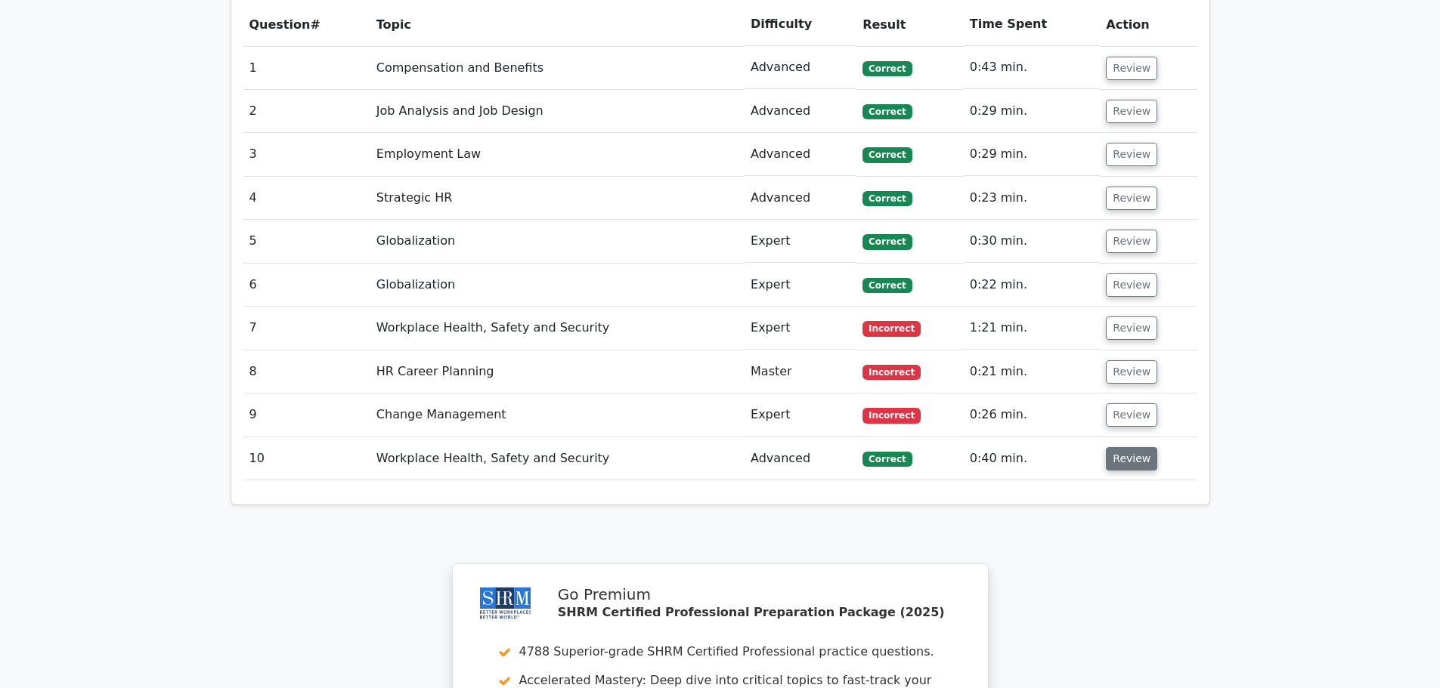
click at [1114, 447] on button "Review" at bounding box center [1131, 458] width 51 height 23
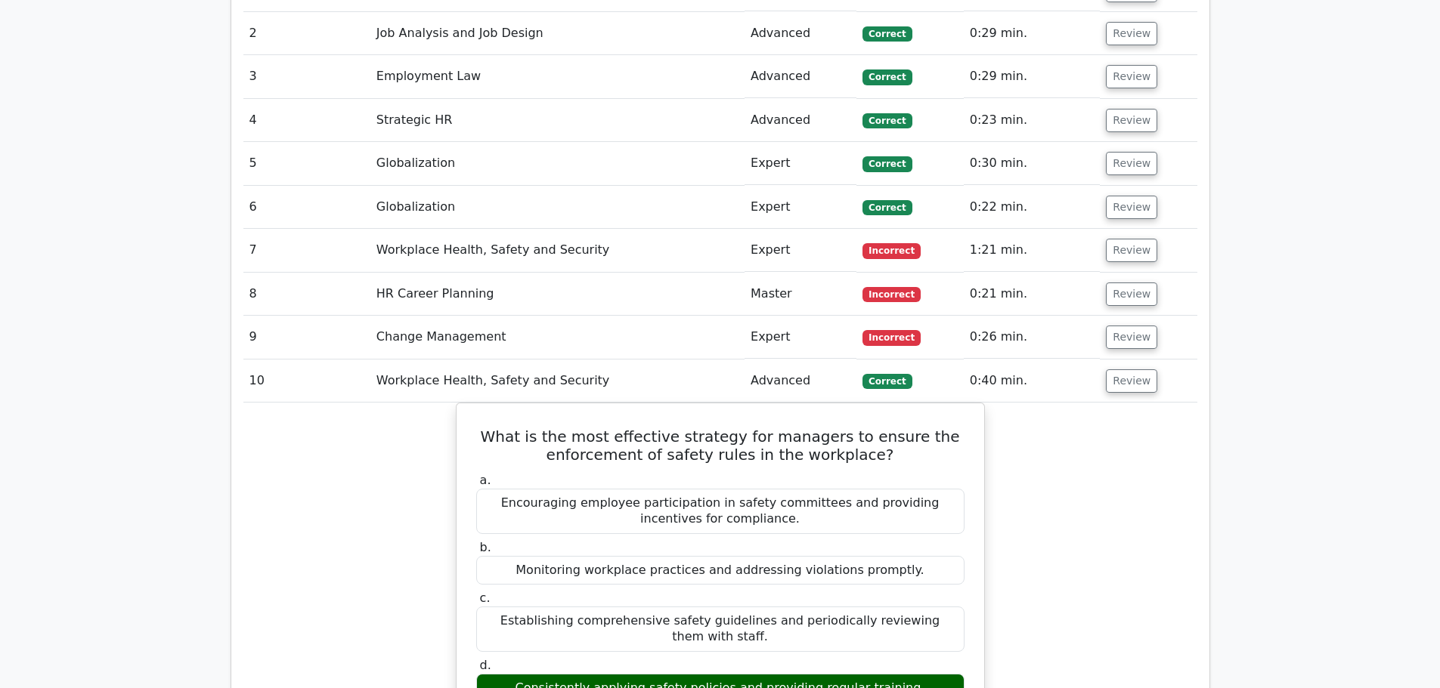
scroll to position [1436, 0]
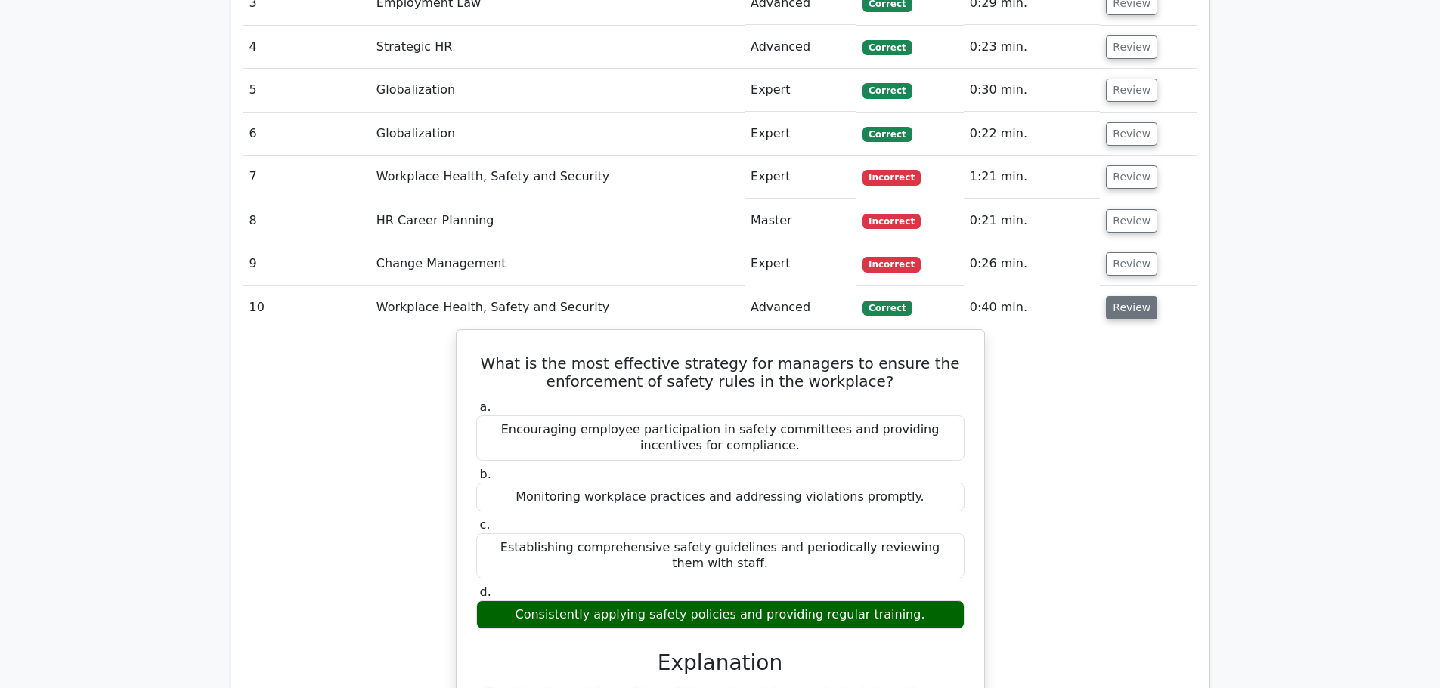
click at [1130, 296] on button "Review" at bounding box center [1131, 307] width 51 height 23
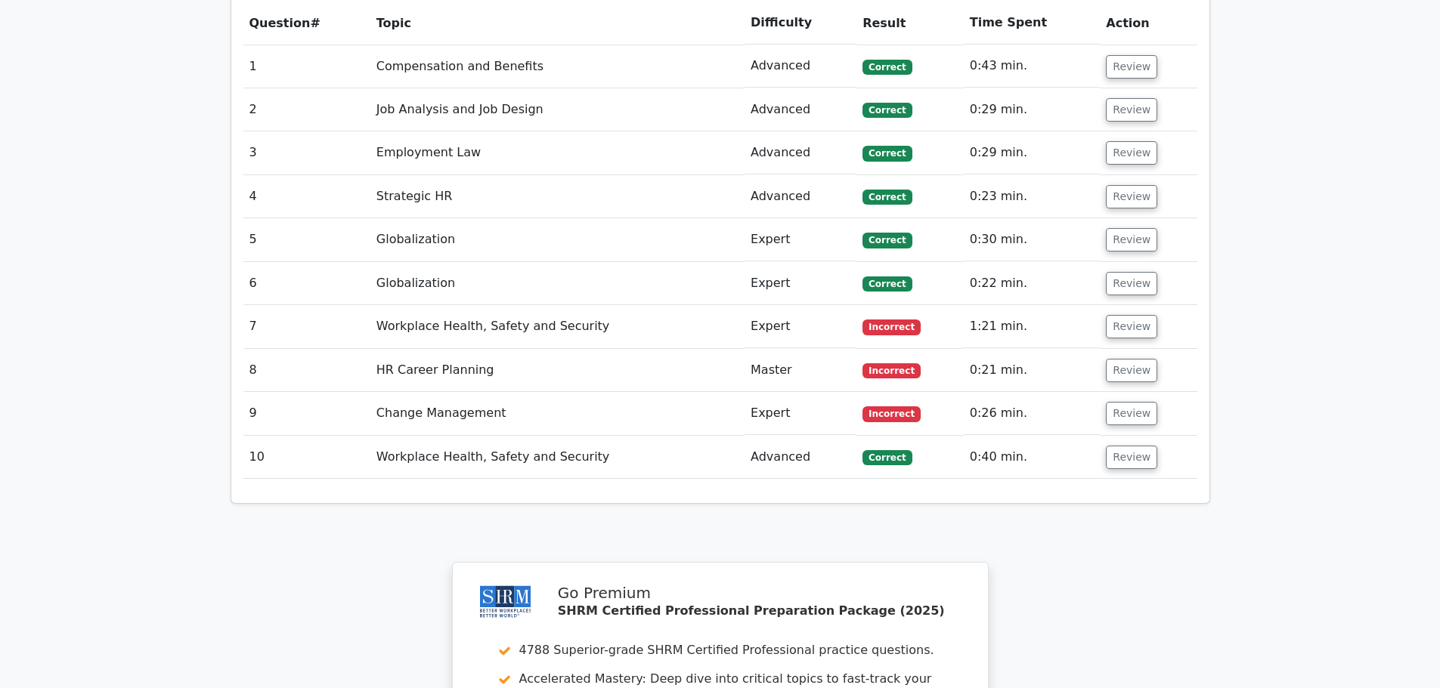
scroll to position [1285, 0]
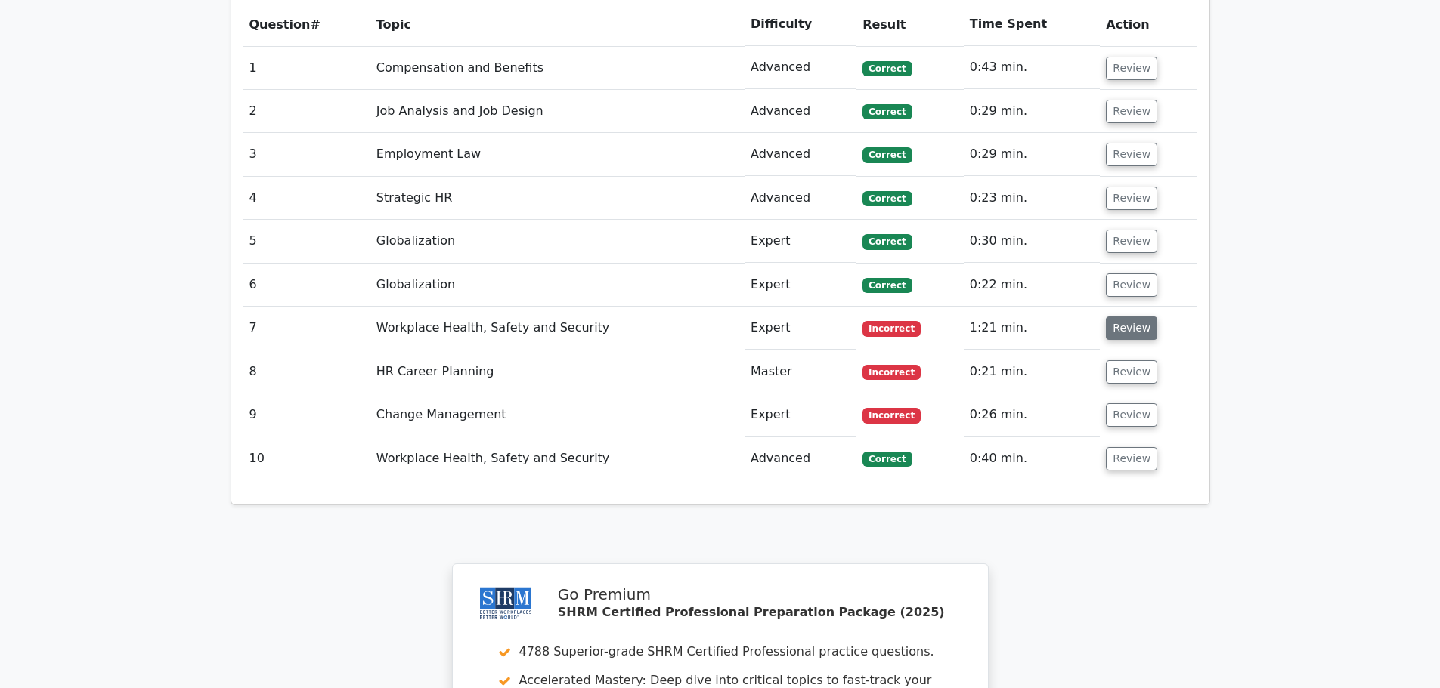
click at [1121, 317] on button "Review" at bounding box center [1131, 328] width 51 height 23
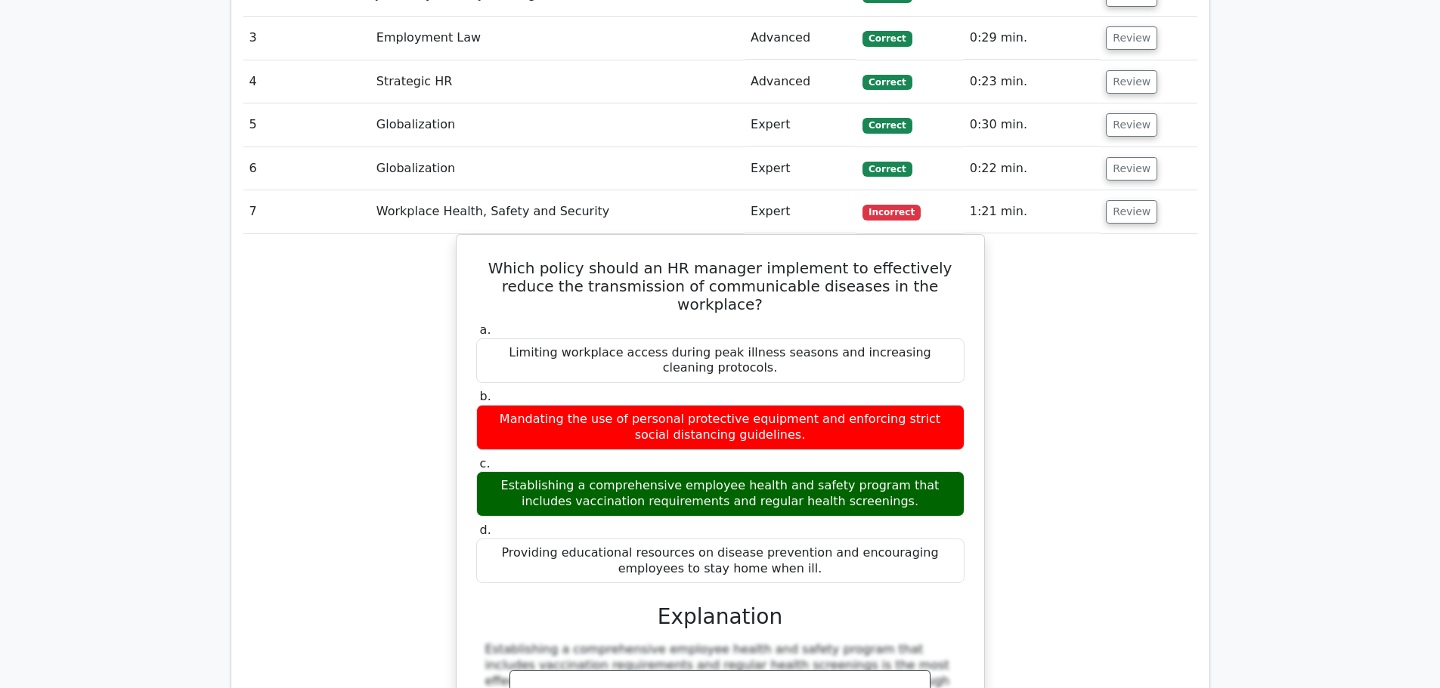
scroll to position [1436, 0]
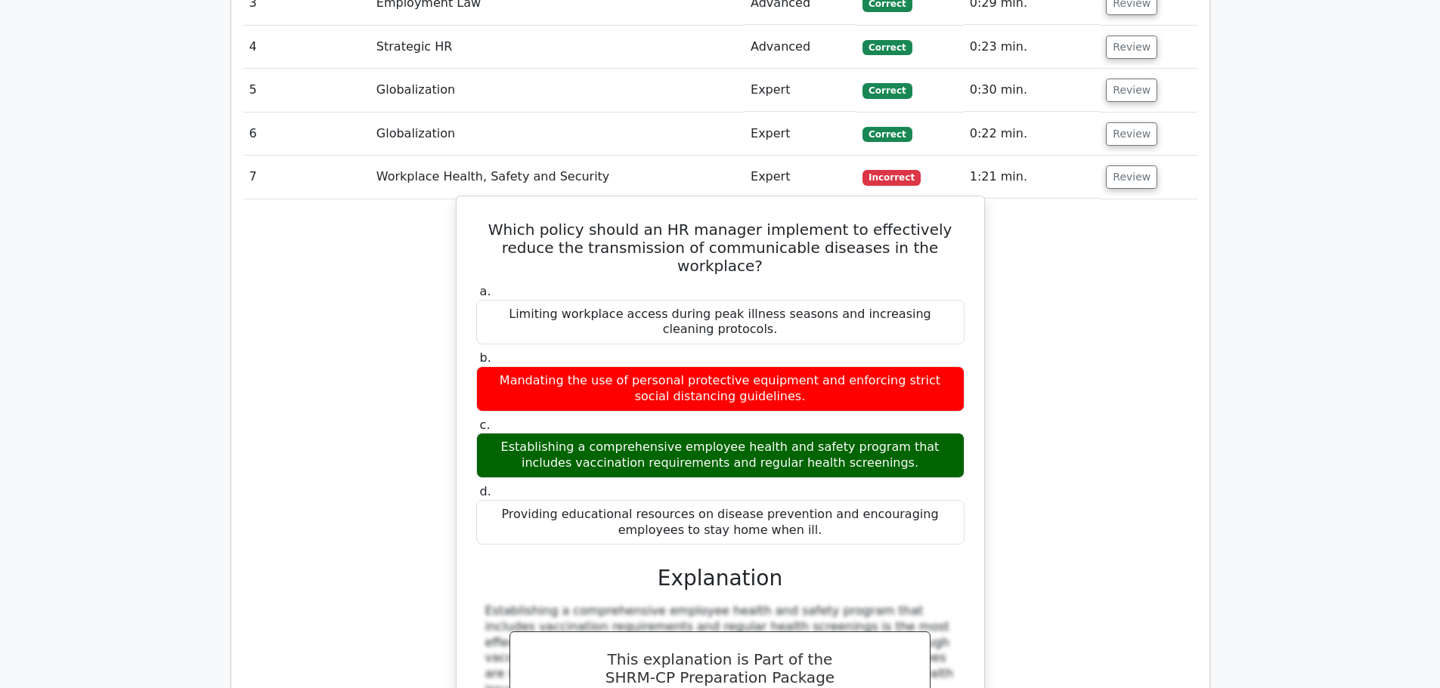
drag, startPoint x: 472, startPoint y: 175, endPoint x: 864, endPoint y: 450, distance: 478.4
click at [864, 450] on div "Which policy should an HR manager implement to effectively reduce the transmiss…" at bounding box center [719, 525] width 515 height 645
copy div "Which policy should an HR manager implement to effectively reduce the transmiss…"
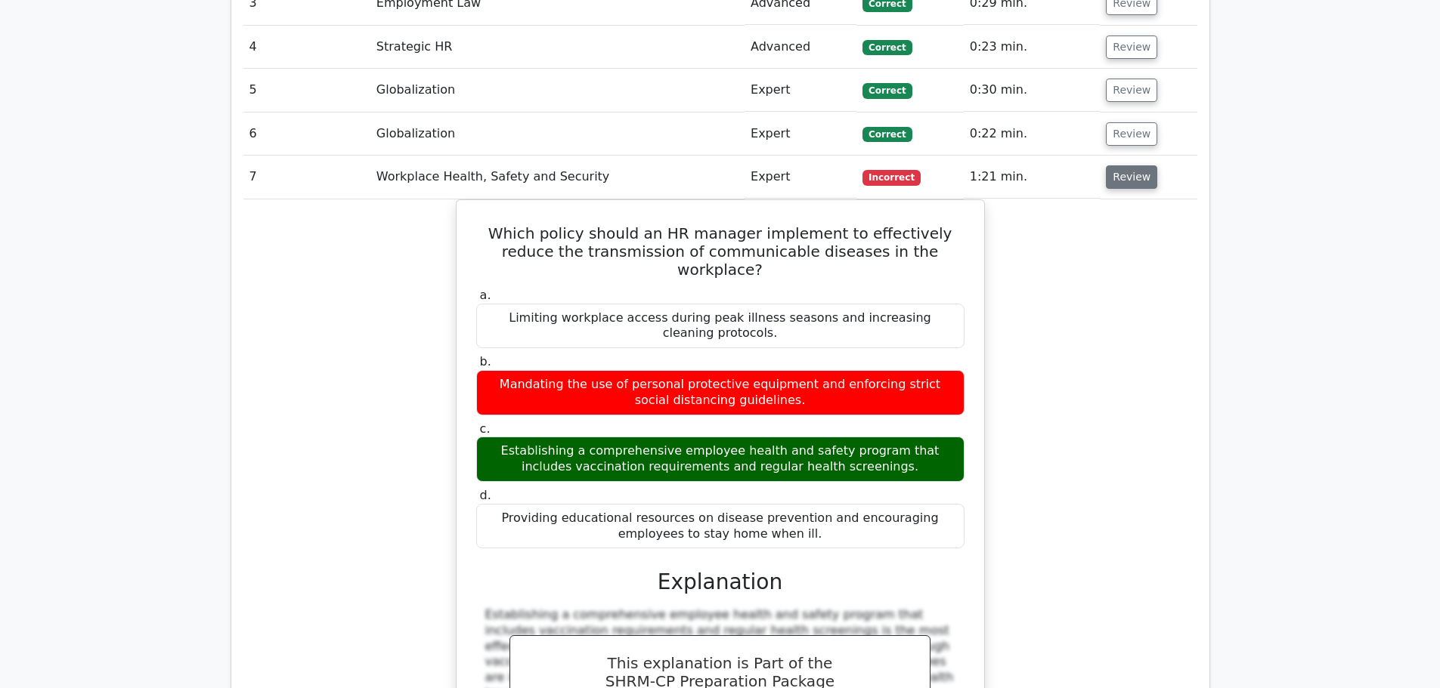
click at [1106, 165] on button "Review" at bounding box center [1131, 176] width 51 height 23
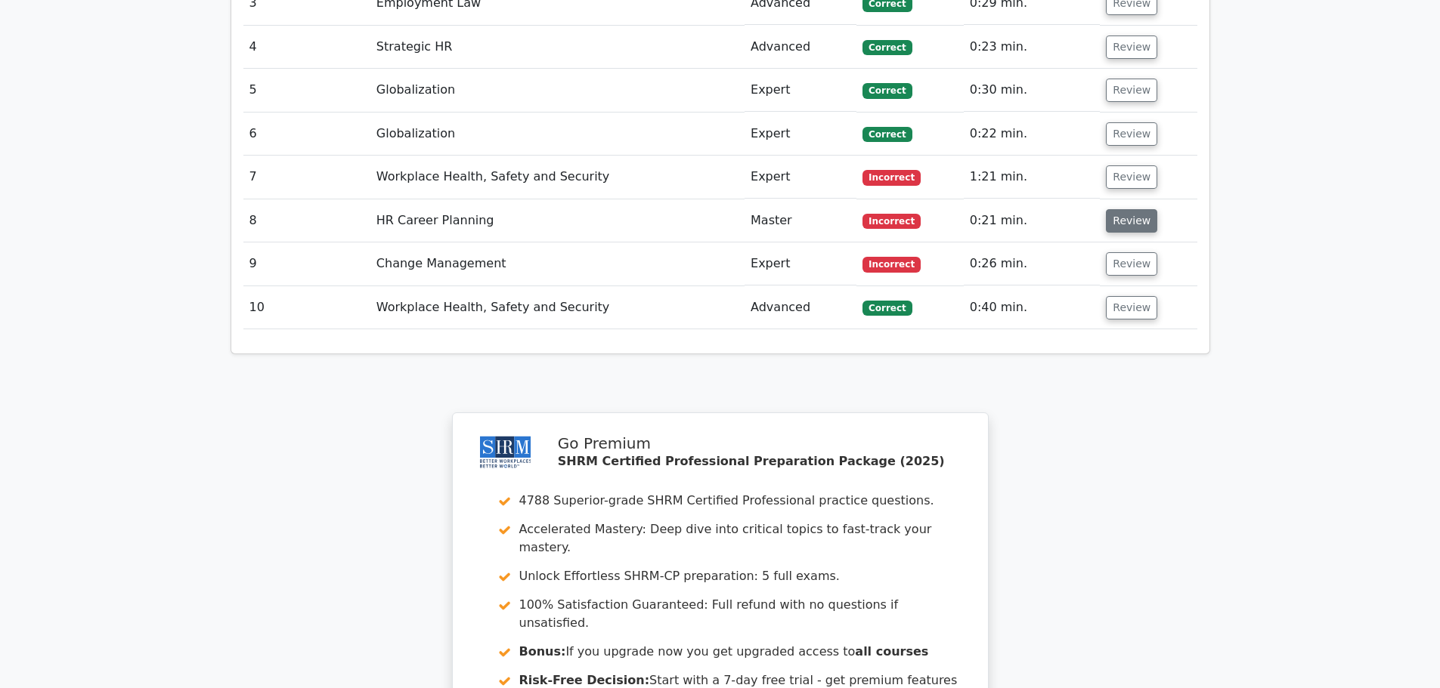
click at [1111, 209] on button "Review" at bounding box center [1131, 220] width 51 height 23
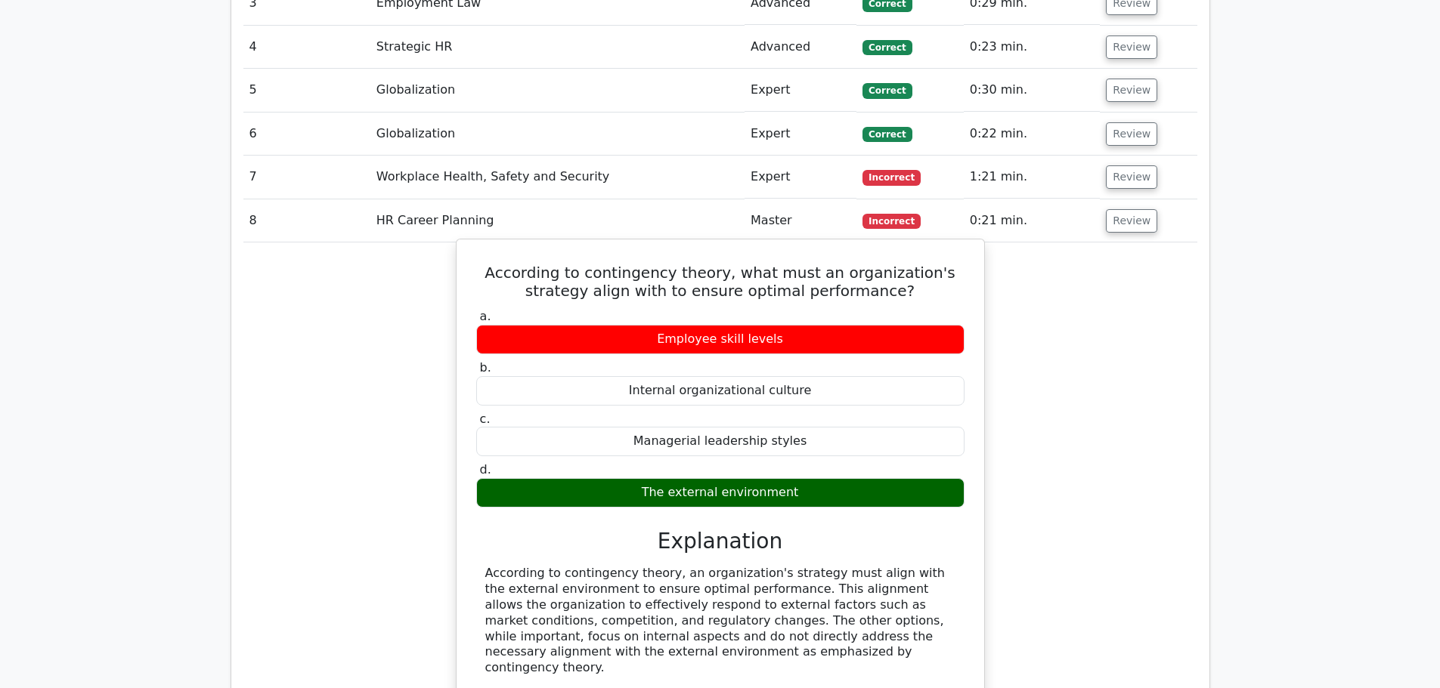
drag, startPoint x: 472, startPoint y: 213, endPoint x: 830, endPoint y: 450, distance: 428.6
click at [830, 450] on div "According to contingency theory, what must an organization's strategy align wit…" at bounding box center [719, 489] width 515 height 486
copy div "According to contingency theory, what must an organization's strategy align wit…"
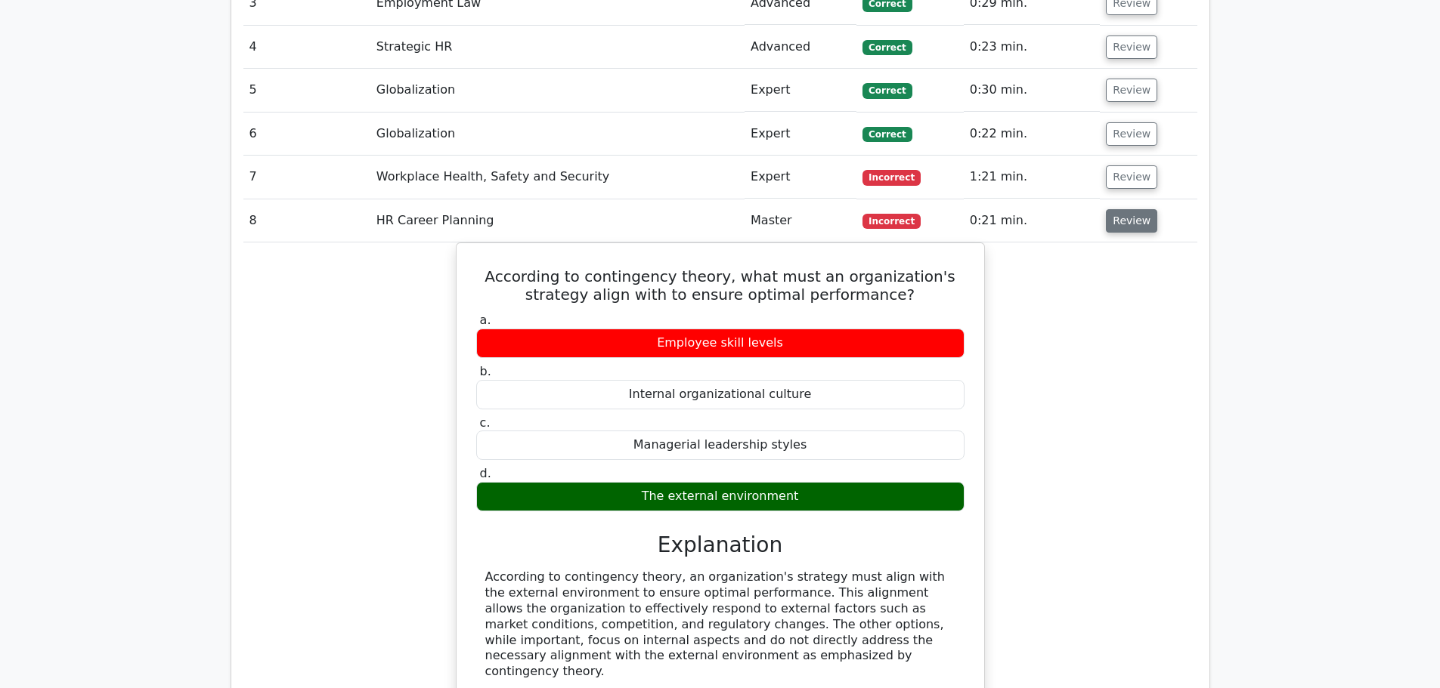
click at [1106, 209] on button "Review" at bounding box center [1131, 220] width 51 height 23
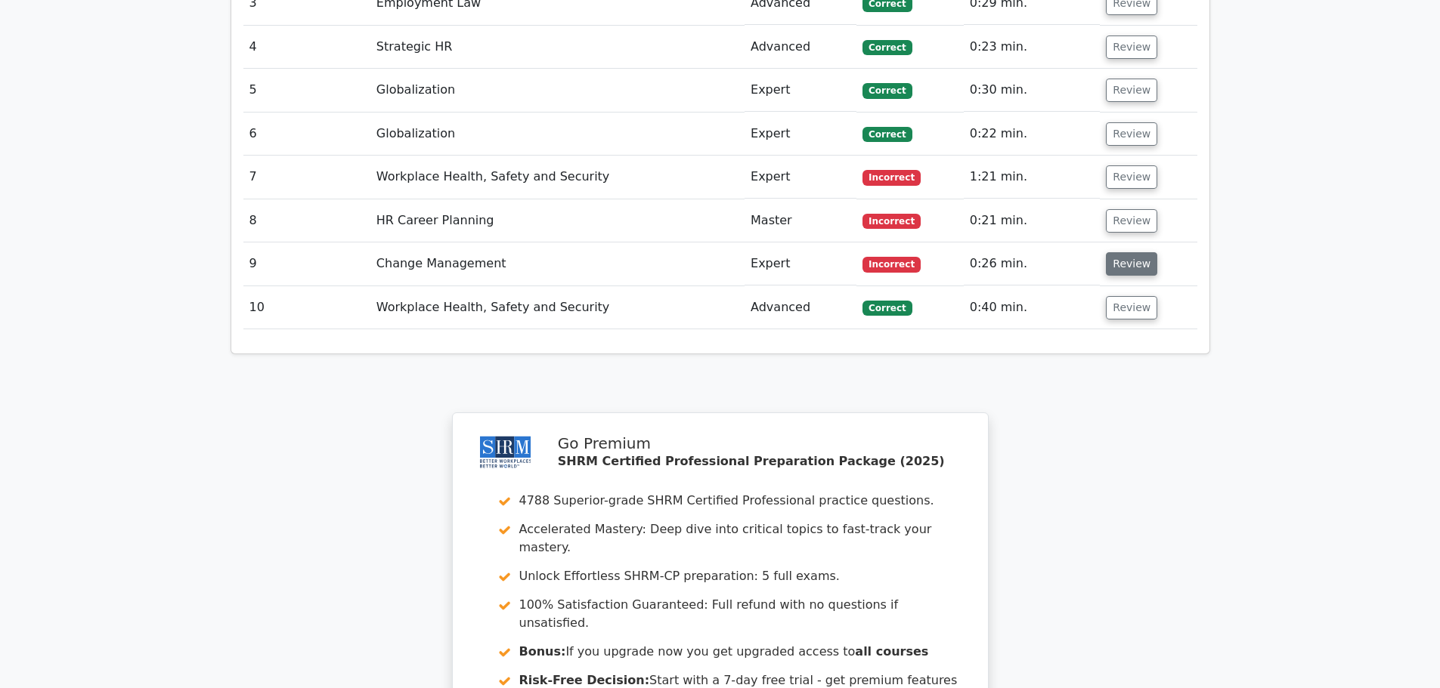
click at [1109, 252] on button "Review" at bounding box center [1131, 263] width 51 height 23
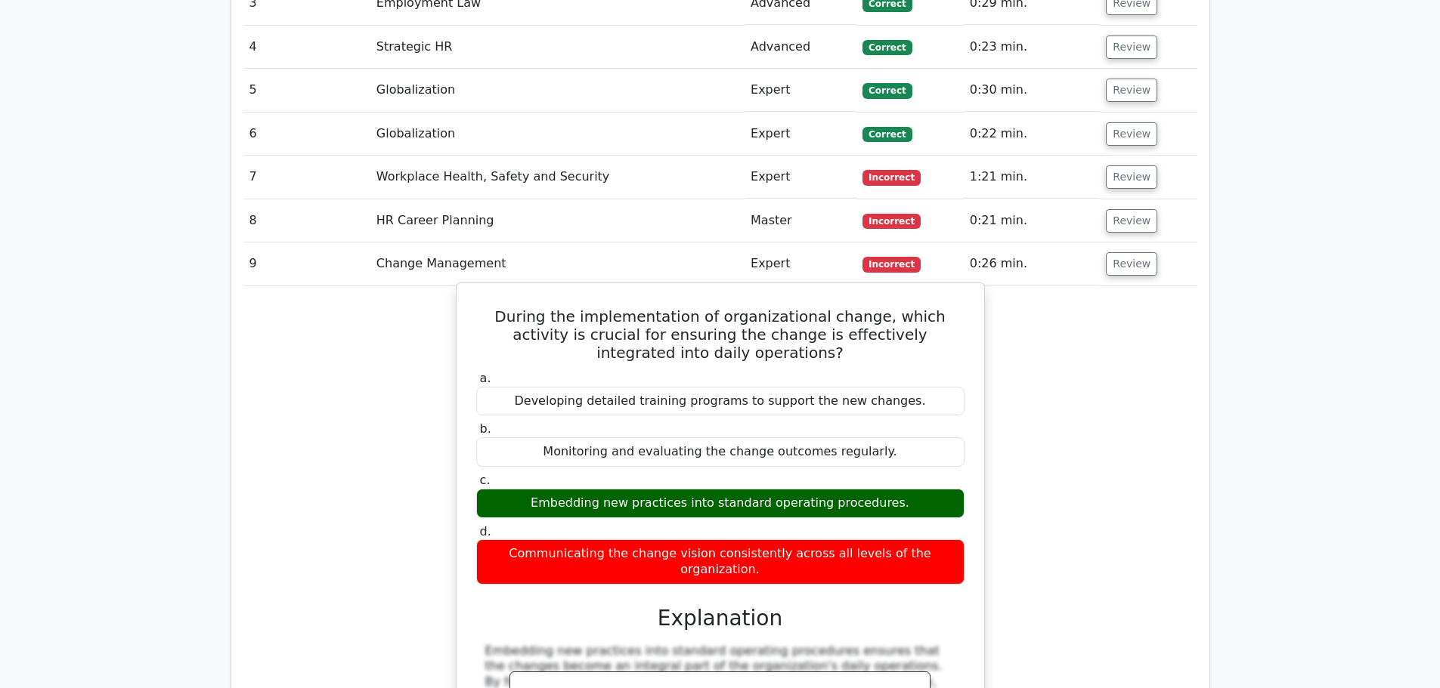
drag, startPoint x: 546, startPoint y: 296, endPoint x: 984, endPoint y: 507, distance: 486.4
click at [984, 507] on div "During the implementation of organizational change, which activity is crucial f…" at bounding box center [720, 579] width 529 height 592
copy div "During the implementation of organizational change, which activity is crucial f…"
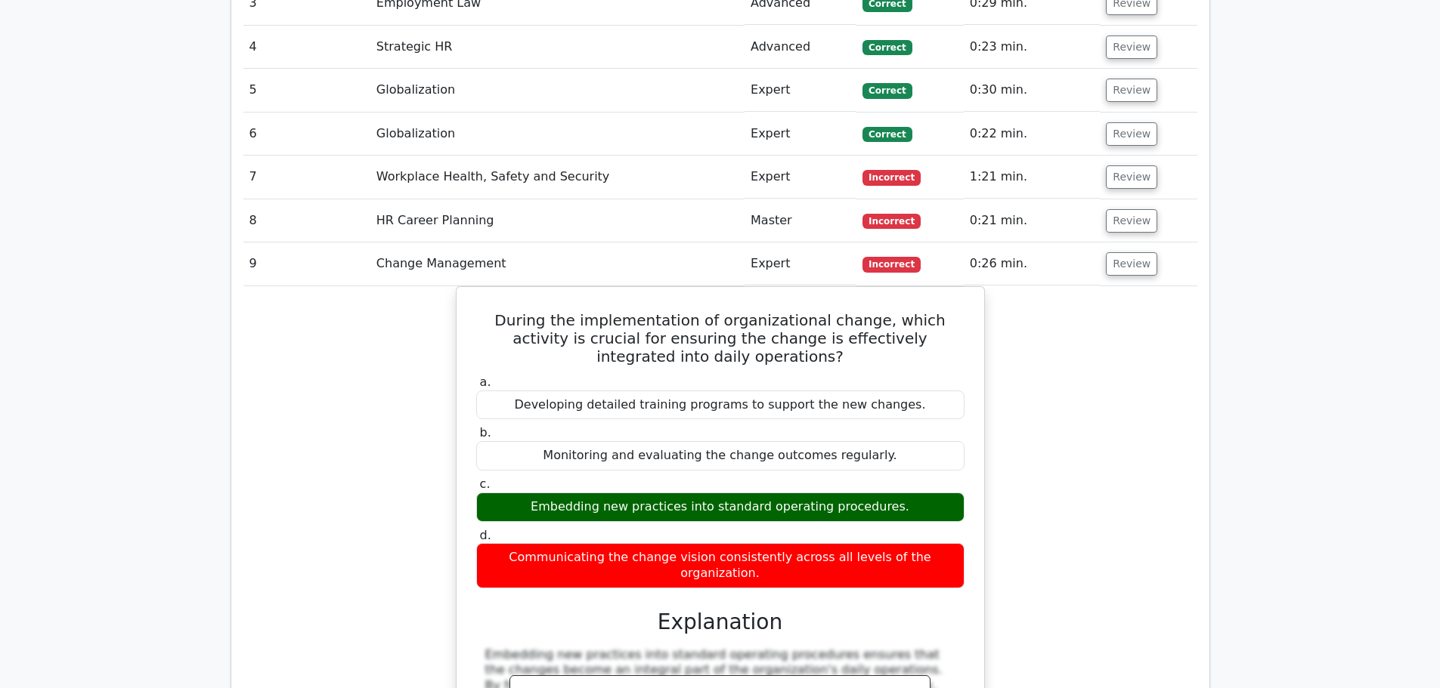
click at [1068, 504] on div "During the implementation of organizational change, which activity is crucial f…" at bounding box center [720, 591] width 954 height 610
click at [1118, 252] on button "Review" at bounding box center [1131, 263] width 51 height 23
